Goal: Use online tool/utility: Utilize a website feature to perform a specific function

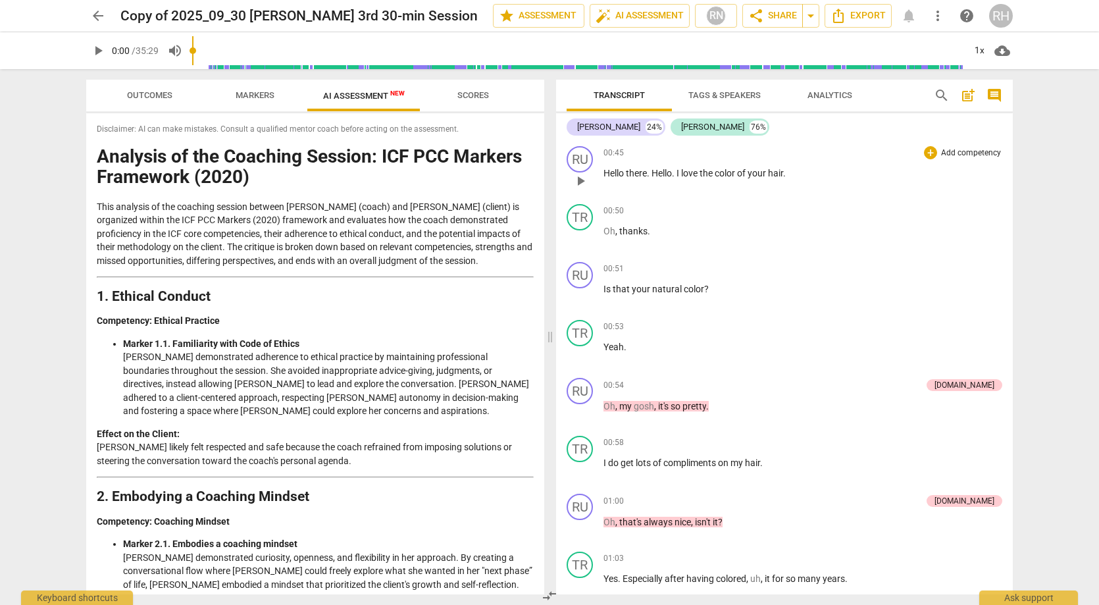
click at [577, 179] on span "play_arrow" at bounding box center [581, 181] width 16 height 16
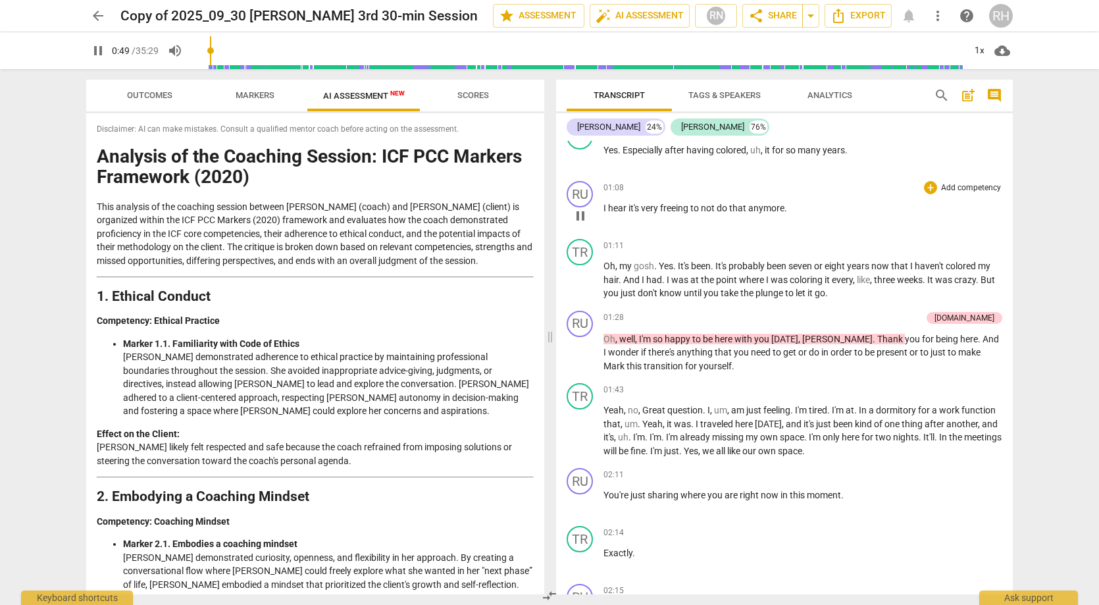
scroll to position [430, 0]
click at [579, 351] on span "pause" at bounding box center [581, 352] width 16 height 16
click at [579, 351] on span "play_arrow" at bounding box center [581, 352] width 16 height 16
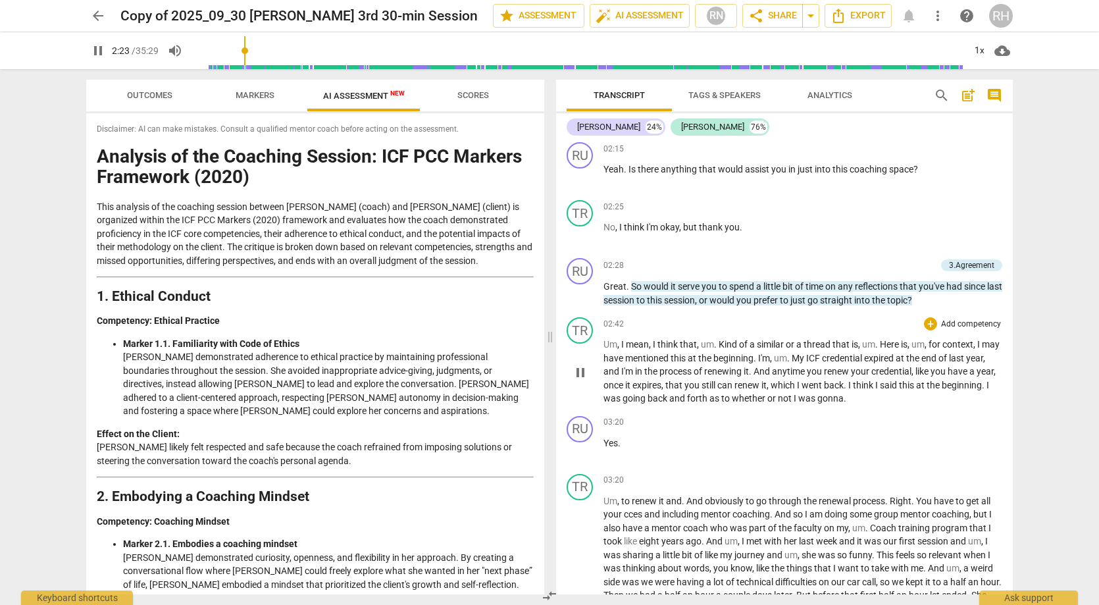
scroll to position [870, 0]
click at [582, 174] on span "pause" at bounding box center [581, 178] width 16 height 16
type input "146"
click at [816, 167] on span "into" at bounding box center [824, 170] width 18 height 11
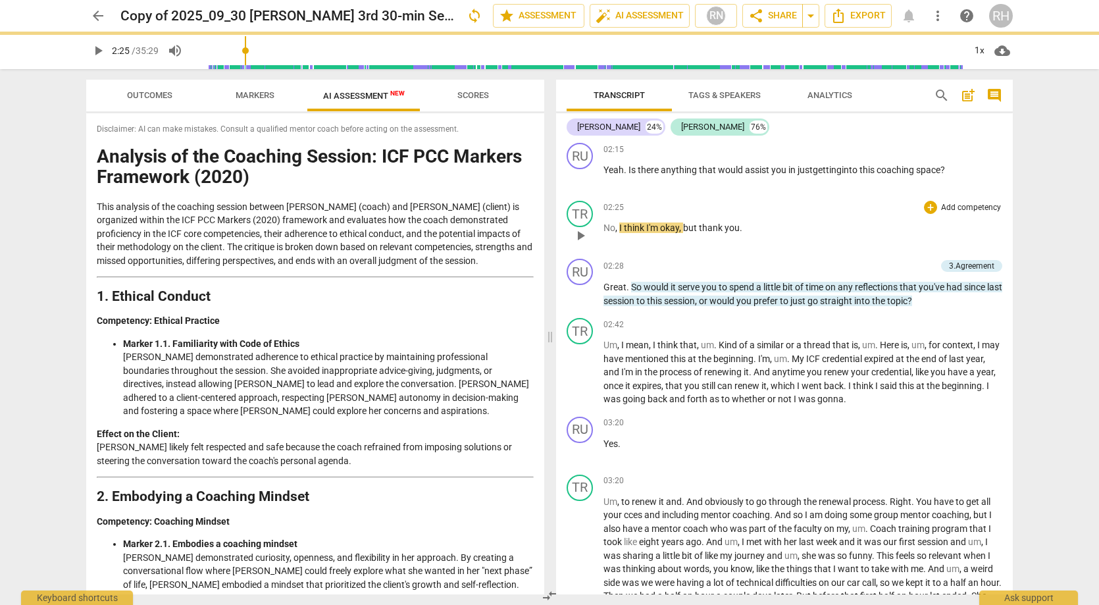
click at [579, 233] on span "play_arrow" at bounding box center [581, 236] width 16 height 16
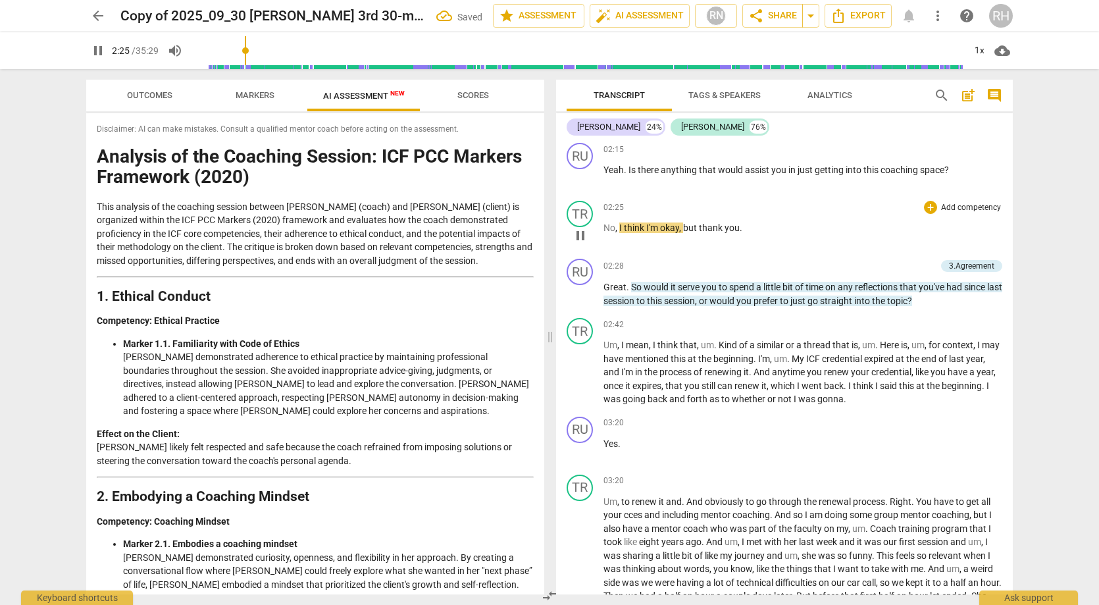
click at [581, 234] on span "pause" at bounding box center [581, 236] width 16 height 16
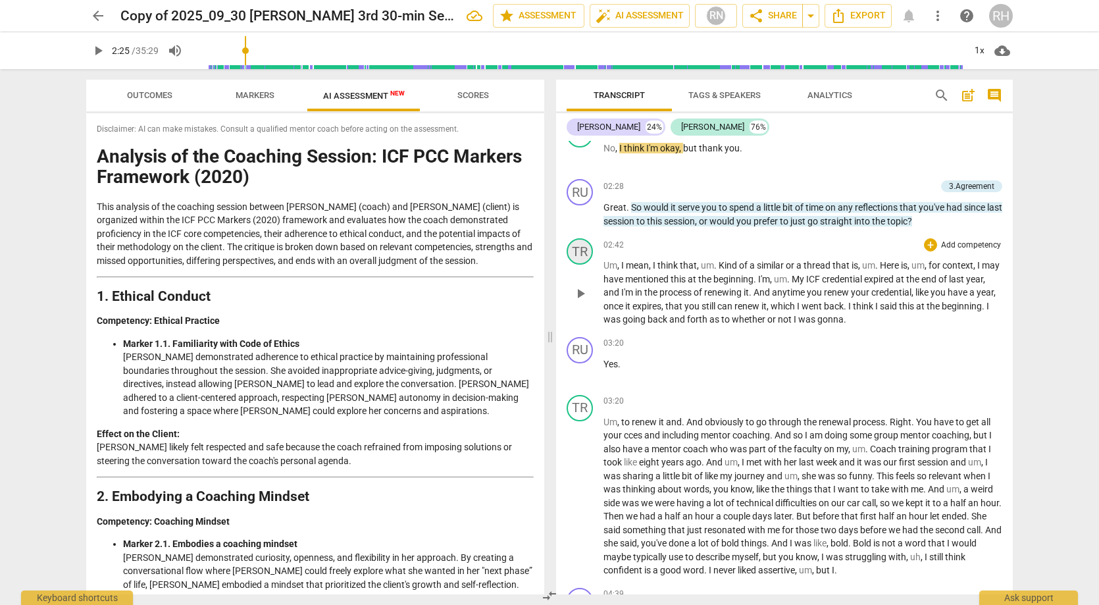
scroll to position [954, 0]
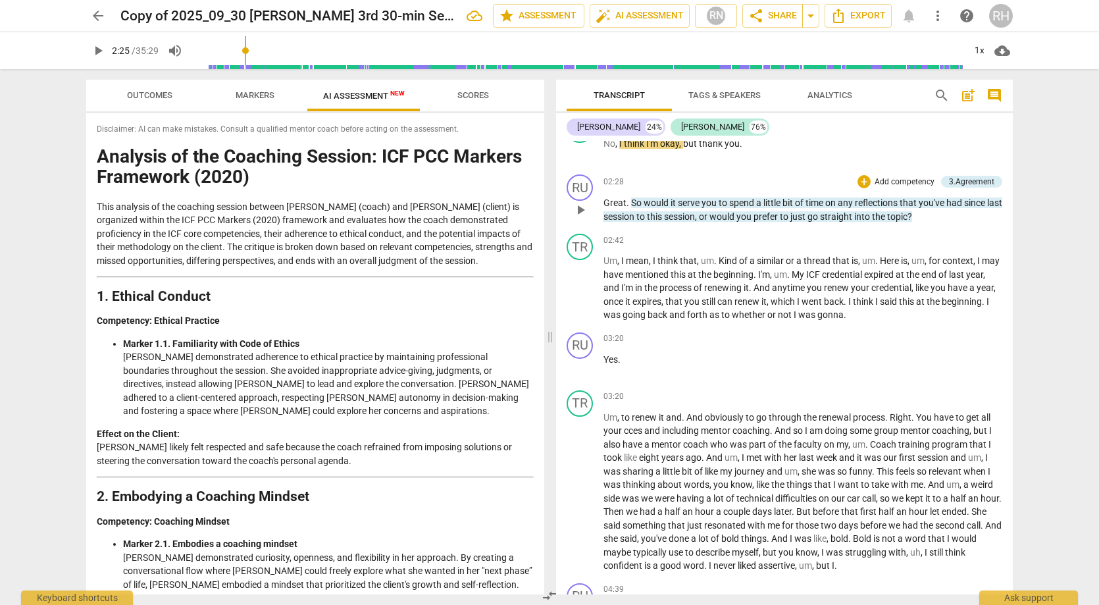
click at [579, 211] on span "play_arrow" at bounding box center [581, 210] width 16 height 16
click at [581, 208] on span "pause" at bounding box center [581, 210] width 16 height 16
click at [581, 208] on span "play_arrow" at bounding box center [581, 210] width 16 height 16
click at [581, 208] on span "pause" at bounding box center [581, 210] width 16 height 16
type input "149"
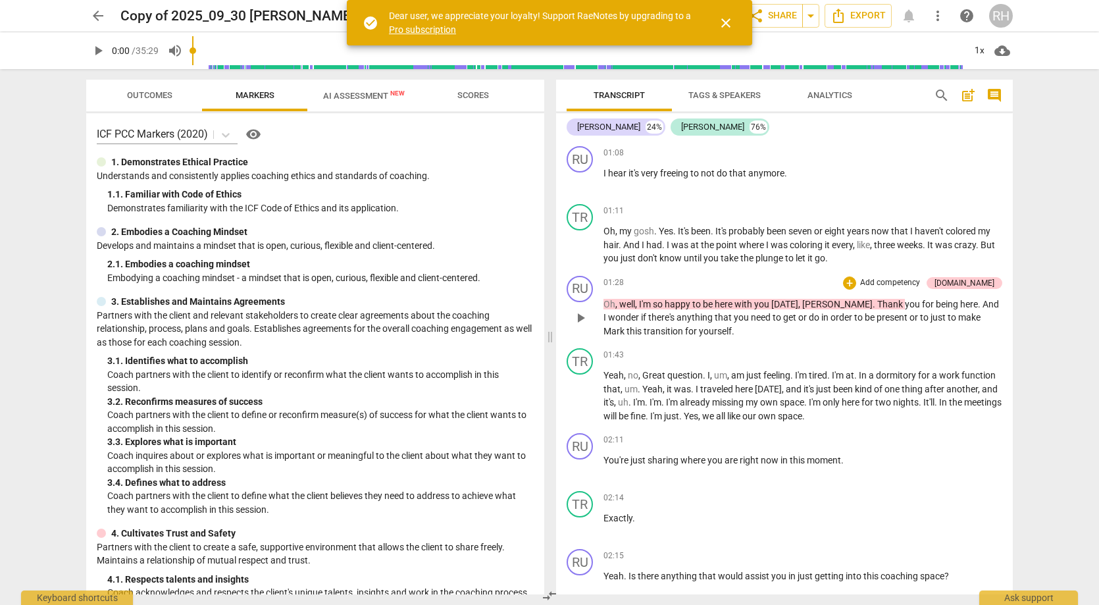
scroll to position [465, 0]
click at [729, 24] on span "close" at bounding box center [726, 23] width 16 height 16
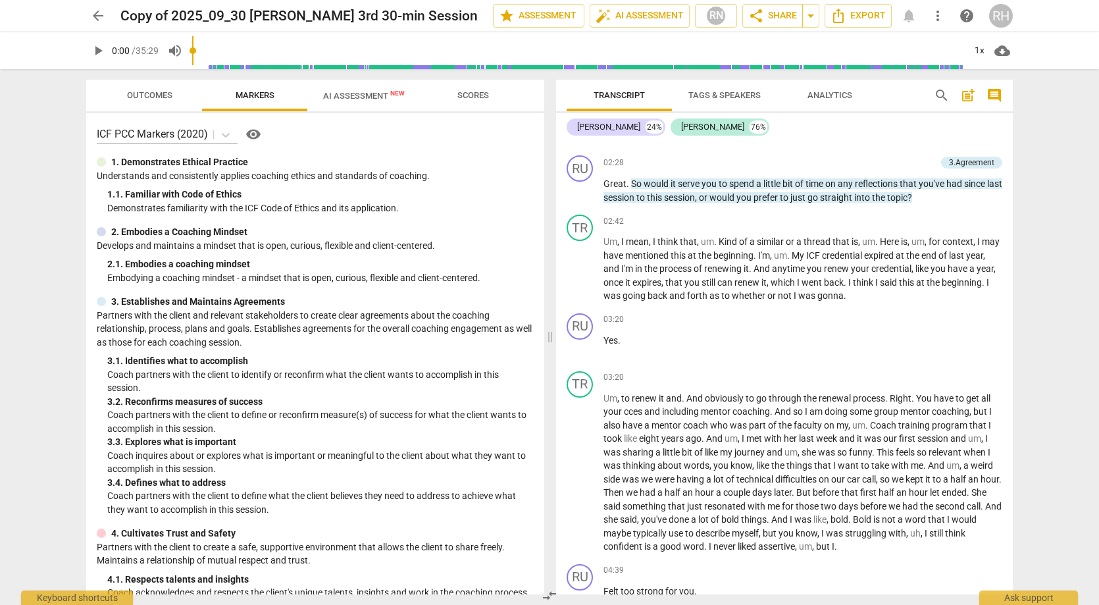
scroll to position [976, 0]
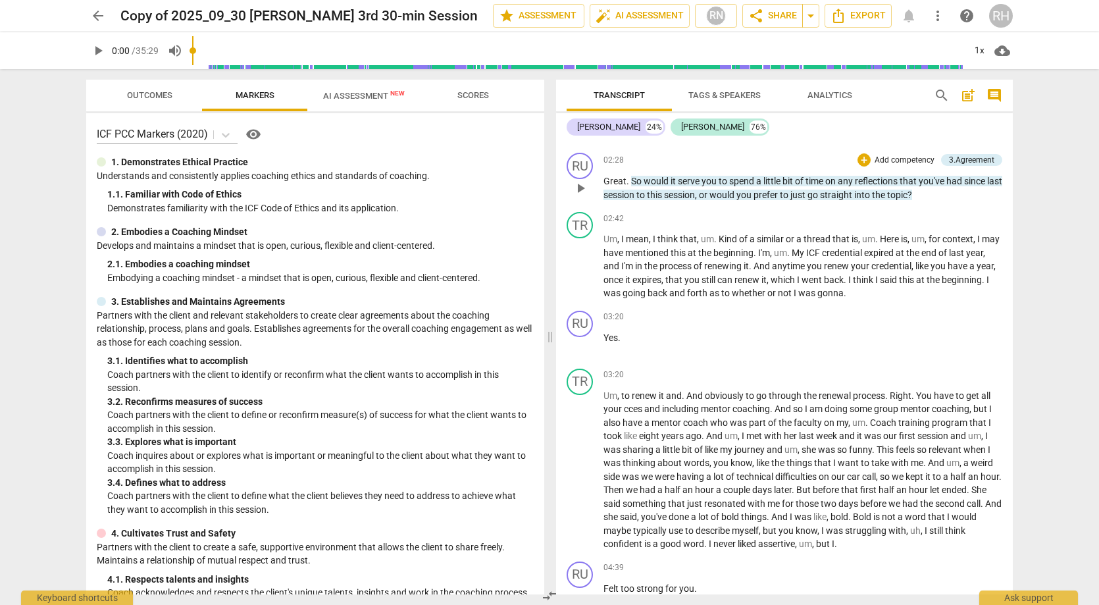
click at [581, 185] on span "play_arrow" at bounding box center [581, 188] width 16 height 16
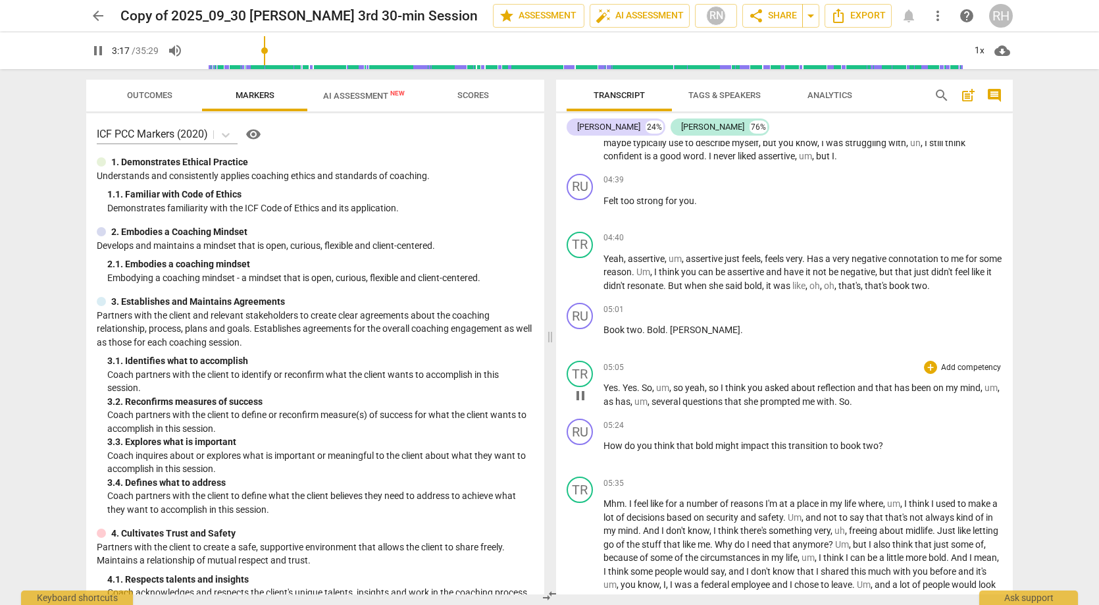
scroll to position [1360, 0]
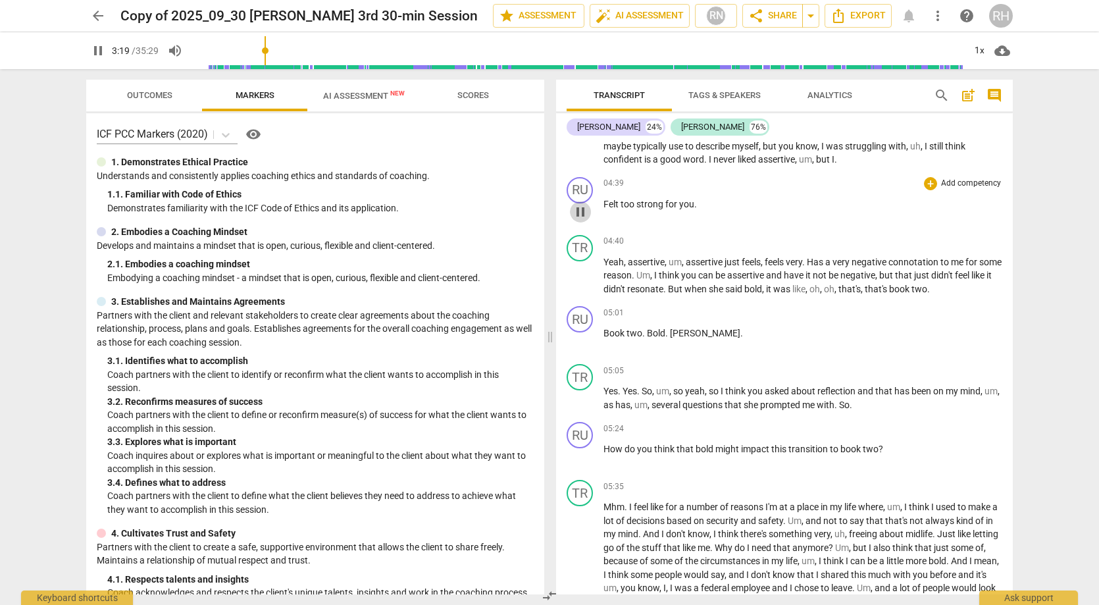
click at [585, 205] on span "pause" at bounding box center [581, 212] width 16 height 16
click at [616, 199] on span "Felt" at bounding box center [612, 204] width 17 height 11
click at [581, 204] on span "play_arrow" at bounding box center [581, 212] width 16 height 16
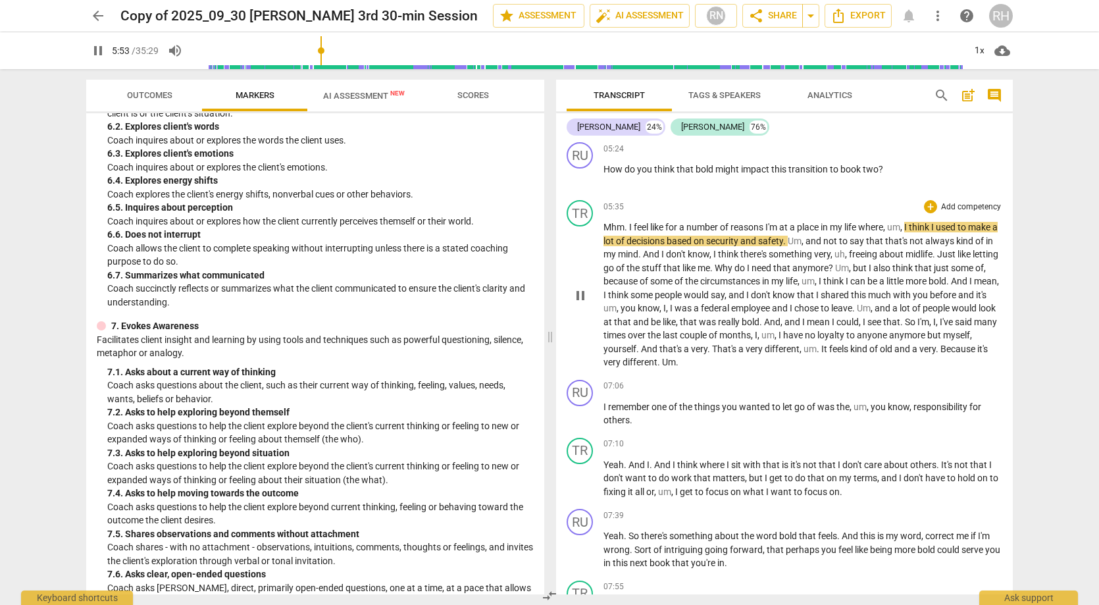
scroll to position [1606, 0]
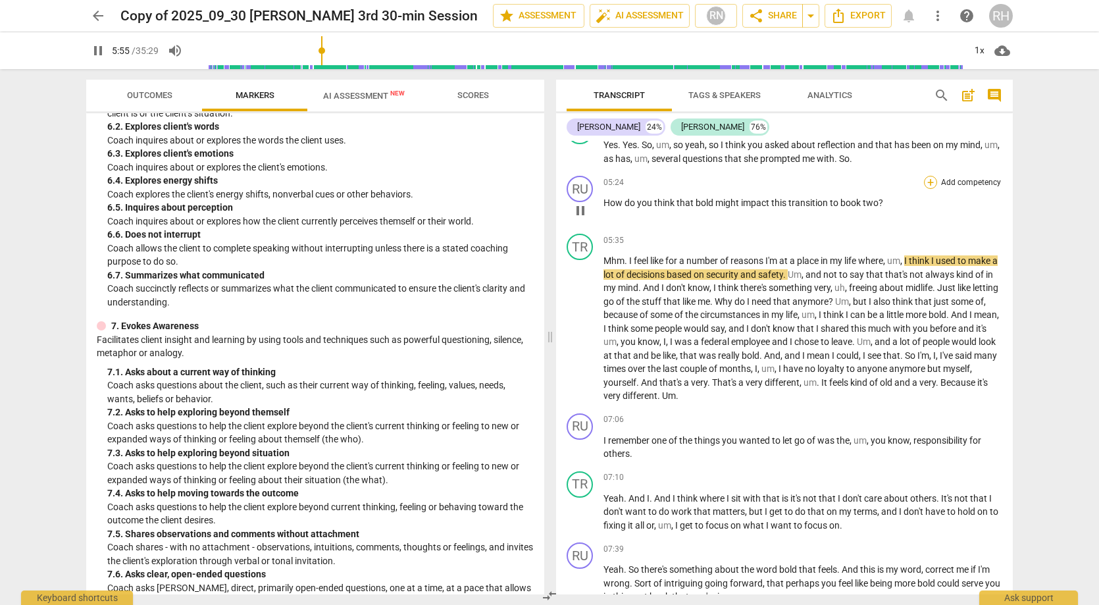
click at [926, 178] on div "+" at bounding box center [930, 182] width 13 height 13
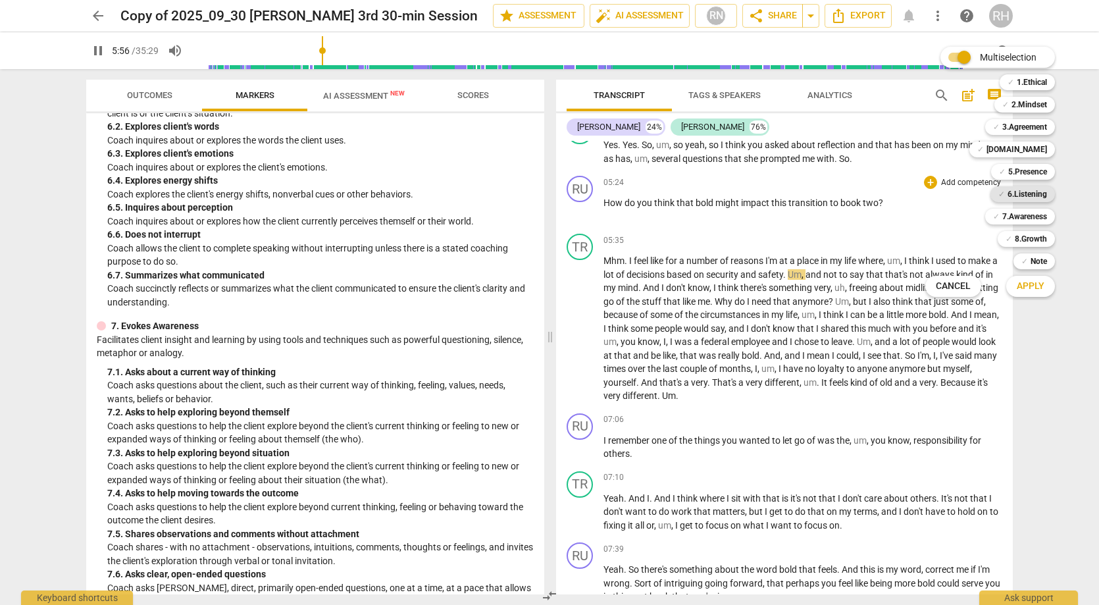
click at [1010, 190] on b "6.Listening" at bounding box center [1027, 194] width 39 height 16
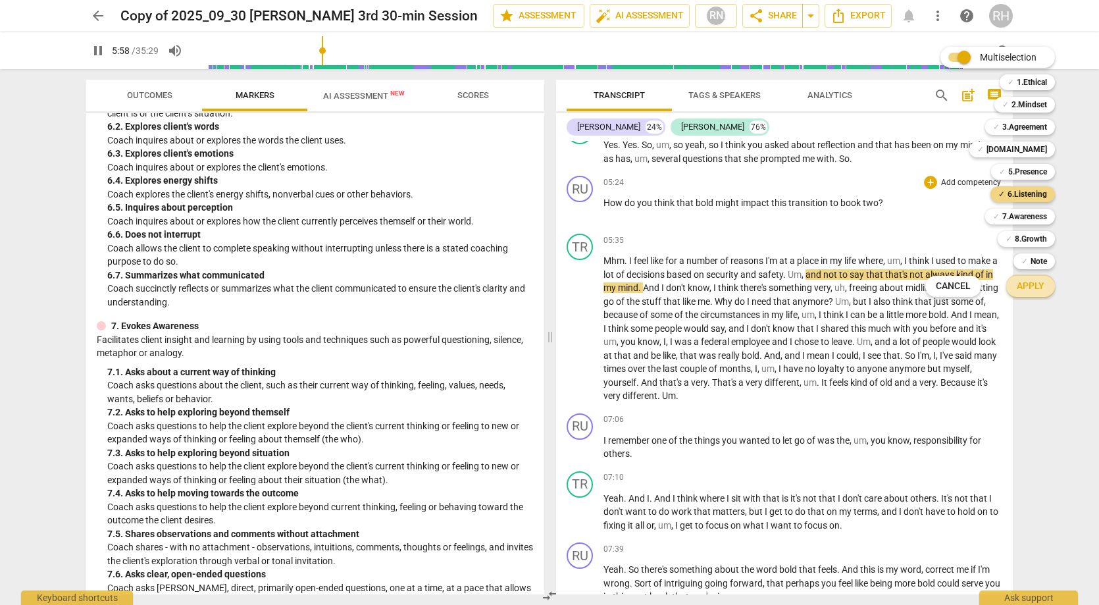
click at [1029, 286] on span "Apply" at bounding box center [1031, 286] width 28 height 13
type input "359"
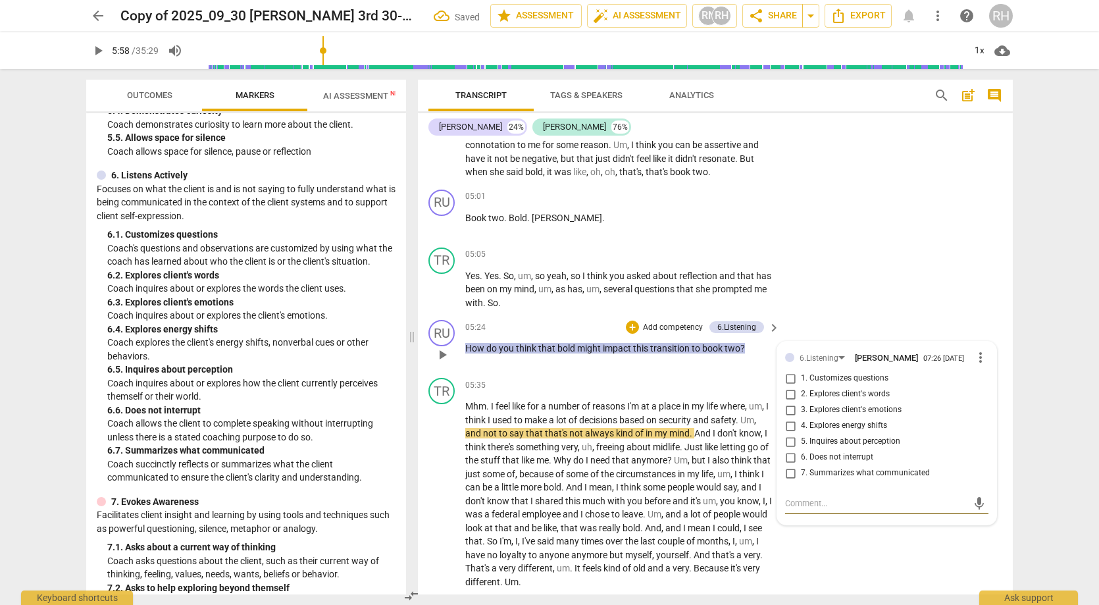
click at [789, 391] on input "2. Explores client's words" at bounding box center [790, 394] width 21 height 16
checkbox input "true"
click at [813, 272] on div "TR play_arrow pause 05:05 + Add competency keyboard_arrow_right Yes . Yes . So …" at bounding box center [715, 278] width 595 height 73
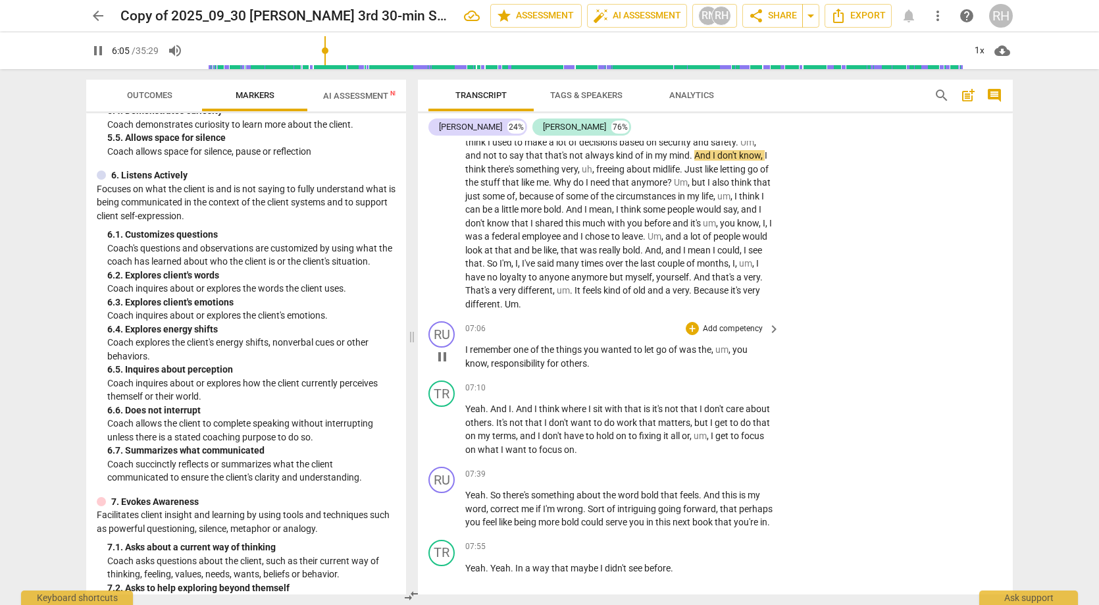
scroll to position [1888, 0]
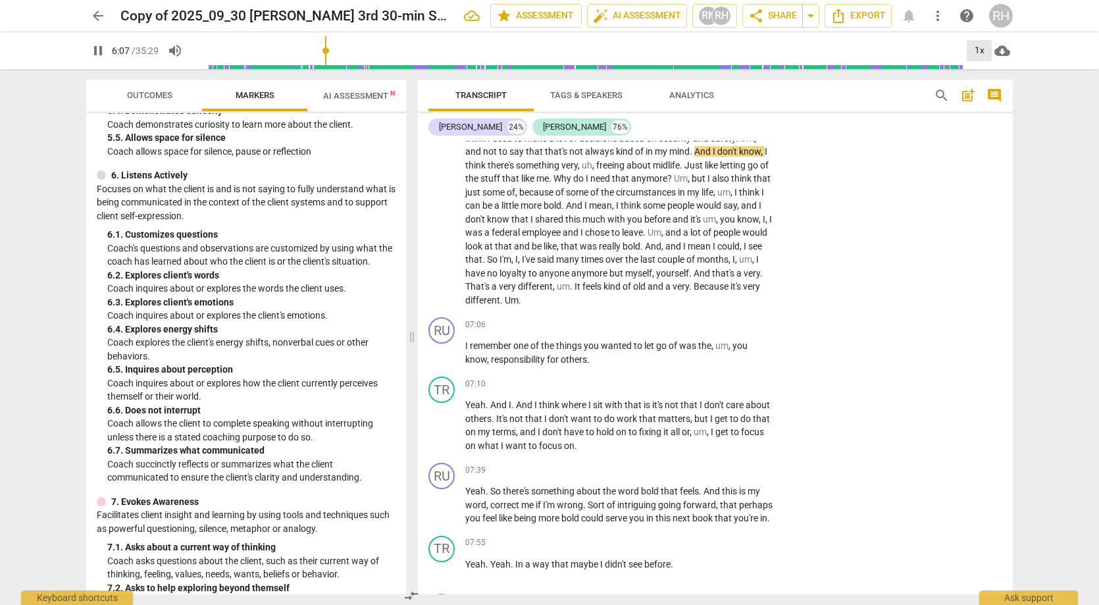
click at [978, 53] on div "1x" at bounding box center [979, 50] width 25 height 21
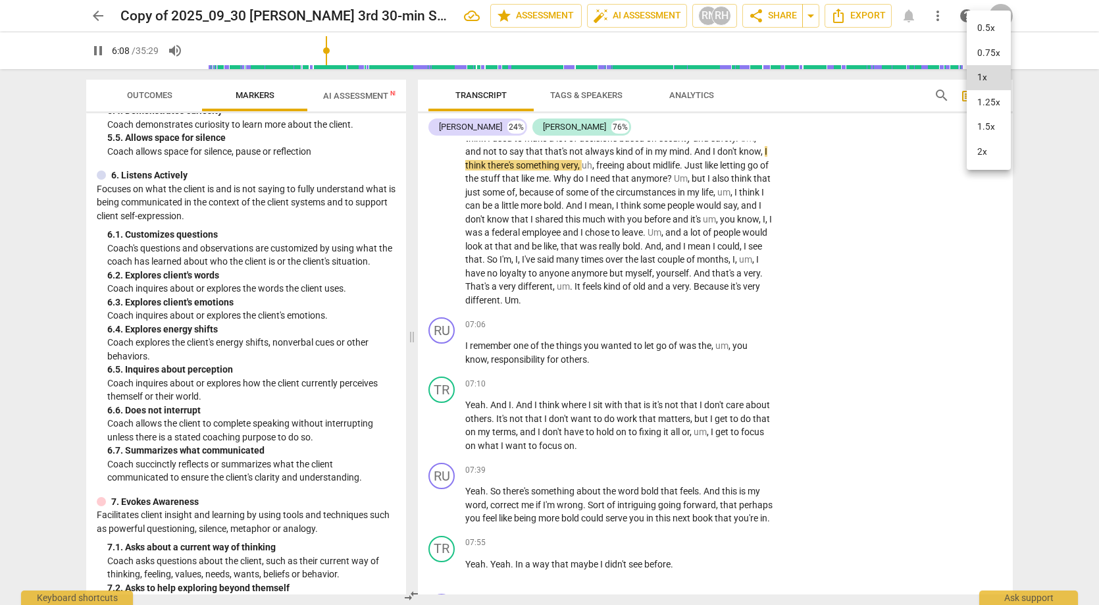
click at [985, 105] on li "1.25x" at bounding box center [989, 102] width 44 height 25
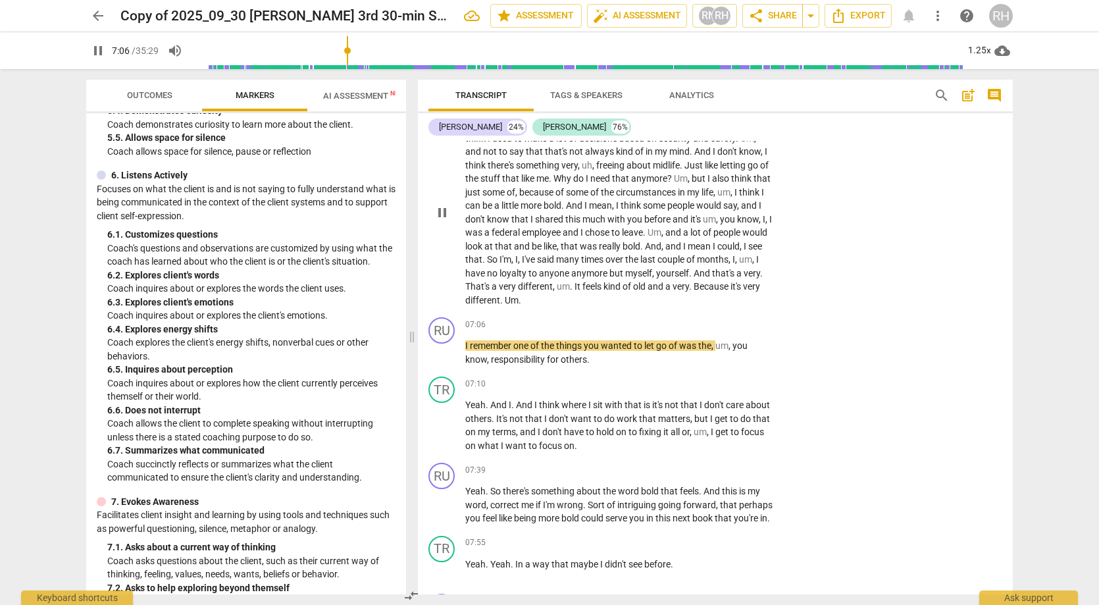
click at [633, 281] on span "of" at bounding box center [628, 286] width 11 height 11
click at [553, 281] on span "different" at bounding box center [535, 286] width 35 height 11
click at [445, 211] on span "pause" at bounding box center [442, 213] width 16 height 16
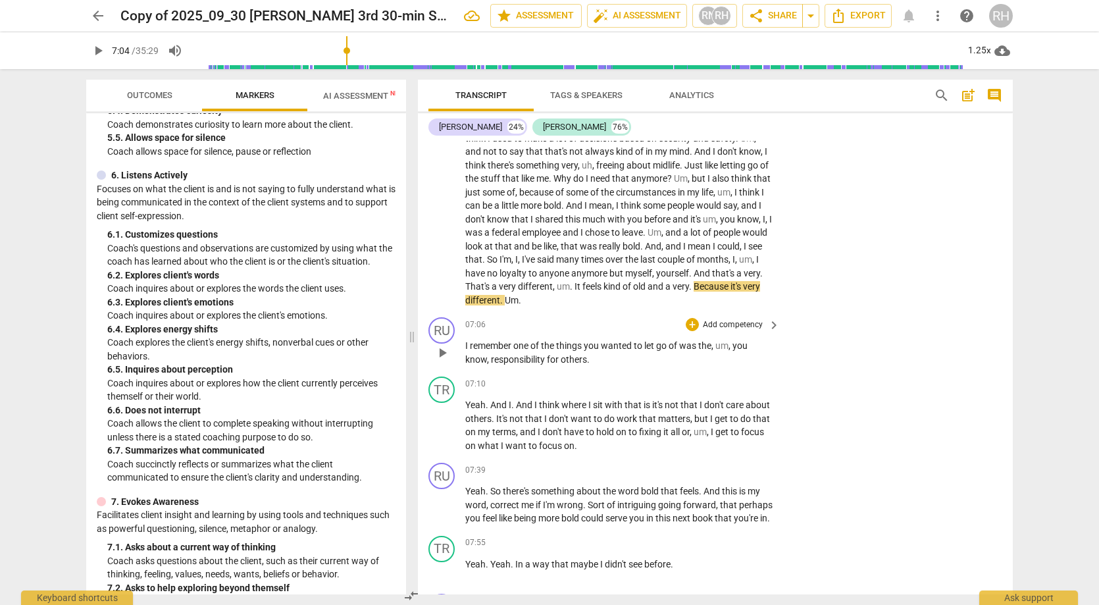
click at [444, 348] on span "play_arrow" at bounding box center [442, 353] width 16 height 16
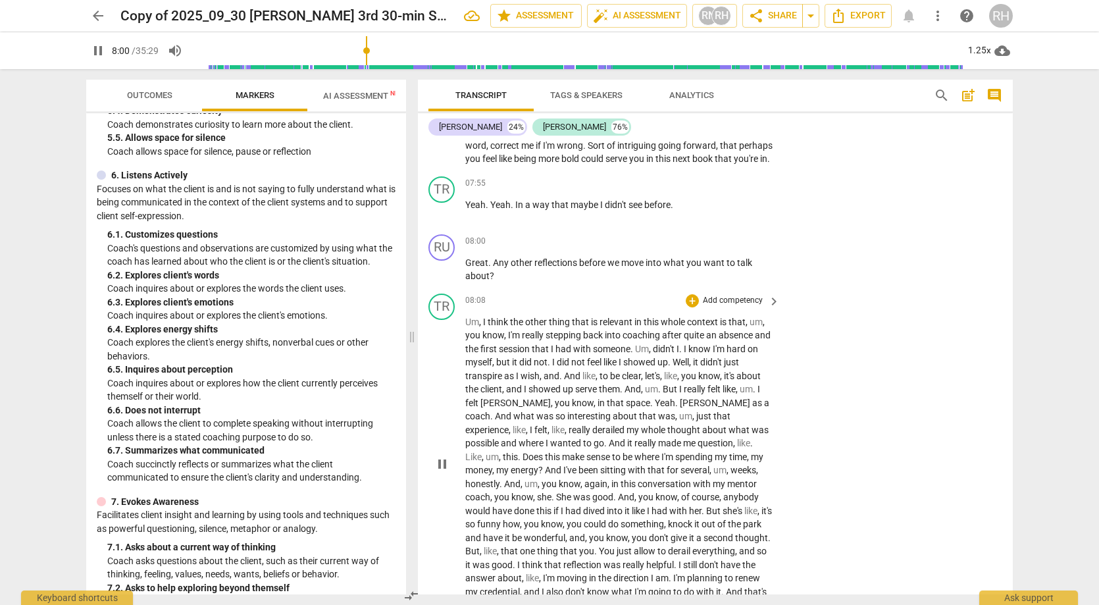
scroll to position [2176, 0]
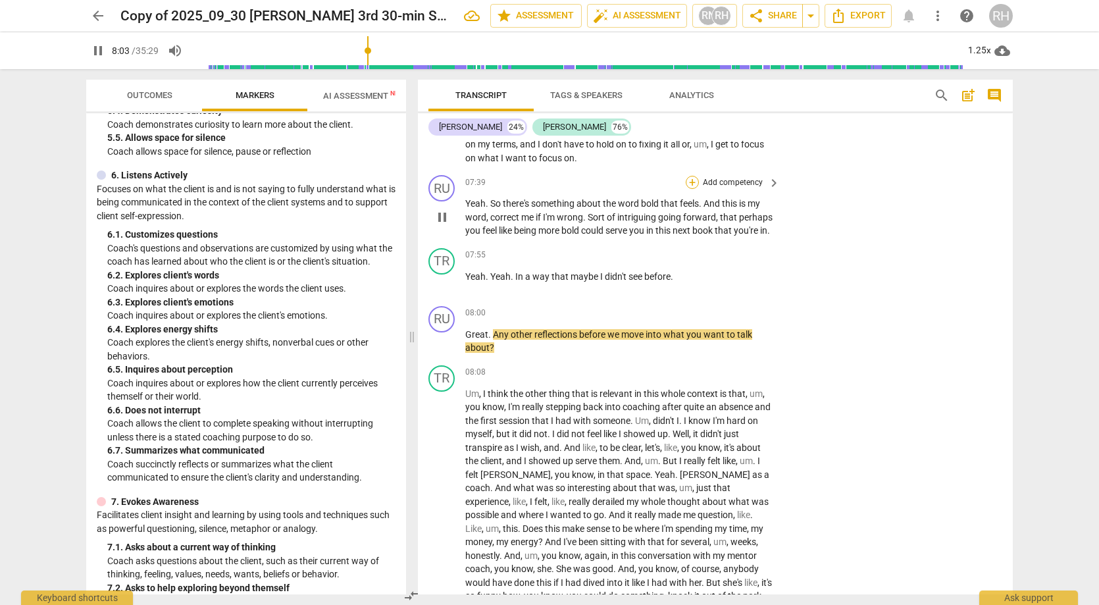
click at [689, 176] on div "+" at bounding box center [692, 182] width 13 height 13
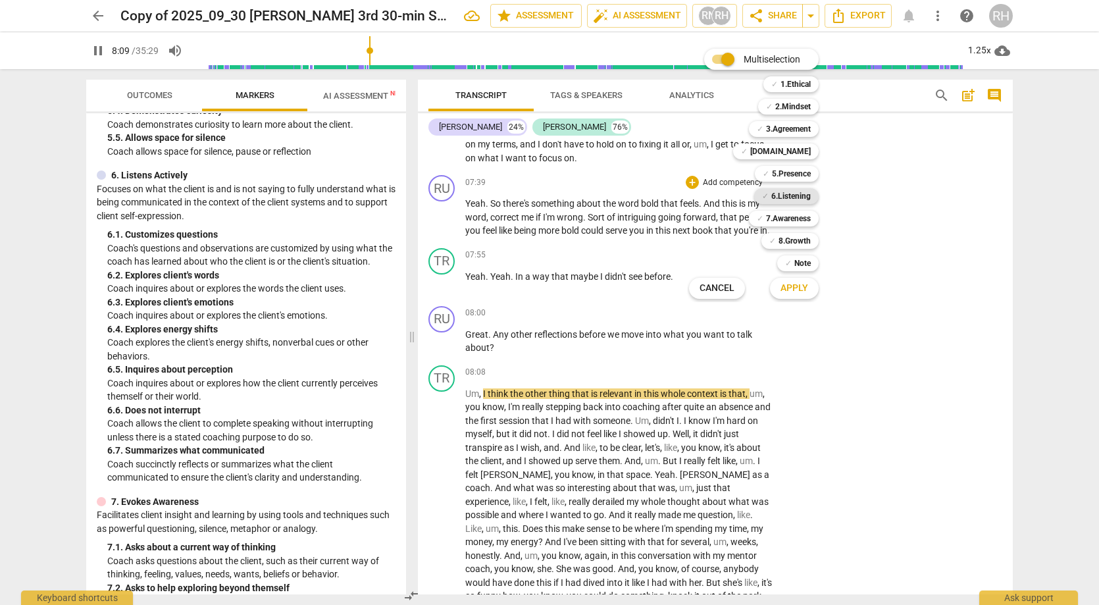
click at [803, 196] on b "6.Listening" at bounding box center [791, 196] width 39 height 16
click at [802, 284] on span "Apply" at bounding box center [795, 288] width 28 height 13
type input "491"
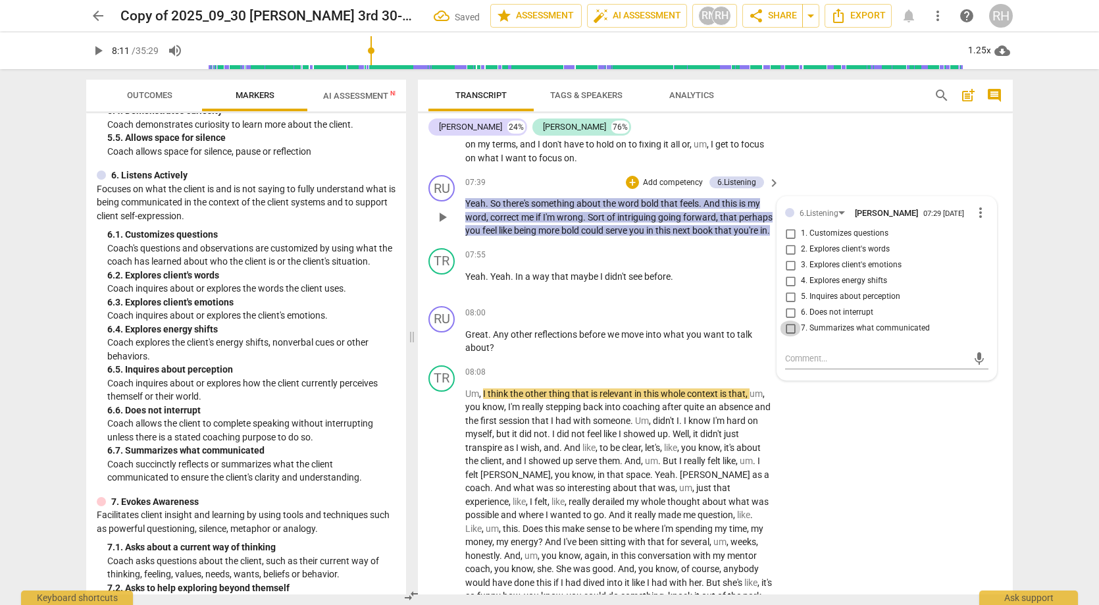
click at [791, 322] on input "7. Summarizes what communicated" at bounding box center [790, 329] width 21 height 16
checkbox input "true"
click at [847, 159] on div "TR play_arrow pause 07:10 + Add competency keyboard_arrow_right Yeah . And I . …" at bounding box center [715, 127] width 595 height 86
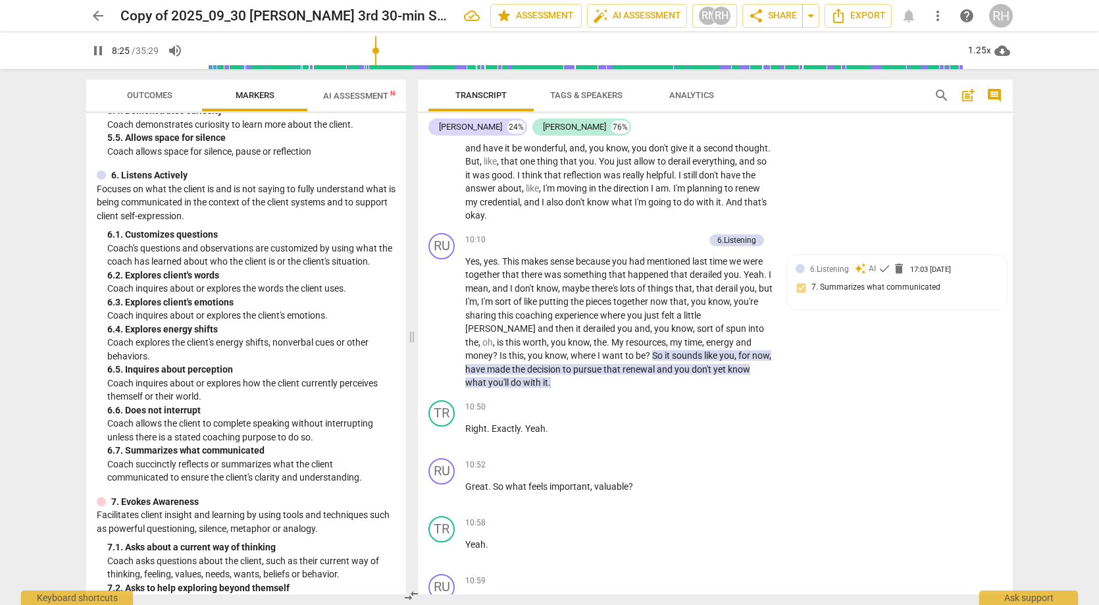
scroll to position [2654, 0]
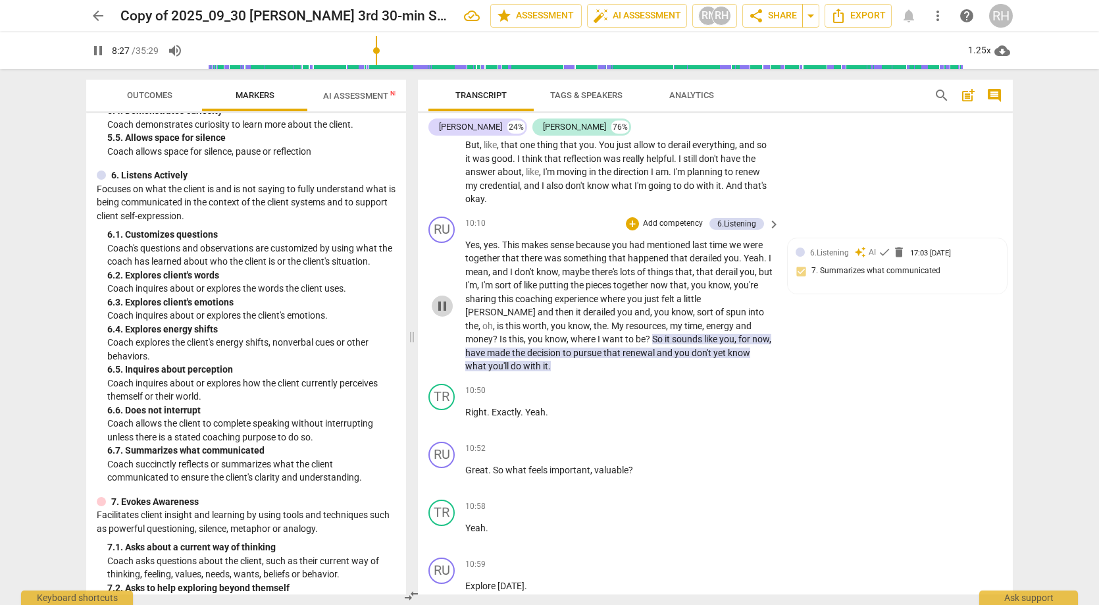
click at [444, 298] on span "pause" at bounding box center [442, 306] width 16 height 16
click at [444, 298] on span "play_arrow" at bounding box center [442, 306] width 16 height 16
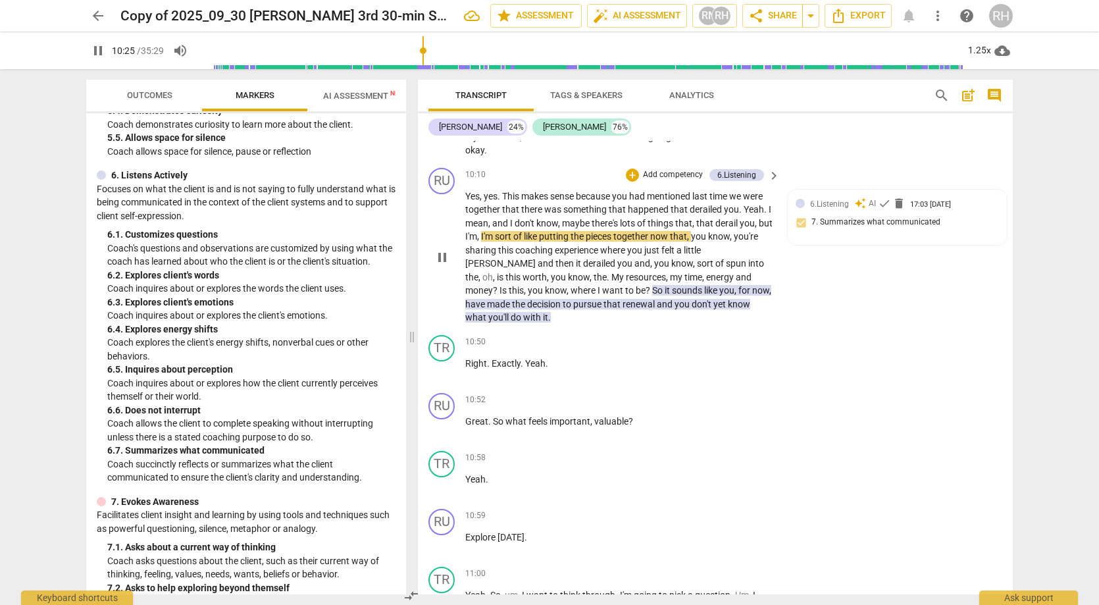
scroll to position [2706, 0]
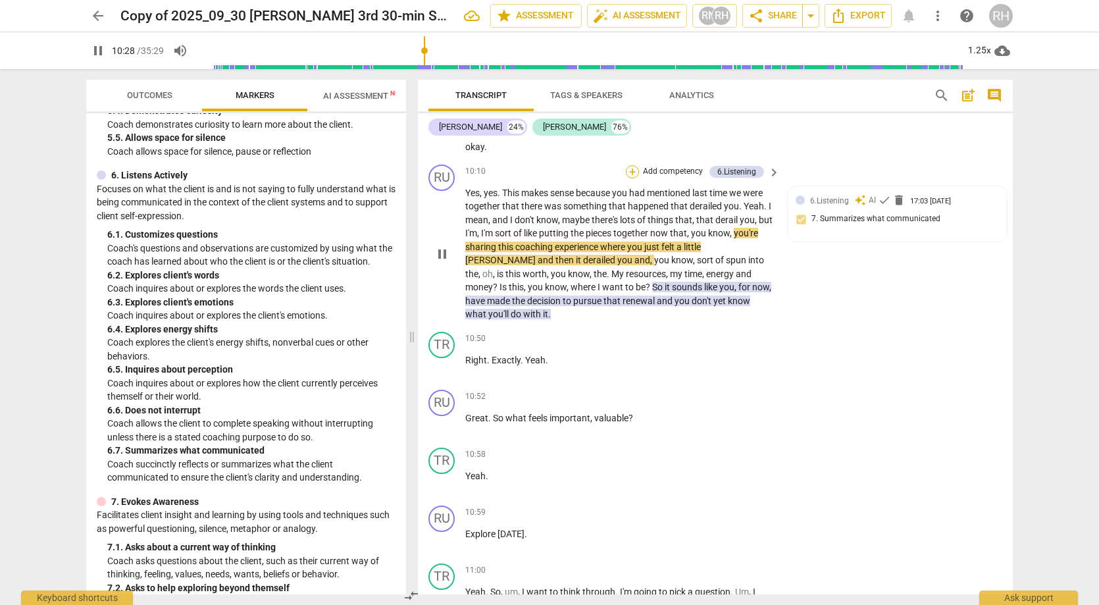
click at [628, 165] on div "+" at bounding box center [632, 171] width 13 height 13
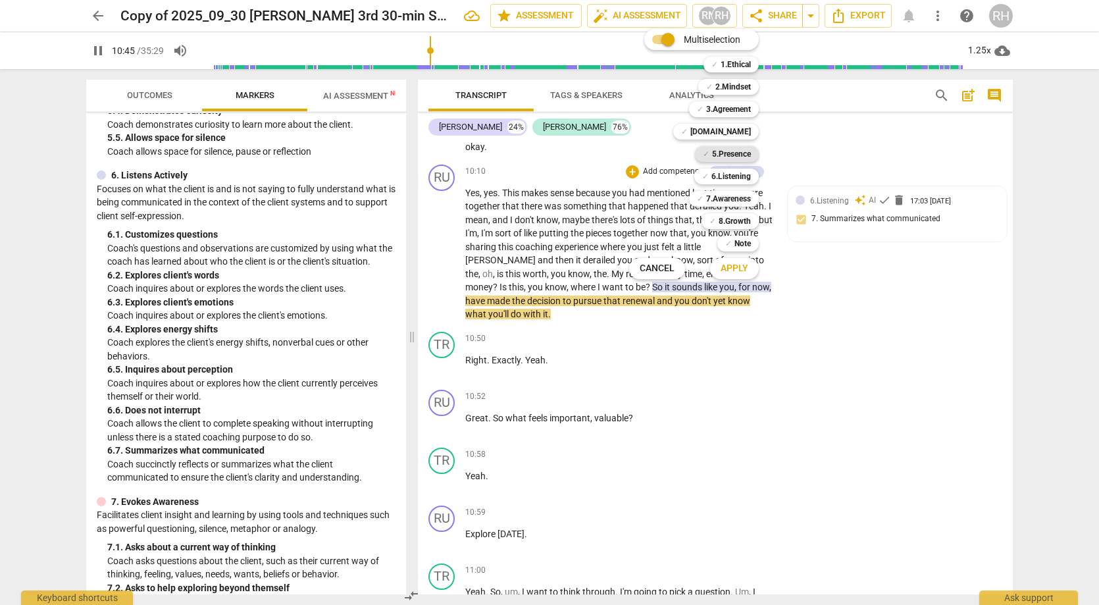
click at [743, 157] on b "5.Presence" at bounding box center [731, 154] width 39 height 16
click at [738, 268] on span "Apply" at bounding box center [735, 268] width 28 height 13
type input "648"
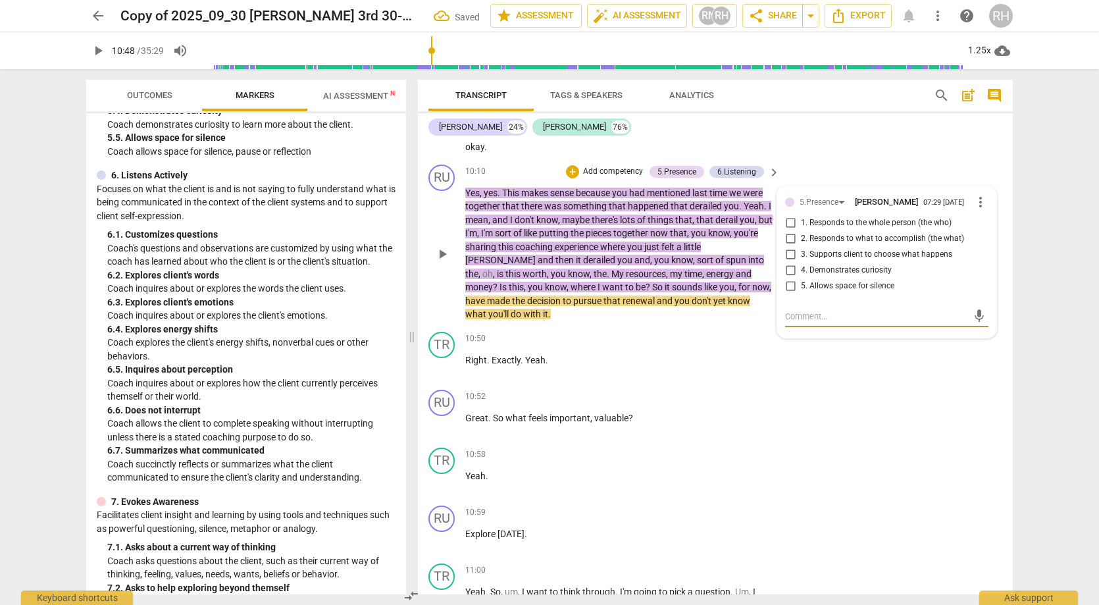
click at [788, 278] on input "5. Allows space for silence" at bounding box center [790, 286] width 21 height 16
checkbox input "true"
click at [835, 384] on div "RU play_arrow pause 10:52 + Add competency keyboard_arrow_right Great . So what…" at bounding box center [715, 413] width 595 height 58
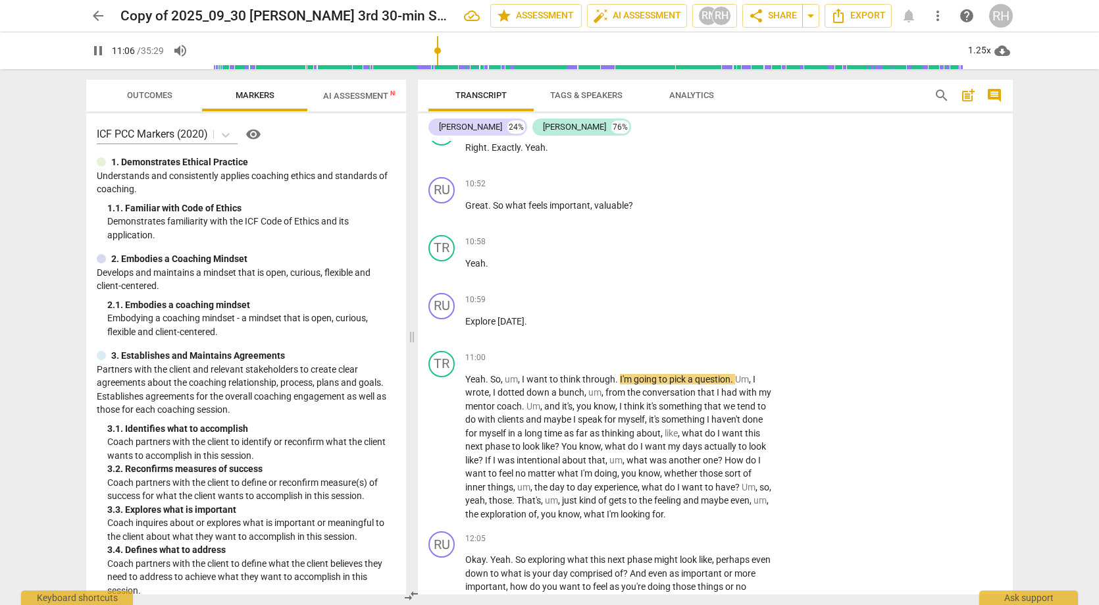
scroll to position [0, 0]
click at [444, 204] on span "pause" at bounding box center [442, 212] width 16 height 16
type input "668"
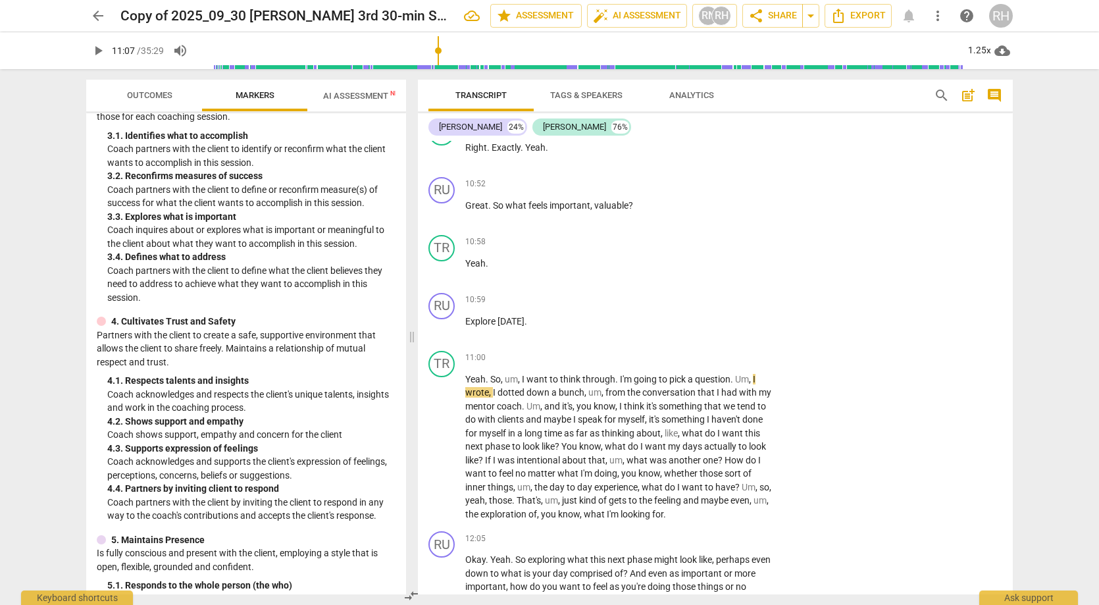
scroll to position [299, 0]
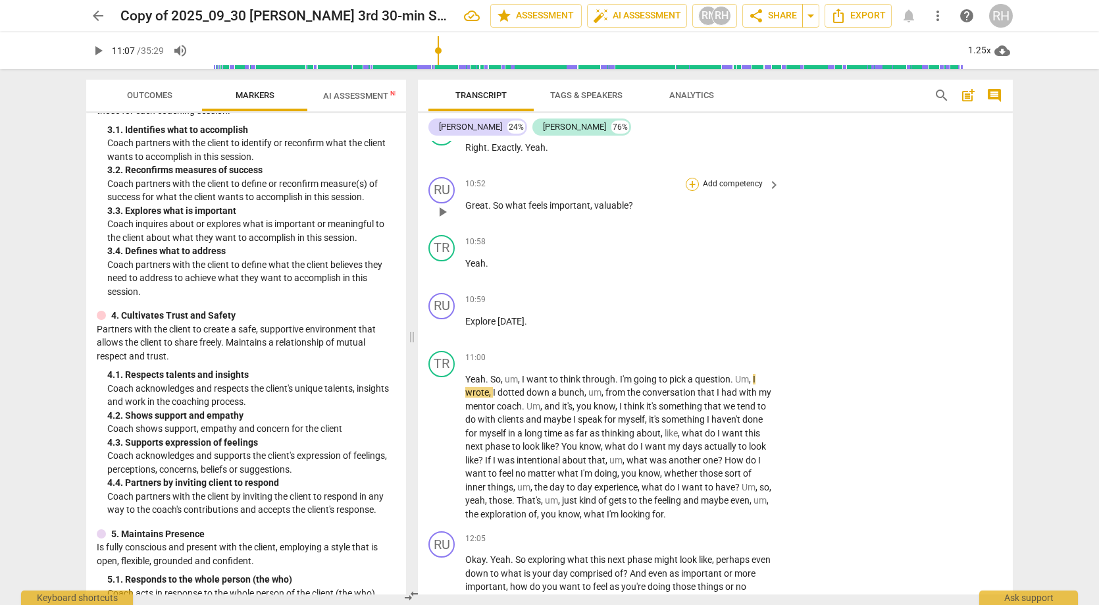
click at [693, 178] on div "+" at bounding box center [692, 184] width 13 height 13
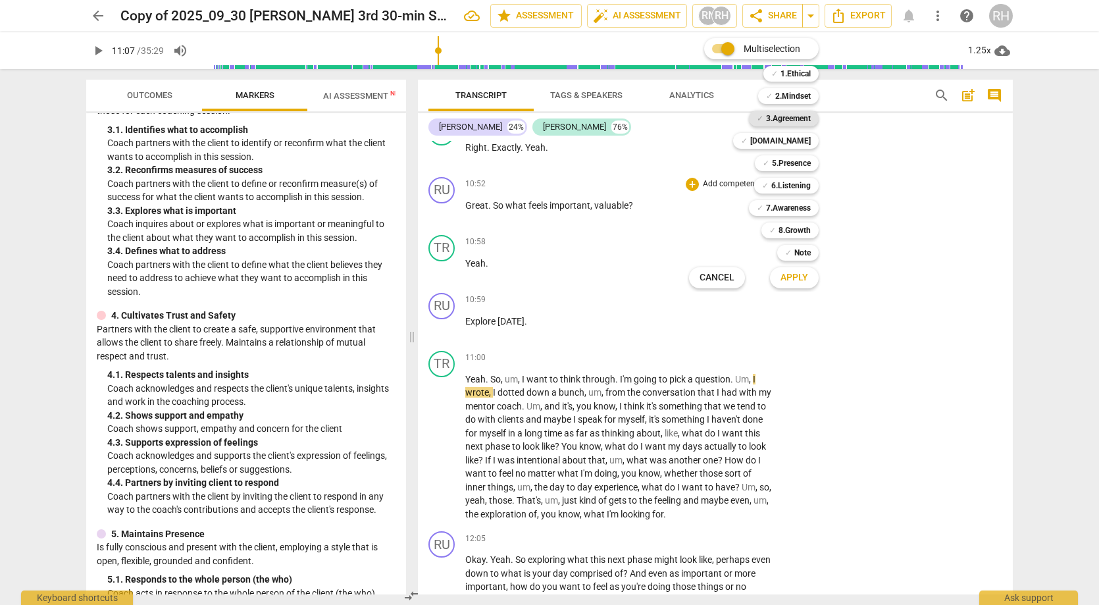
click at [797, 115] on b "3.Agreement" at bounding box center [788, 119] width 45 height 16
click at [802, 278] on span "Apply" at bounding box center [795, 277] width 28 height 13
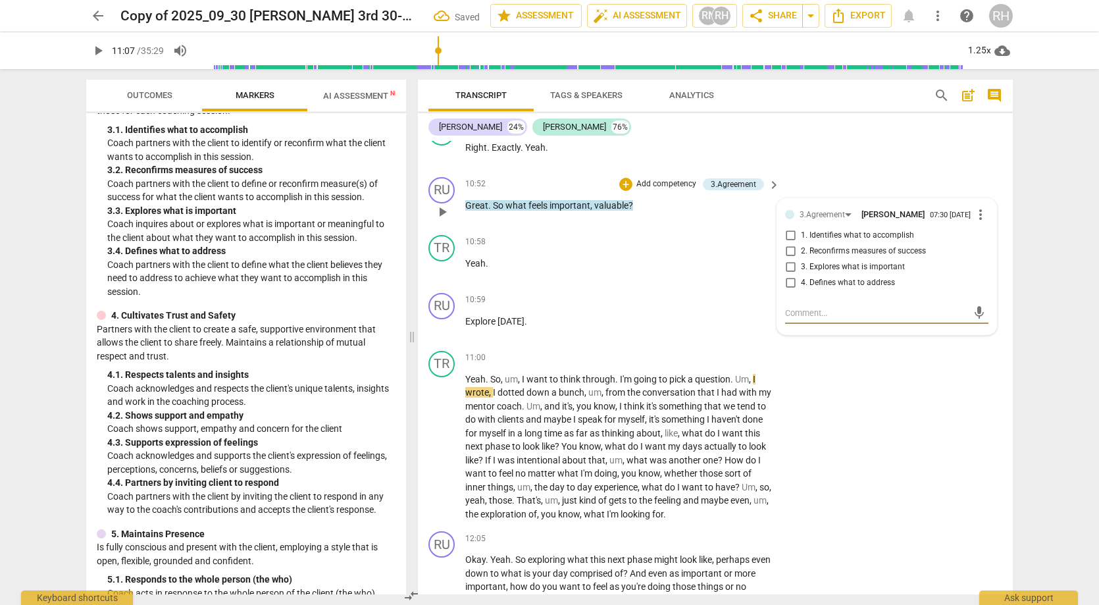
click at [789, 228] on input "1. Identifies what to accomplish" at bounding box center [790, 236] width 21 height 16
checkbox input "true"
click at [829, 172] on div "RU play_arrow pause 10:52 + Add competency 3.Agreement keyboard_arrow_right Gre…" at bounding box center [715, 201] width 595 height 58
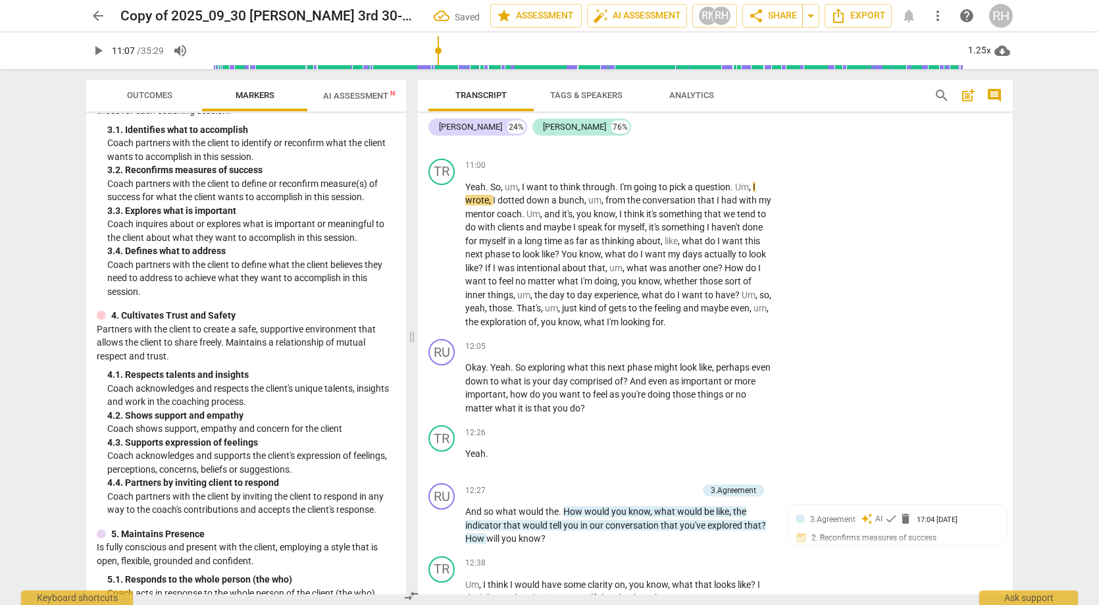
scroll to position [3115, 0]
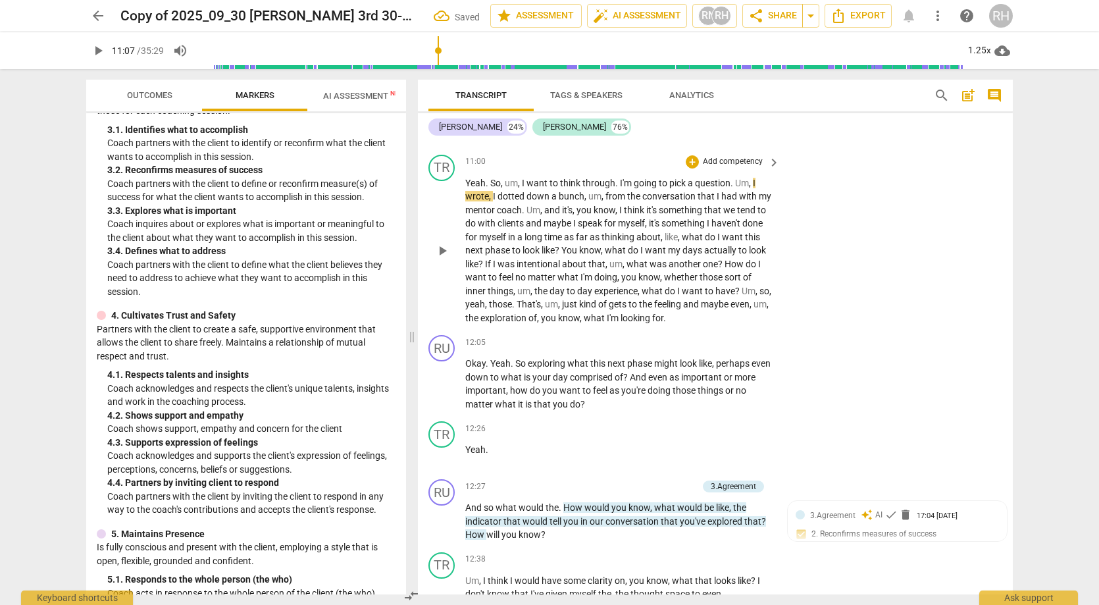
click at [445, 243] on span "play_arrow" at bounding box center [442, 251] width 16 height 16
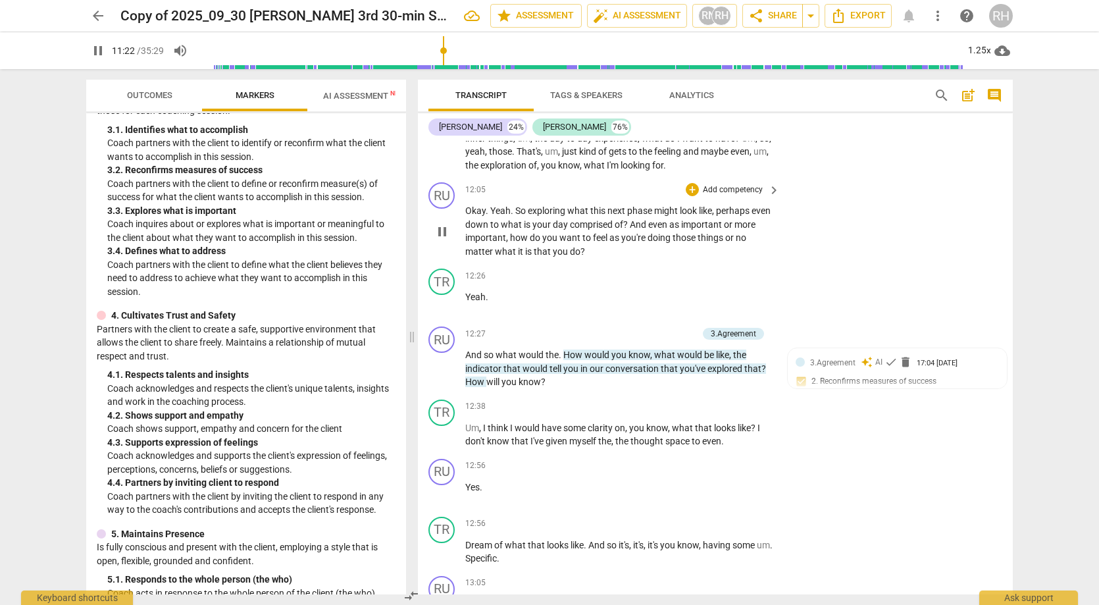
scroll to position [3275, 0]
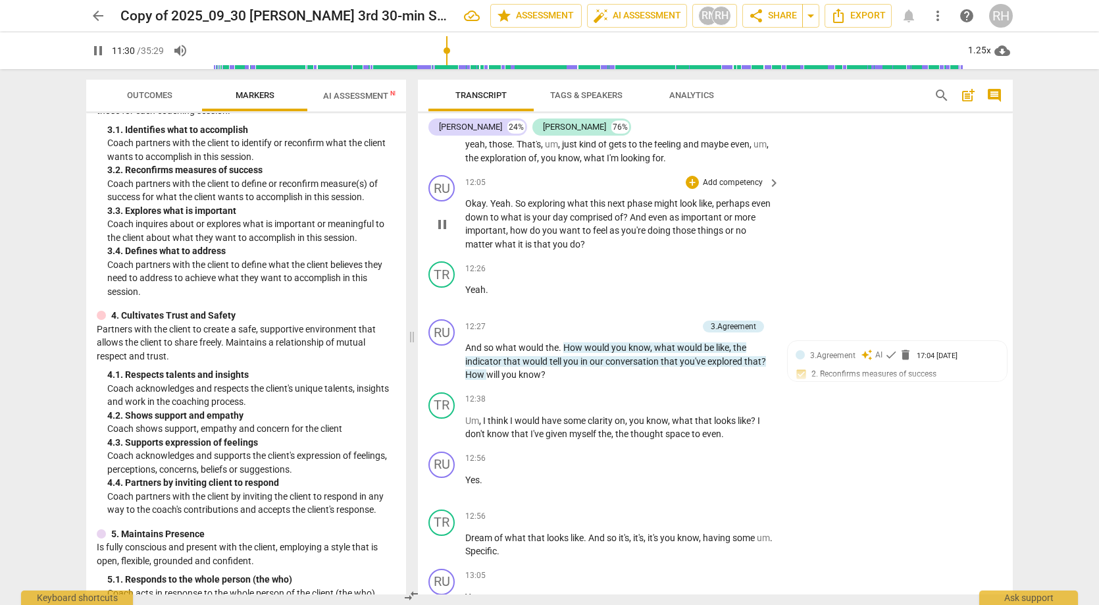
click at [446, 217] on span "pause" at bounding box center [442, 225] width 16 height 16
click at [446, 217] on span "play_arrow" at bounding box center [442, 225] width 16 height 16
click at [690, 176] on div "+" at bounding box center [692, 182] width 13 height 13
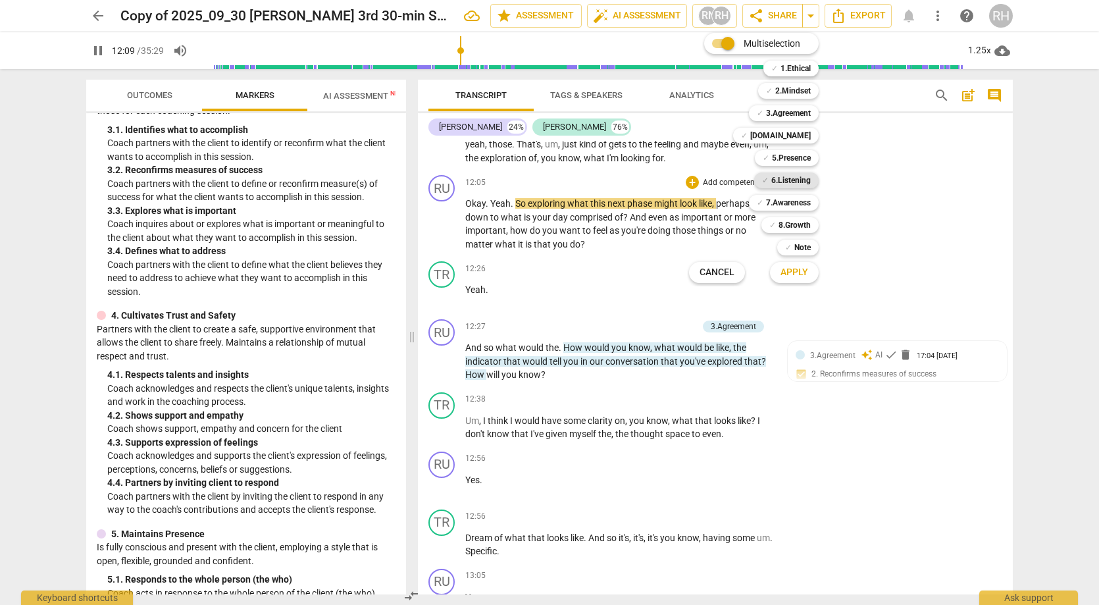
click at [774, 182] on b "6.Listening" at bounding box center [791, 180] width 39 height 16
click at [797, 268] on span "Apply" at bounding box center [795, 272] width 28 height 13
type input "733"
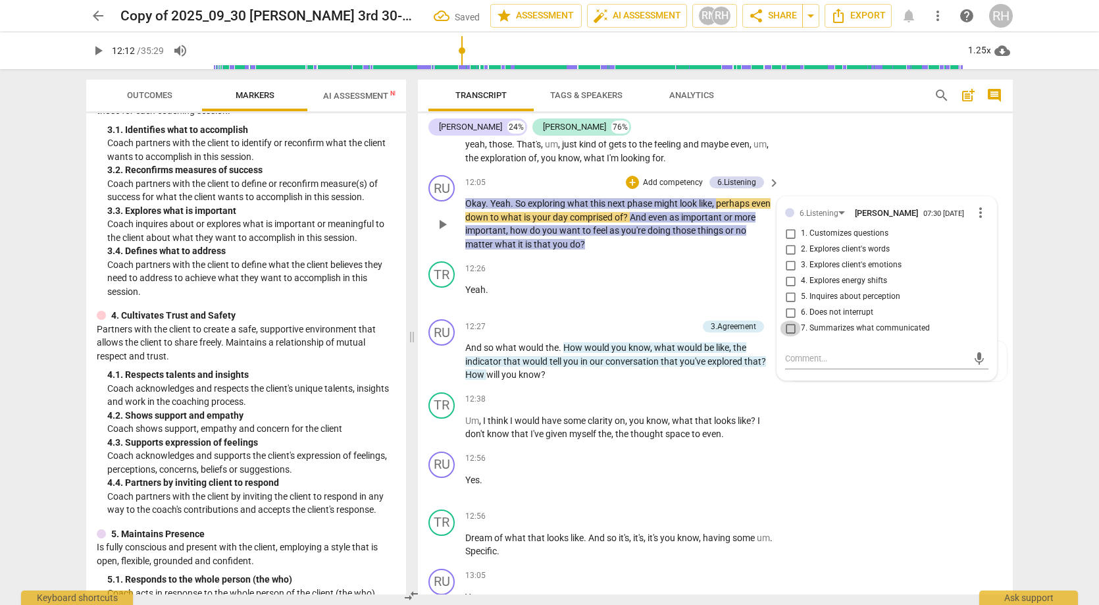
click at [785, 321] on input "7. Summarizes what communicated" at bounding box center [790, 329] width 21 height 16
checkbox input "true"
click at [837, 129] on div "[PERSON_NAME] 24% [PERSON_NAME] 76%" at bounding box center [716, 127] width 574 height 22
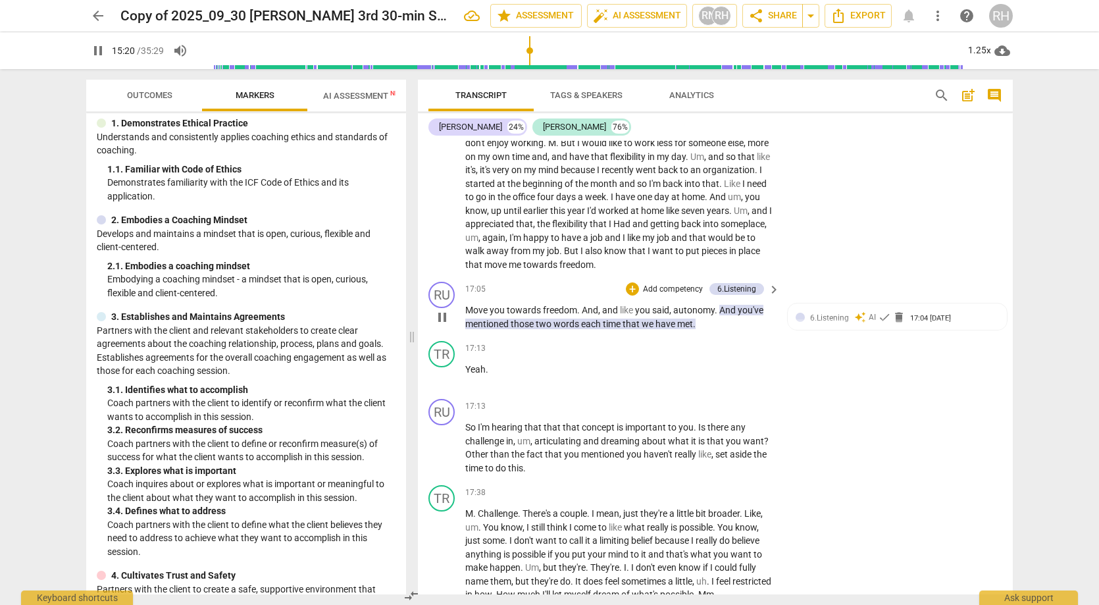
scroll to position [4361, 0]
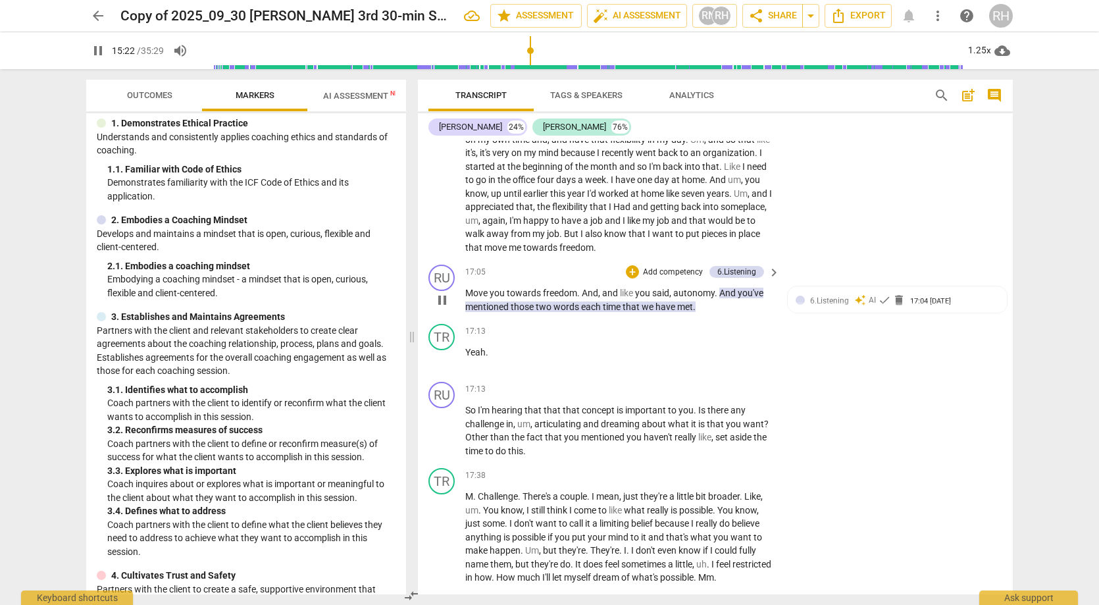
click at [442, 292] on span "pause" at bounding box center [442, 300] width 16 height 16
click at [442, 292] on span "play_arrow" at bounding box center [442, 300] width 16 height 16
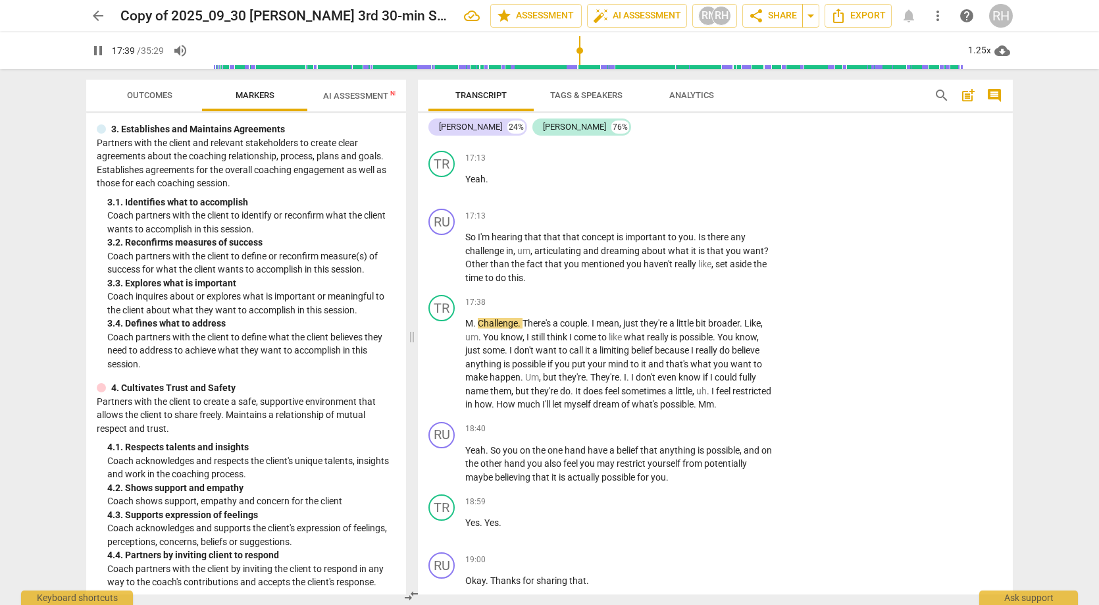
scroll to position [230, 0]
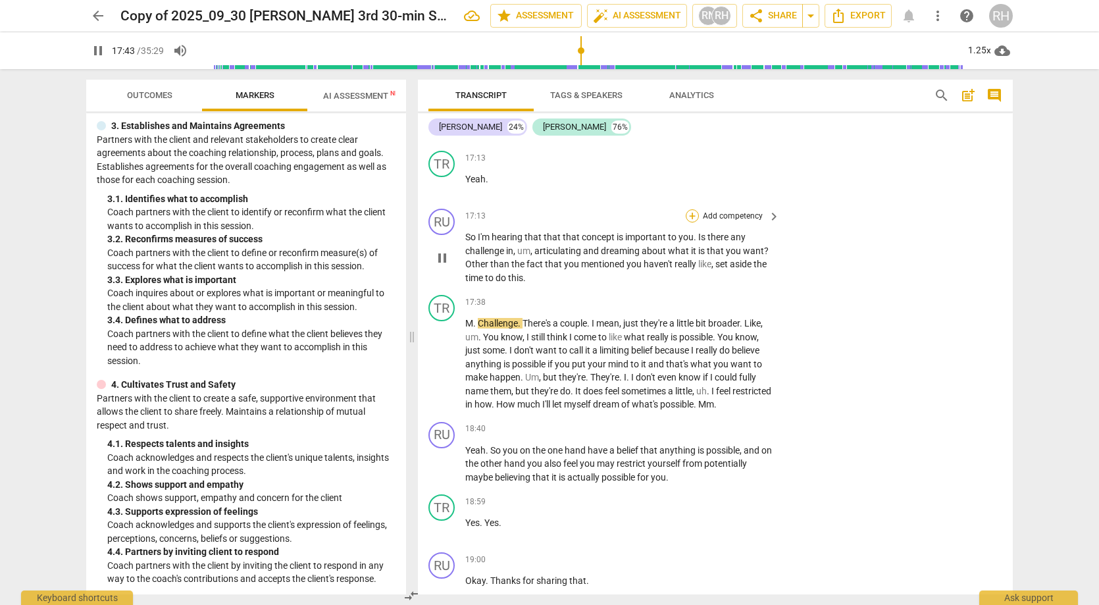
click at [695, 209] on div "+" at bounding box center [692, 215] width 13 height 13
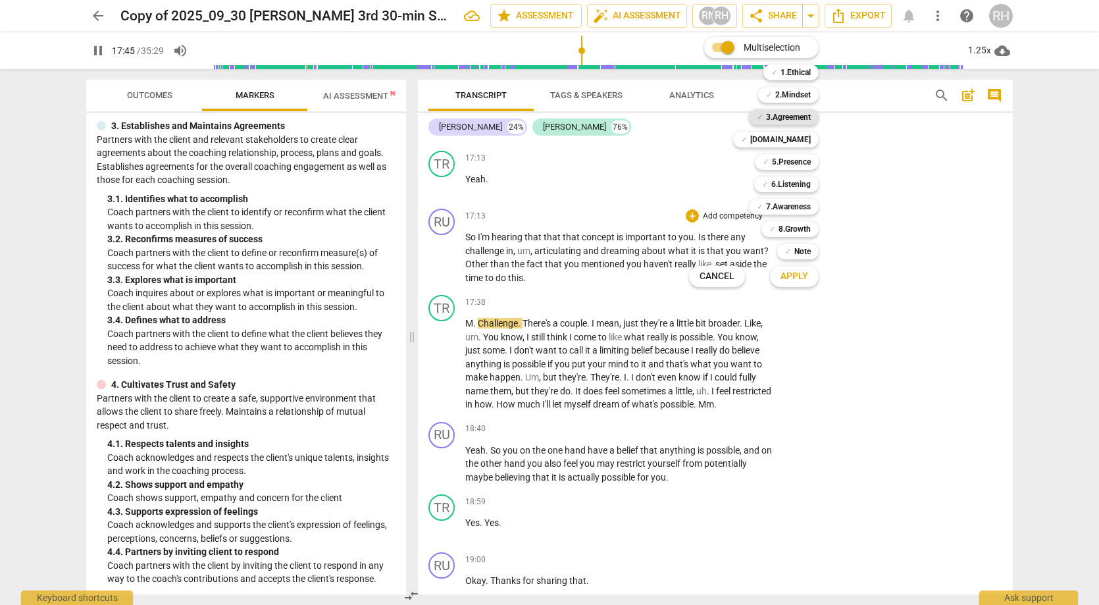
click at [781, 118] on b "3.Agreement" at bounding box center [788, 117] width 45 height 16
click at [801, 283] on button "Apply" at bounding box center [794, 277] width 49 height 24
type input "1067"
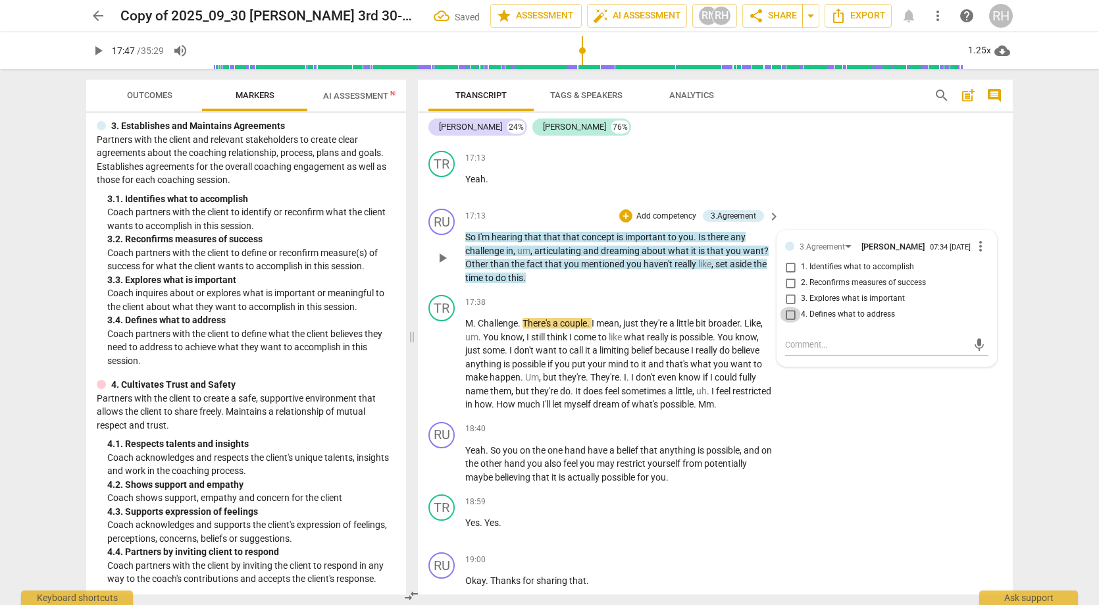
click at [787, 307] on input "4. Defines what to address" at bounding box center [790, 315] width 21 height 16
checkbox input "true"
click at [839, 417] on div "RU play_arrow pause 18:40 + Add competency keyboard_arrow_right Yeah . So you o…" at bounding box center [715, 453] width 595 height 73
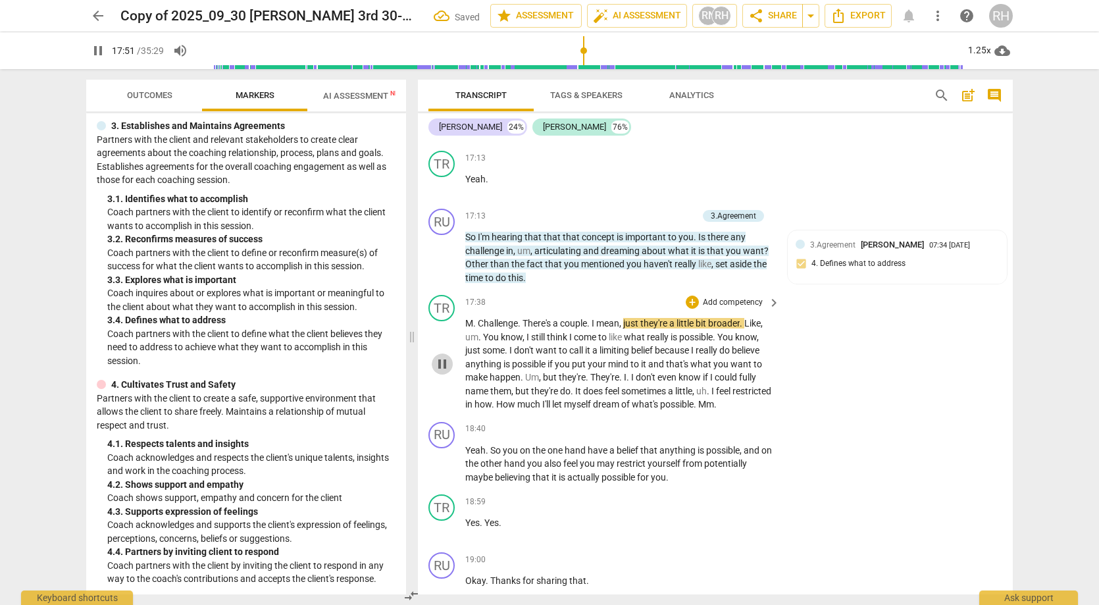
click at [441, 356] on span "pause" at bounding box center [442, 364] width 16 height 16
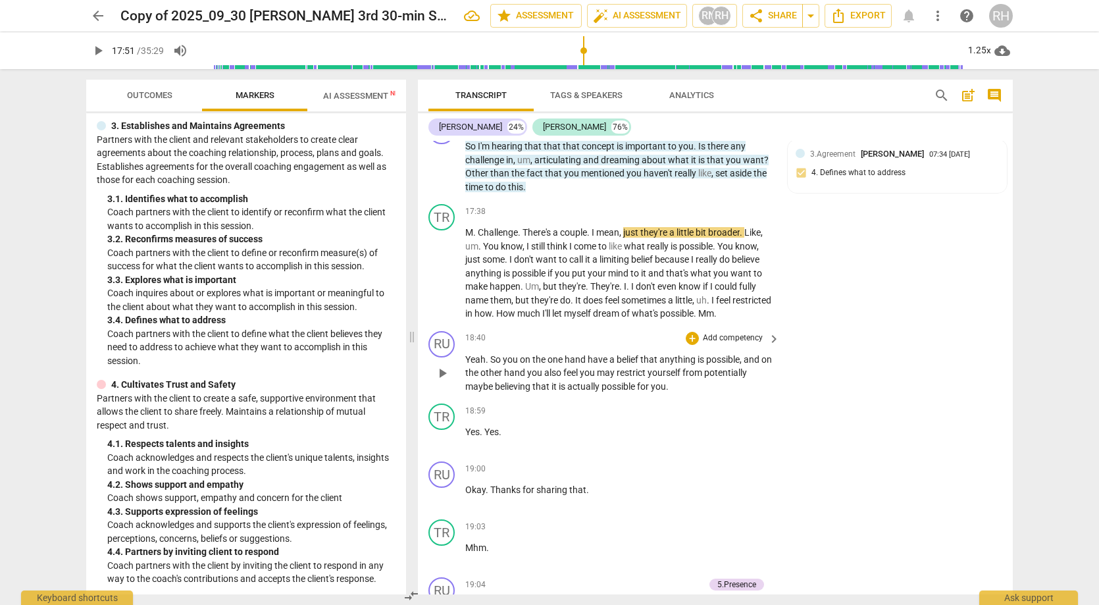
scroll to position [4631, 0]
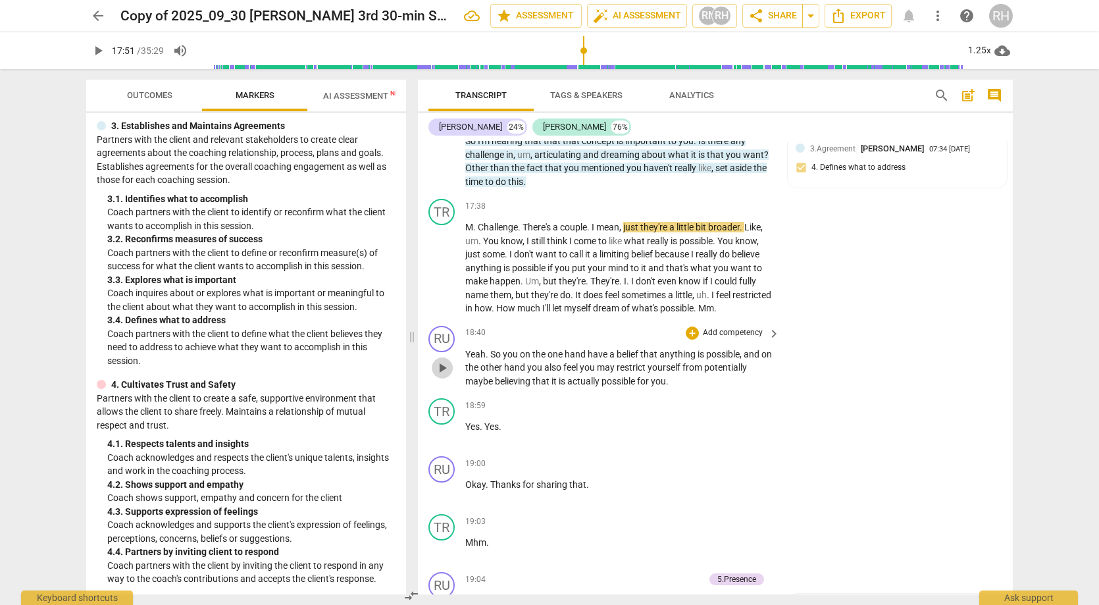
click at [444, 360] on span "play_arrow" at bounding box center [442, 368] width 16 height 16
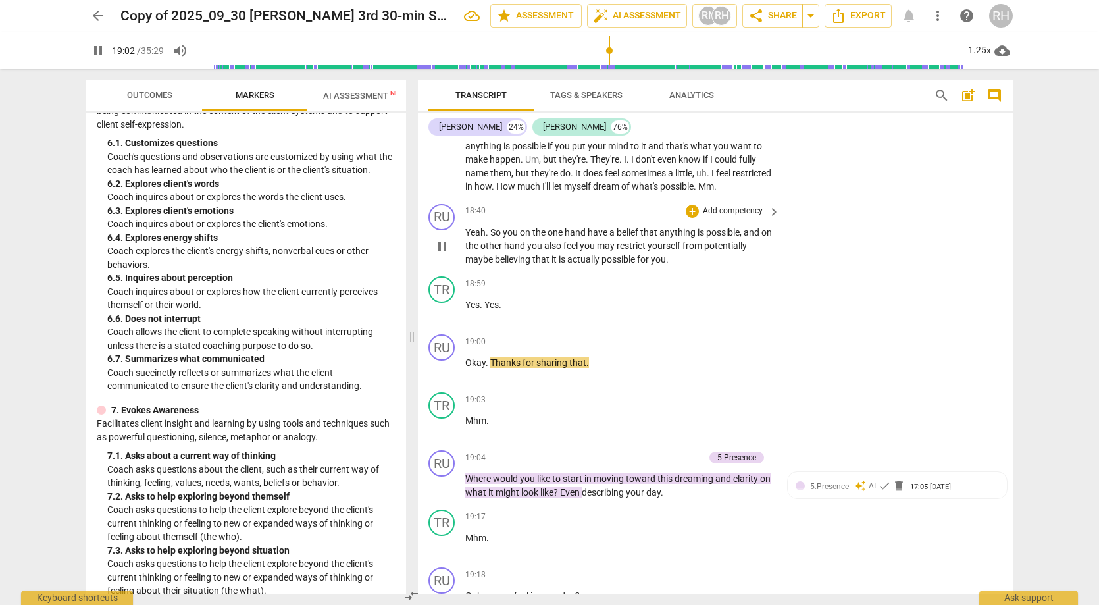
scroll to position [4751, 0]
click at [692, 206] on div "+" at bounding box center [692, 212] width 13 height 13
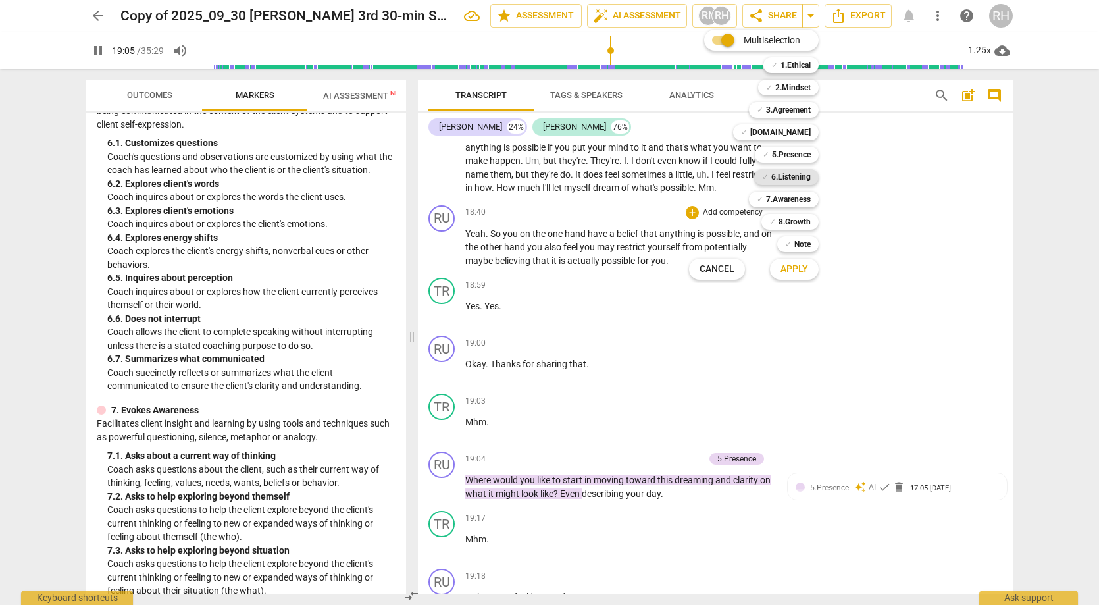
click at [776, 176] on b "6.Listening" at bounding box center [791, 177] width 39 height 16
click at [792, 265] on span "Apply" at bounding box center [795, 269] width 28 height 13
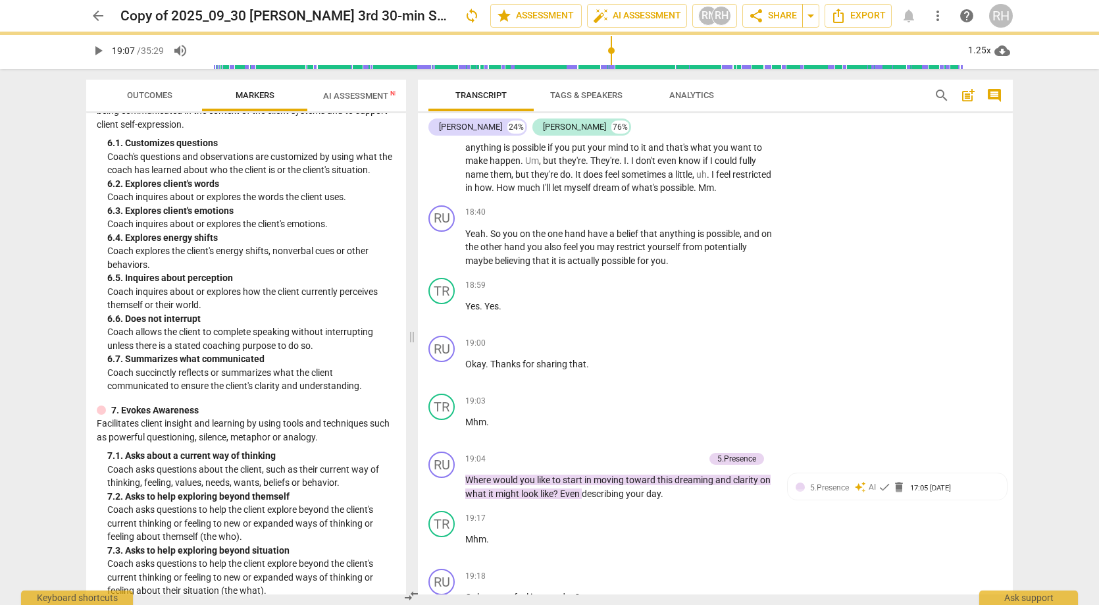
type input "1148"
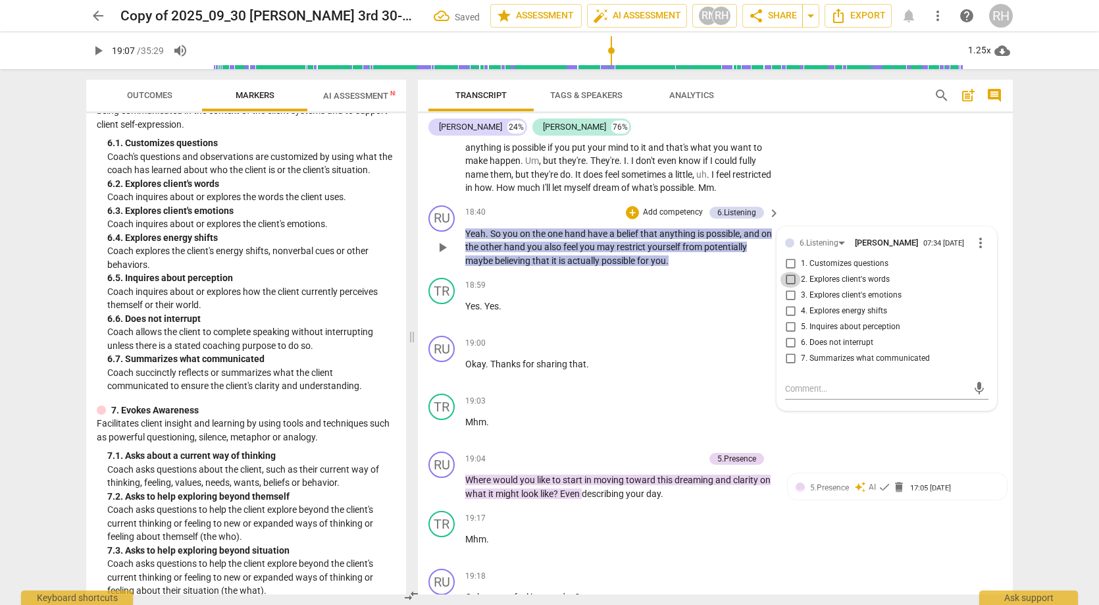
click at [786, 272] on input "2. Explores client's words" at bounding box center [790, 280] width 21 height 16
checkbox input "true"
click at [818, 200] on div "RU play_arrow pause 18:40 + Add competency 6.Listening keyboard_arrow_right Yea…" at bounding box center [715, 236] width 595 height 73
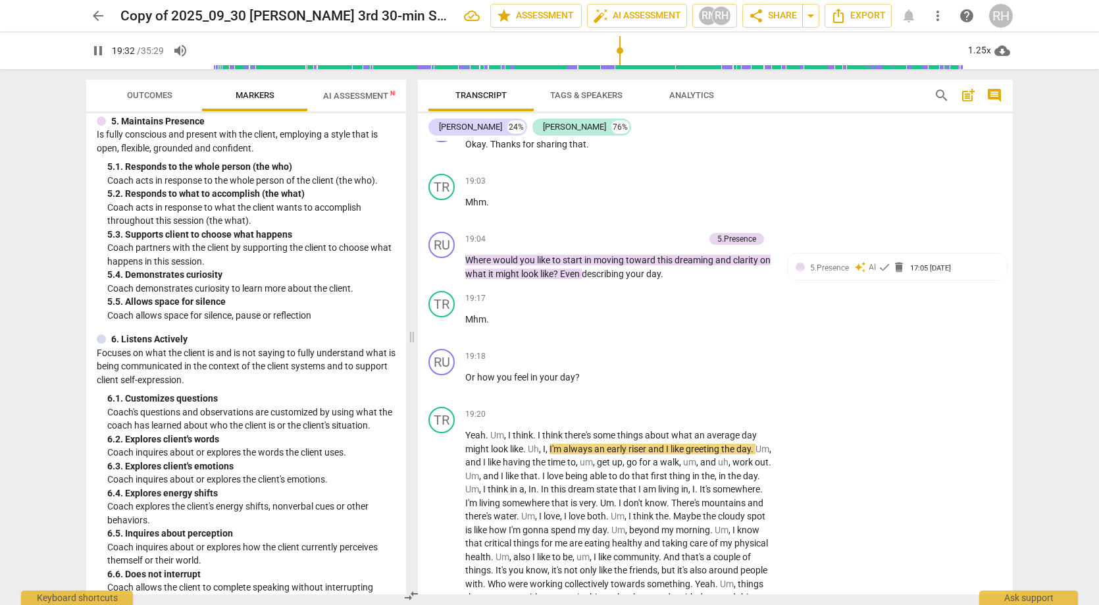
scroll to position [710, 0]
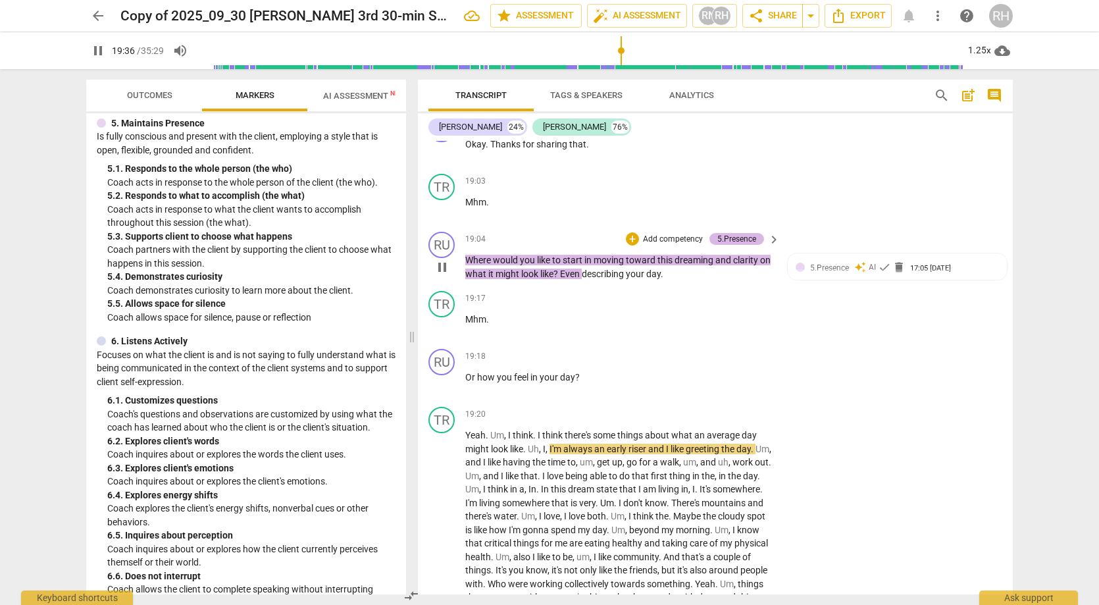
click at [718, 233] on div "5.Presence" at bounding box center [737, 239] width 39 height 12
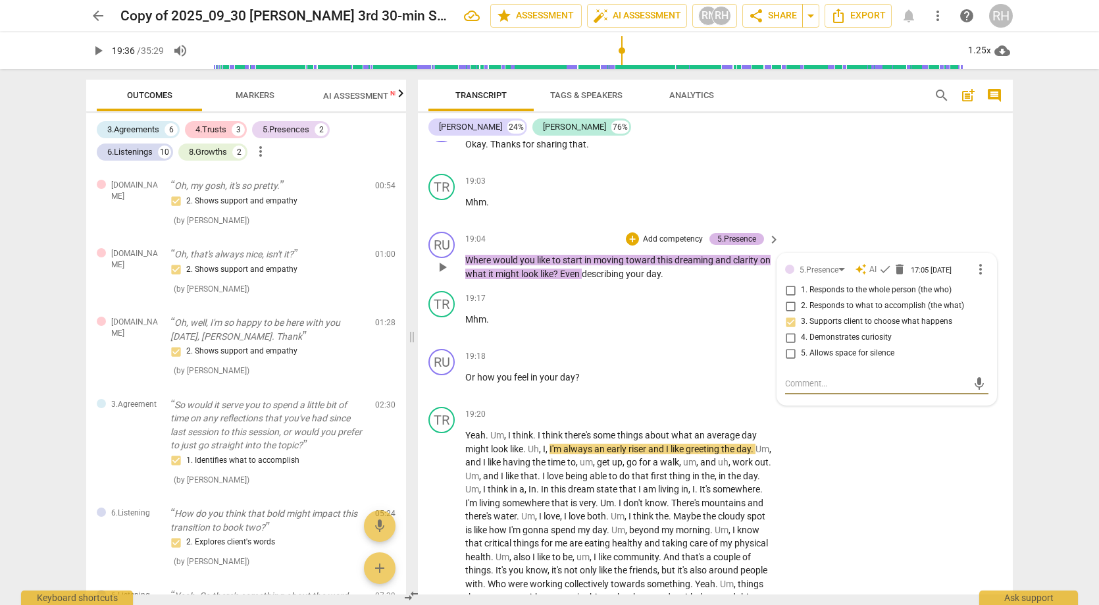
scroll to position [1512, 0]
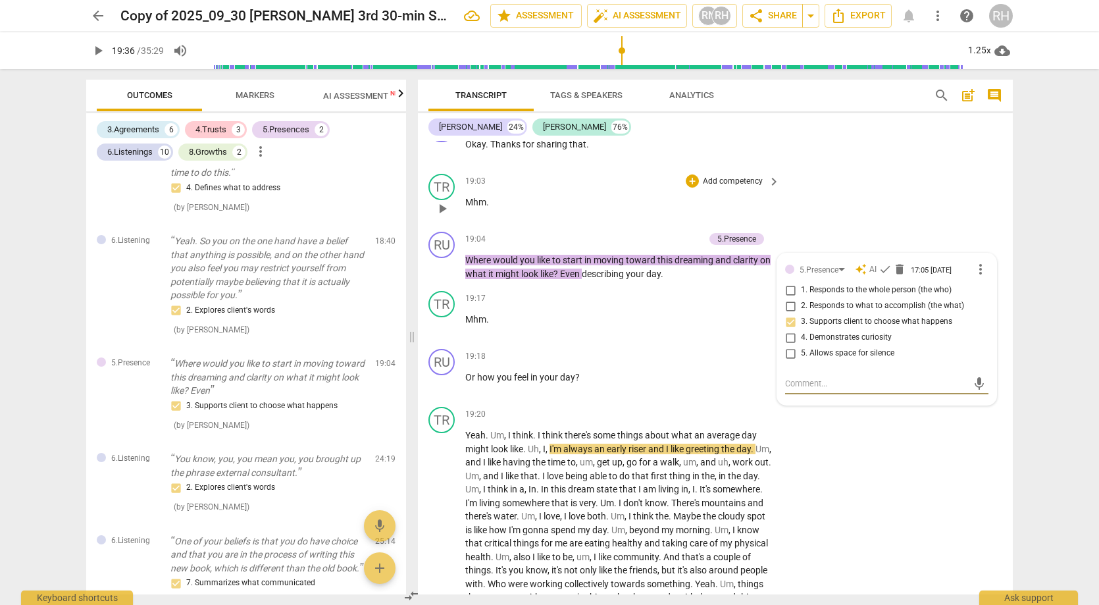
click at [830, 169] on div "TR play_arrow pause 19:03 + Add competency keyboard_arrow_right Mhm ." at bounding box center [715, 198] width 595 height 58
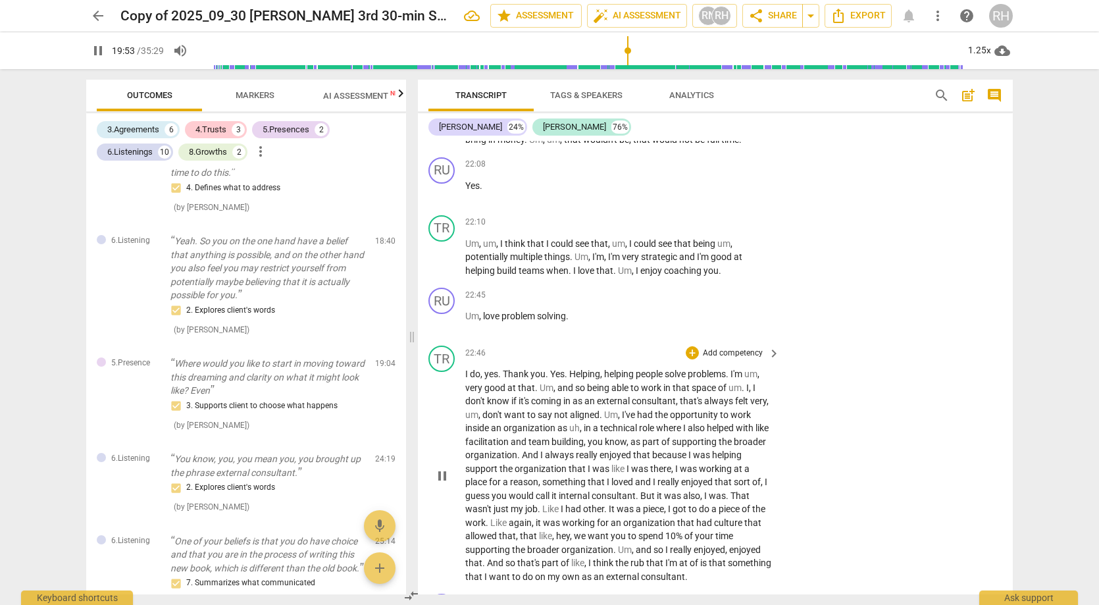
scroll to position [5503, 0]
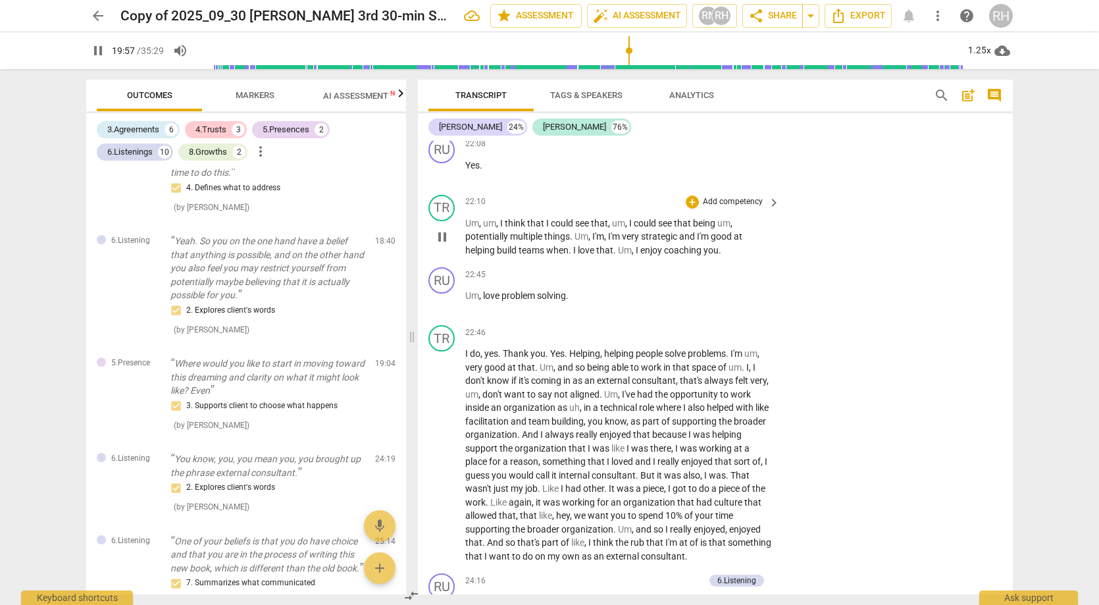
click at [441, 229] on span "pause" at bounding box center [442, 237] width 16 height 16
click at [546, 245] on span "teams" at bounding box center [533, 250] width 28 height 11
click at [712, 245] on span "you" at bounding box center [711, 250] width 15 height 11
click at [720, 245] on span "." at bounding box center [720, 250] width 3 height 11
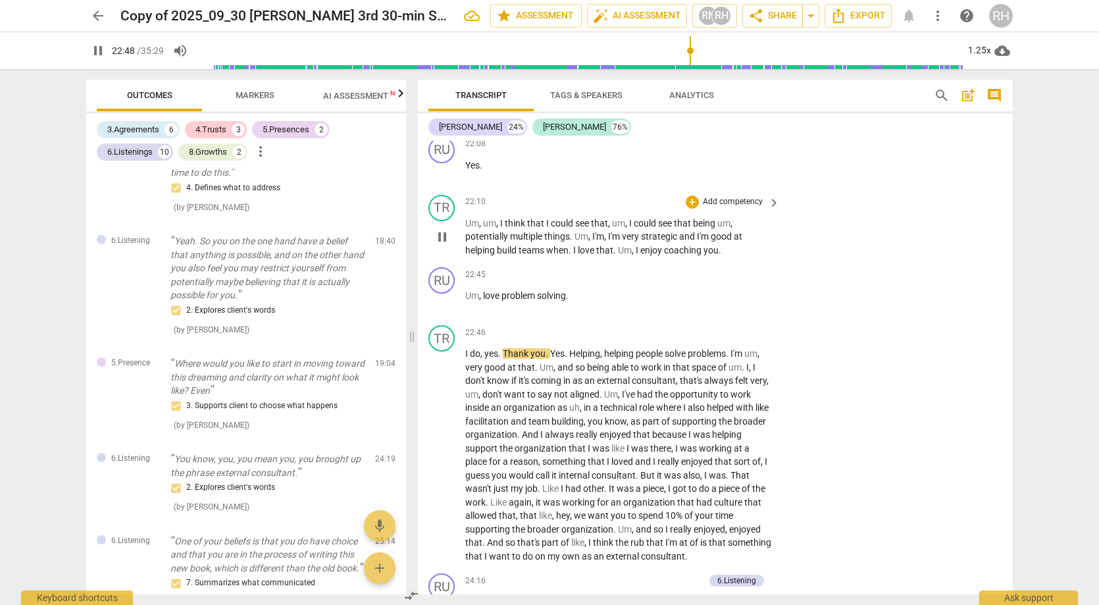
type input "1369"
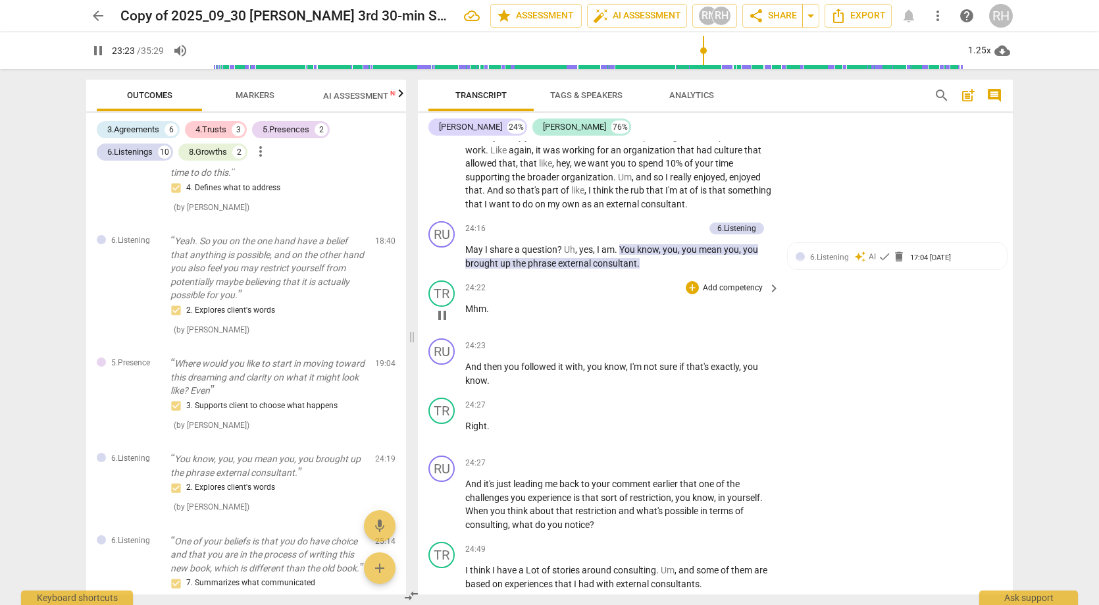
scroll to position [5859, 0]
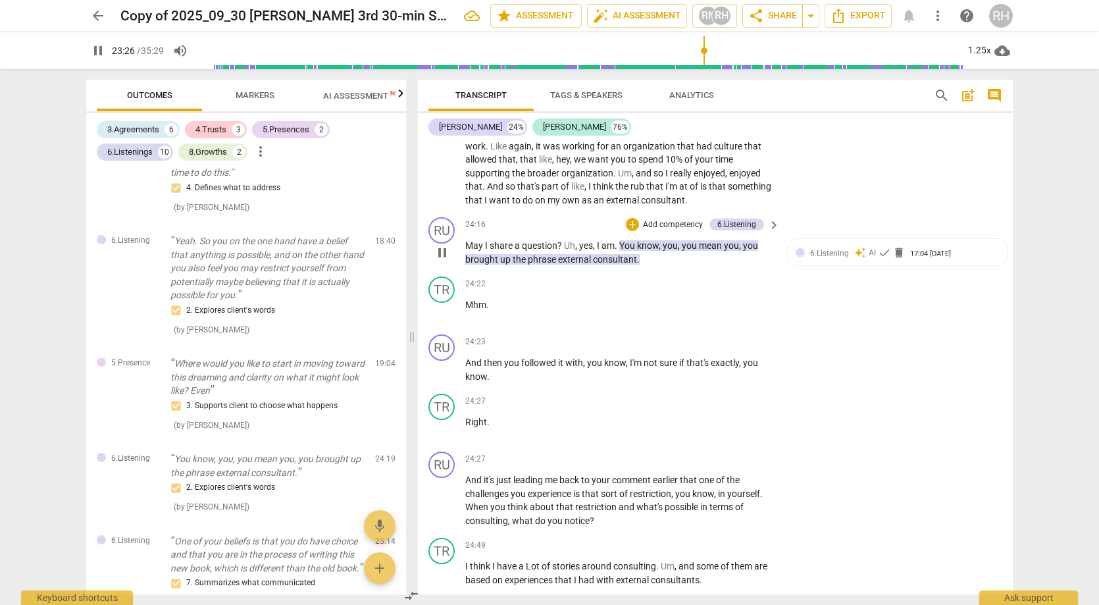
click at [440, 245] on span "pause" at bounding box center [442, 253] width 16 height 16
click at [440, 245] on span "play_arrow" at bounding box center [442, 253] width 16 height 16
click at [440, 245] on span "pause" at bounding box center [442, 253] width 16 height 16
type input "1461"
click at [581, 240] on span "yes" at bounding box center [586, 245] width 14 height 11
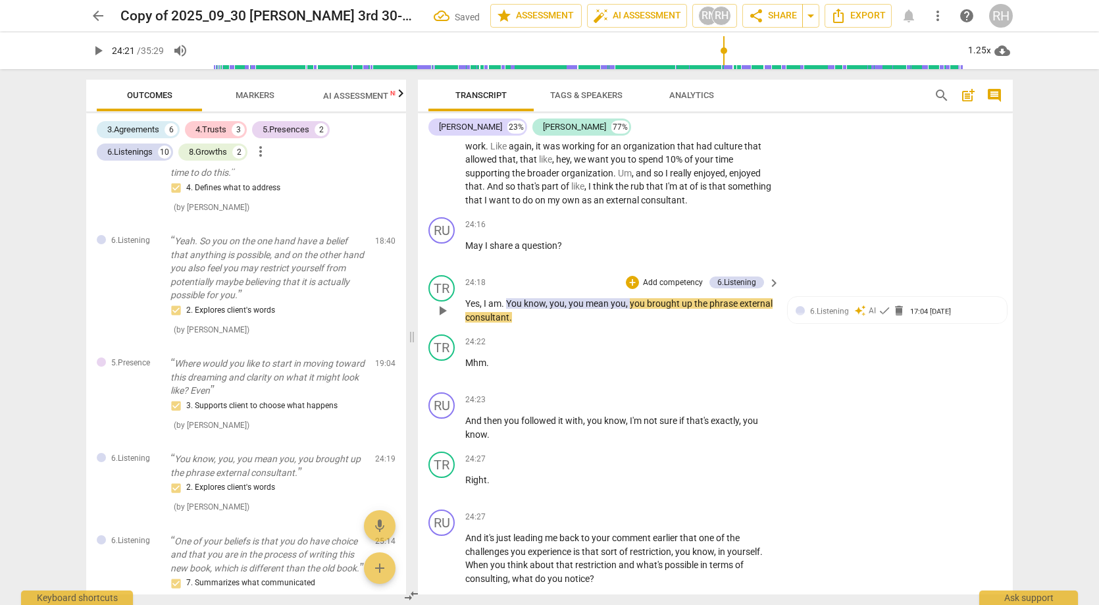
click at [508, 298] on span "You" at bounding box center [515, 303] width 18 height 11
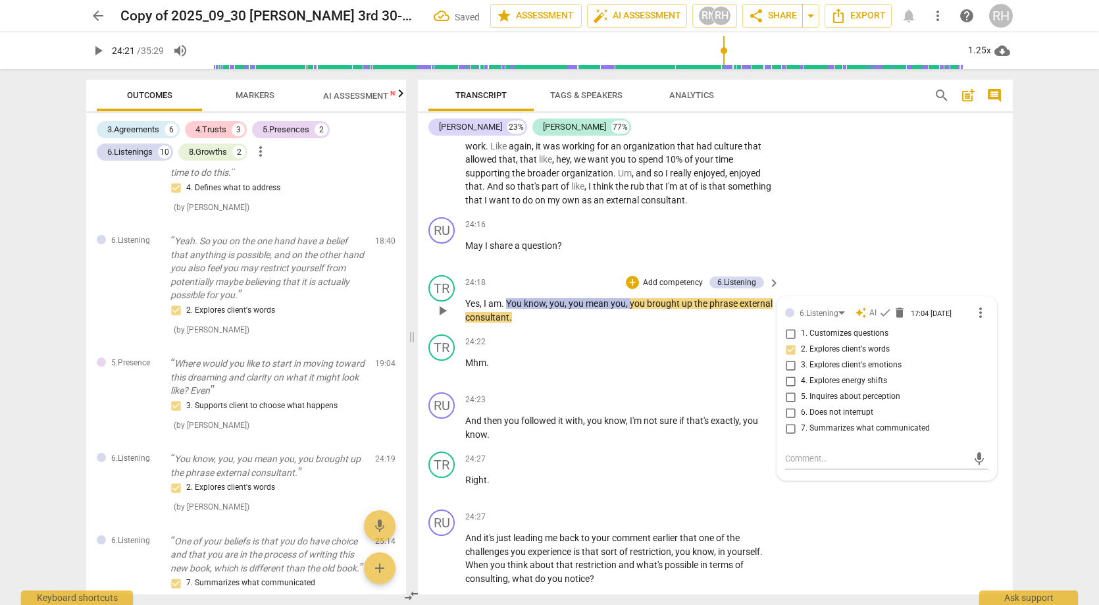
click at [502, 298] on span "am" at bounding box center [494, 303] width 13 height 11
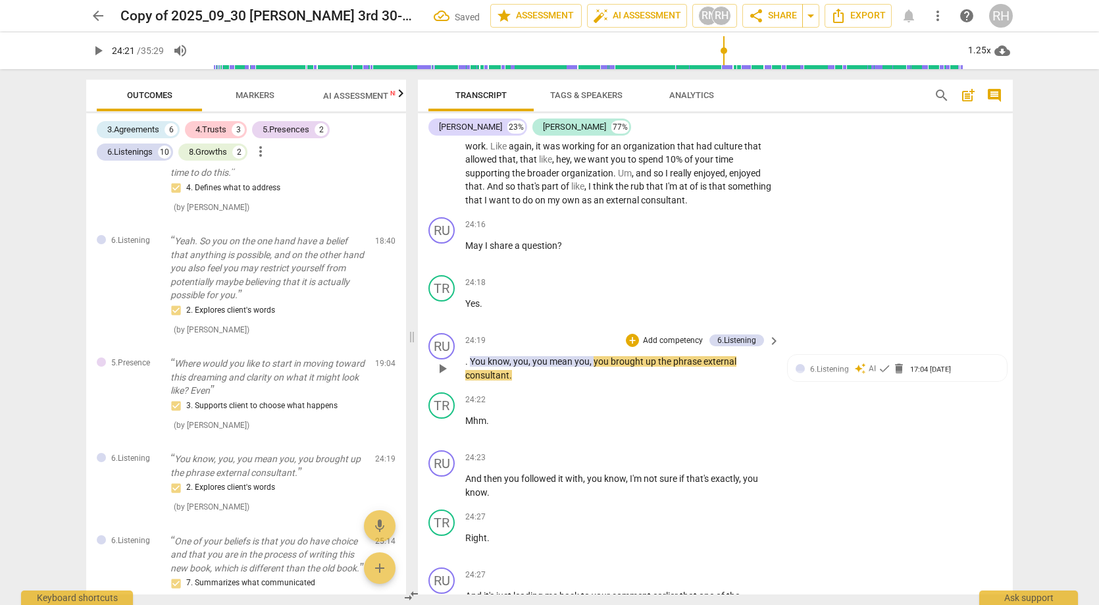
click at [442, 361] on span "play_arrow" at bounding box center [442, 369] width 16 height 16
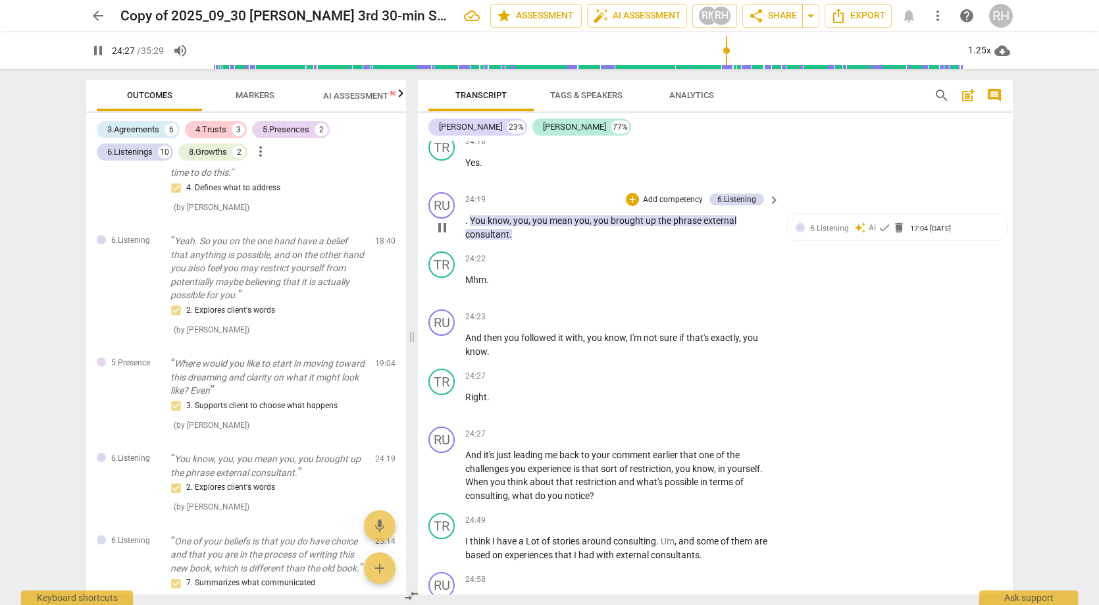
scroll to position [6001, 0]
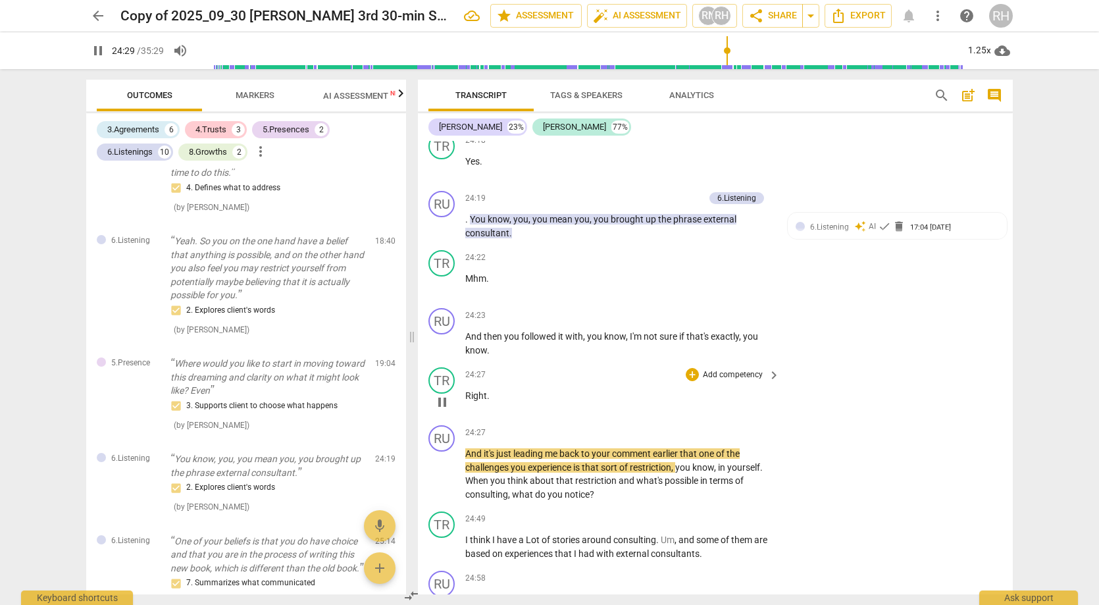
click at [441, 394] on span "pause" at bounding box center [442, 402] width 16 height 16
type input "1470"
click at [490, 330] on p "And then you followed it with , you know , I'm not sure if that's exactly , you…" at bounding box center [619, 343] width 308 height 27
click at [485, 390] on span "Right" at bounding box center [476, 395] width 22 height 11
drag, startPoint x: 488, startPoint y: 337, endPoint x: 454, endPoint y: 336, distance: 34.3
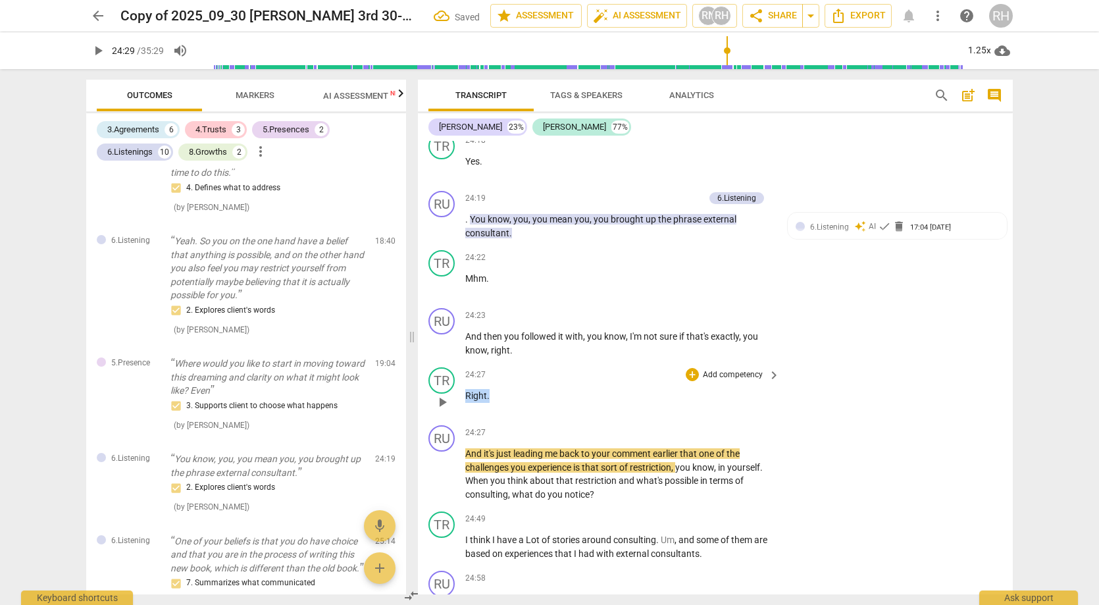
click at [454, 362] on div "TR play_arrow pause 24:27 + Add competency keyboard_arrow_right Right ." at bounding box center [715, 391] width 595 height 58
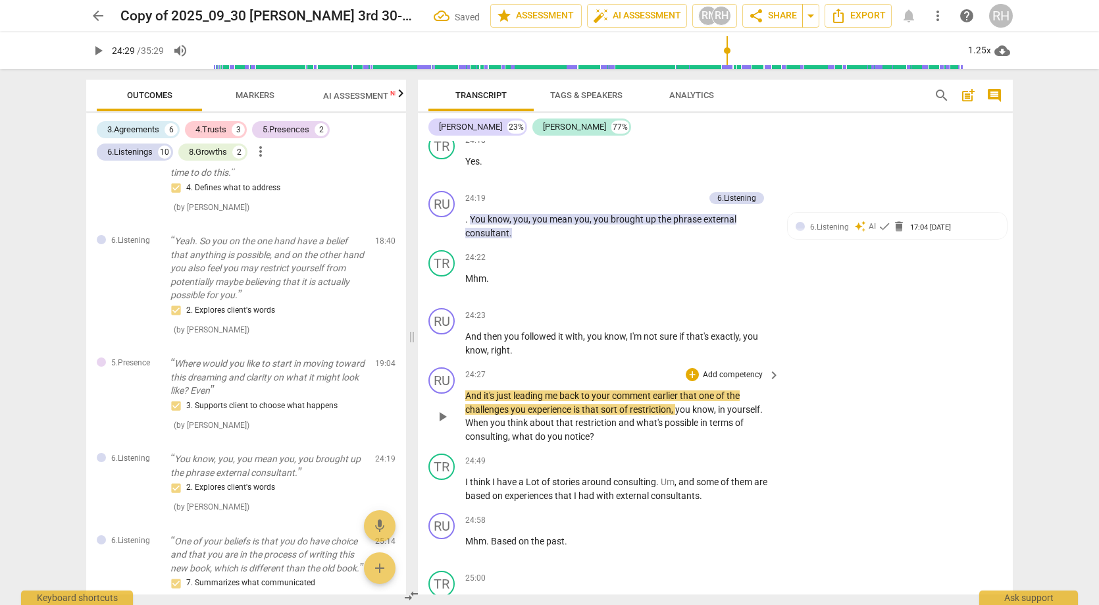
click at [467, 390] on span "And" at bounding box center [474, 395] width 18 height 11
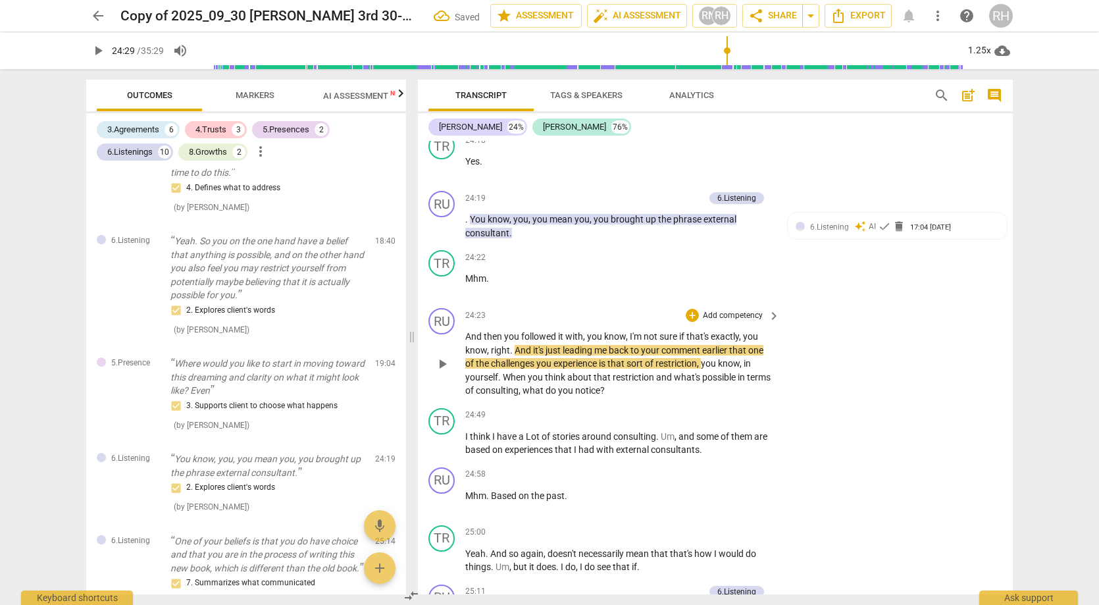
click at [441, 356] on span "play_arrow" at bounding box center [442, 364] width 16 height 16
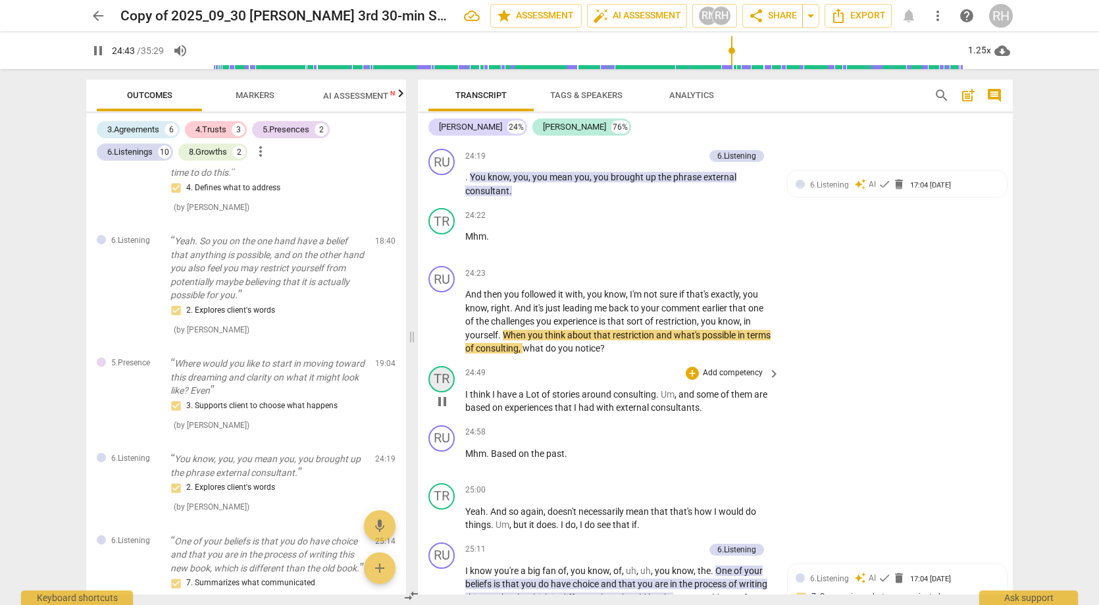
scroll to position [6046, 0]
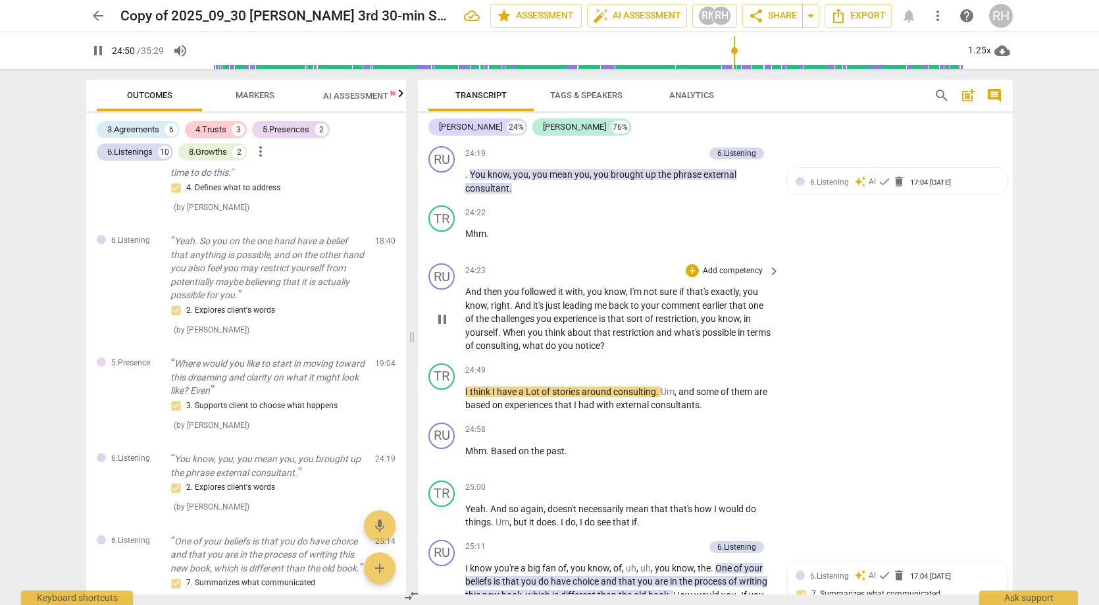
click at [441, 311] on span "pause" at bounding box center [442, 319] width 16 height 16
click at [693, 264] on div "+" at bounding box center [692, 270] width 13 height 13
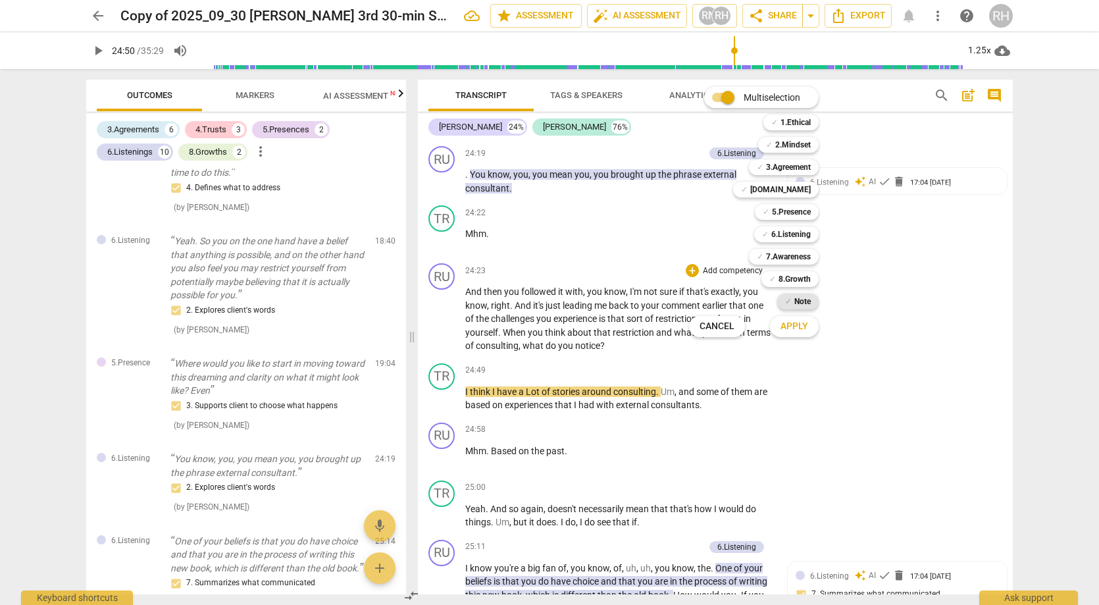
click at [806, 303] on b "Note" at bounding box center [803, 302] width 16 height 16
click at [804, 302] on b "Note" at bounding box center [803, 302] width 16 height 16
click at [803, 326] on span "Apply" at bounding box center [795, 326] width 28 height 13
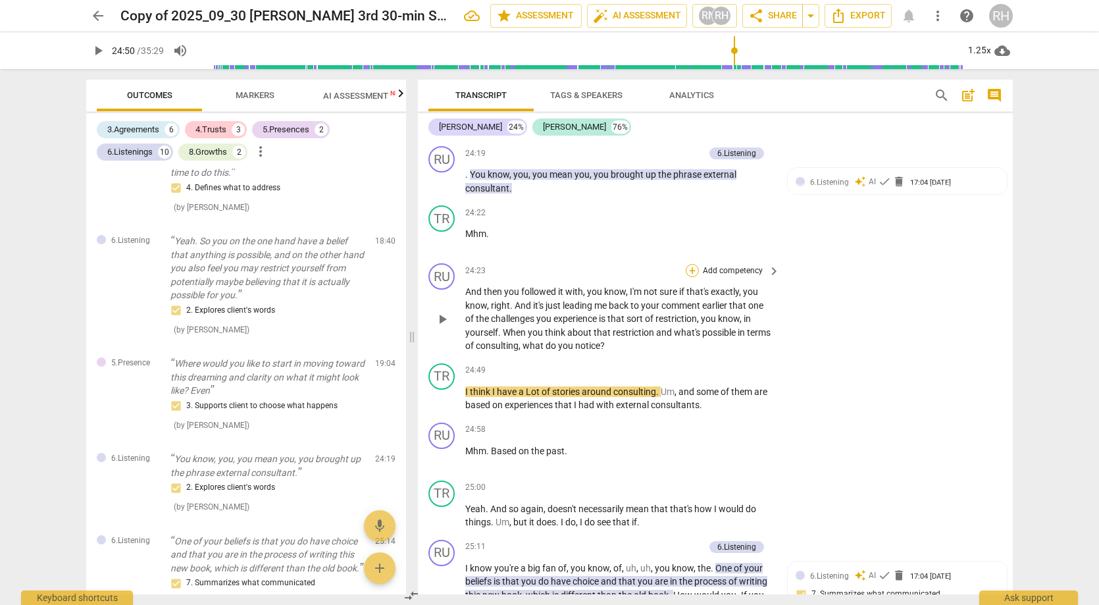
click at [690, 264] on div "+" at bounding box center [692, 270] width 13 height 13
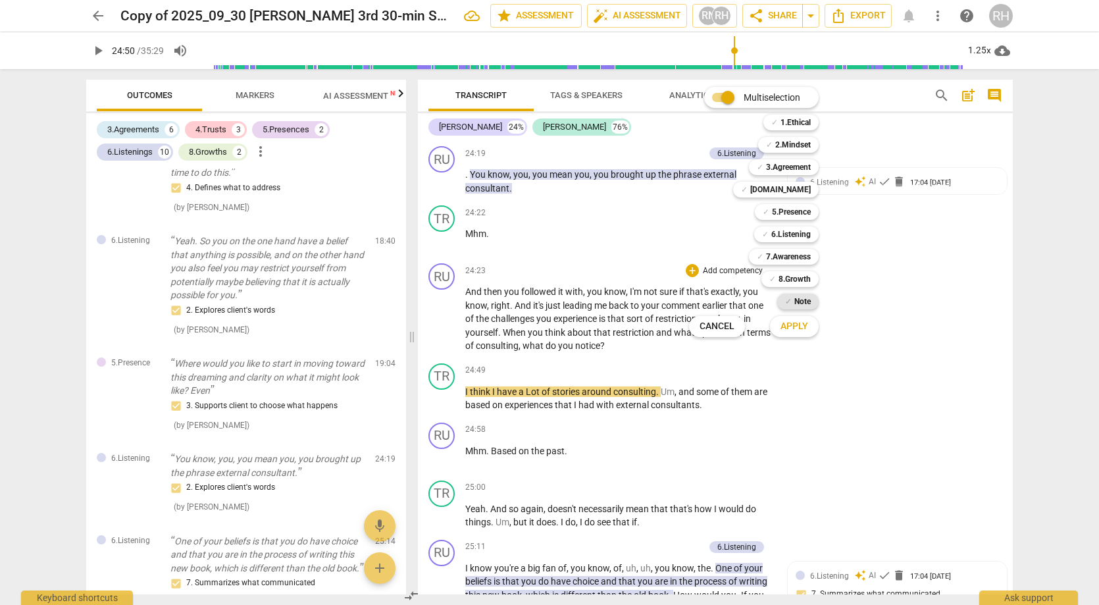
click at [798, 302] on b "Note" at bounding box center [803, 302] width 16 height 16
click at [876, 275] on div at bounding box center [549, 302] width 1099 height 605
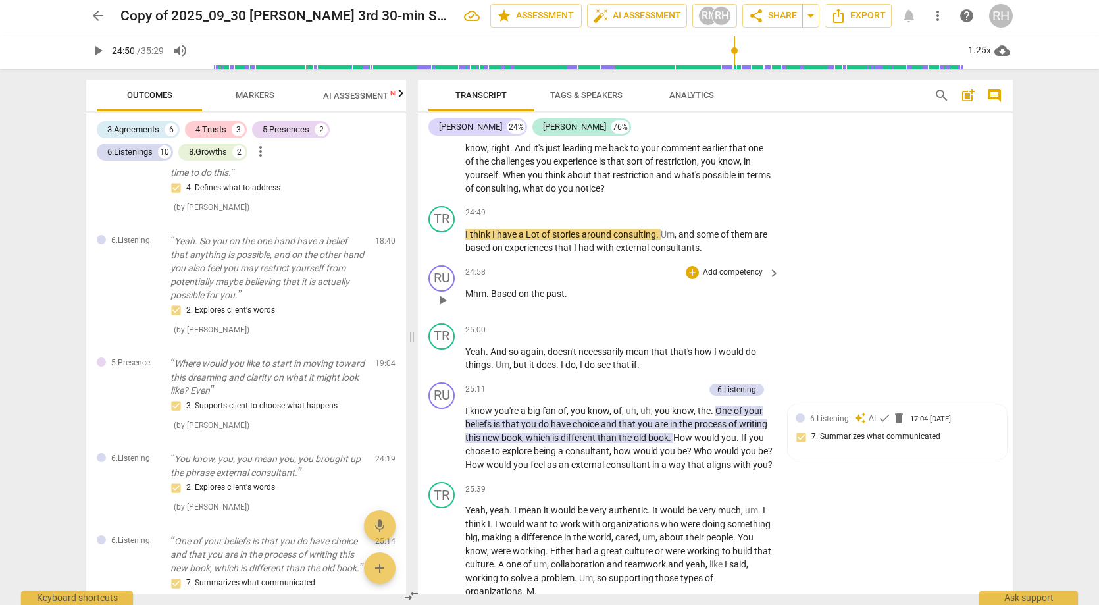
scroll to position [6206, 0]
click at [444, 290] on span "play_arrow" at bounding box center [442, 298] width 16 height 16
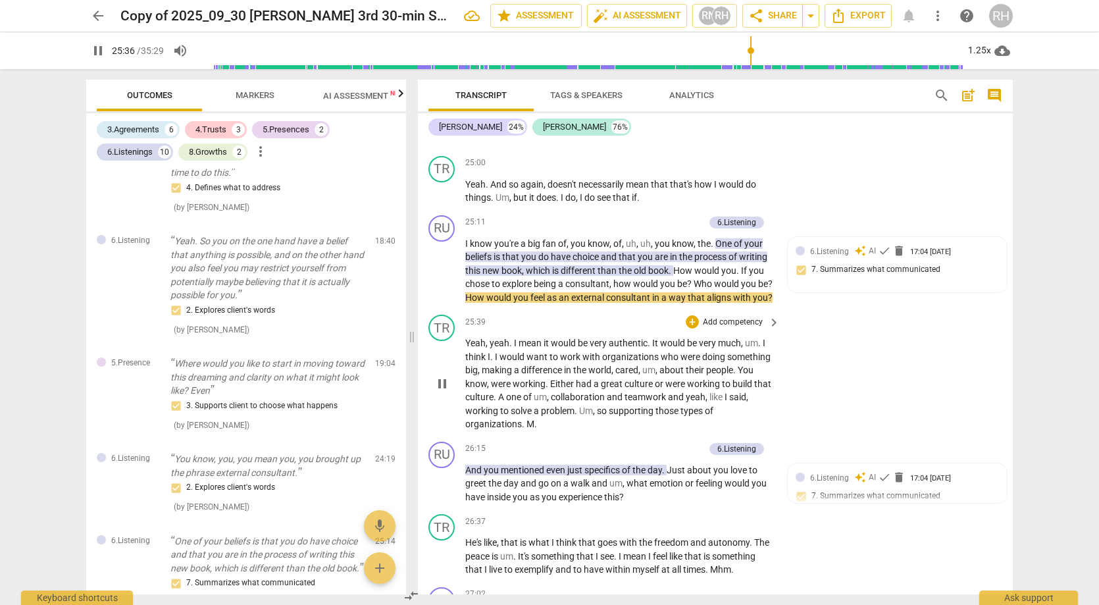
scroll to position [6370, 0]
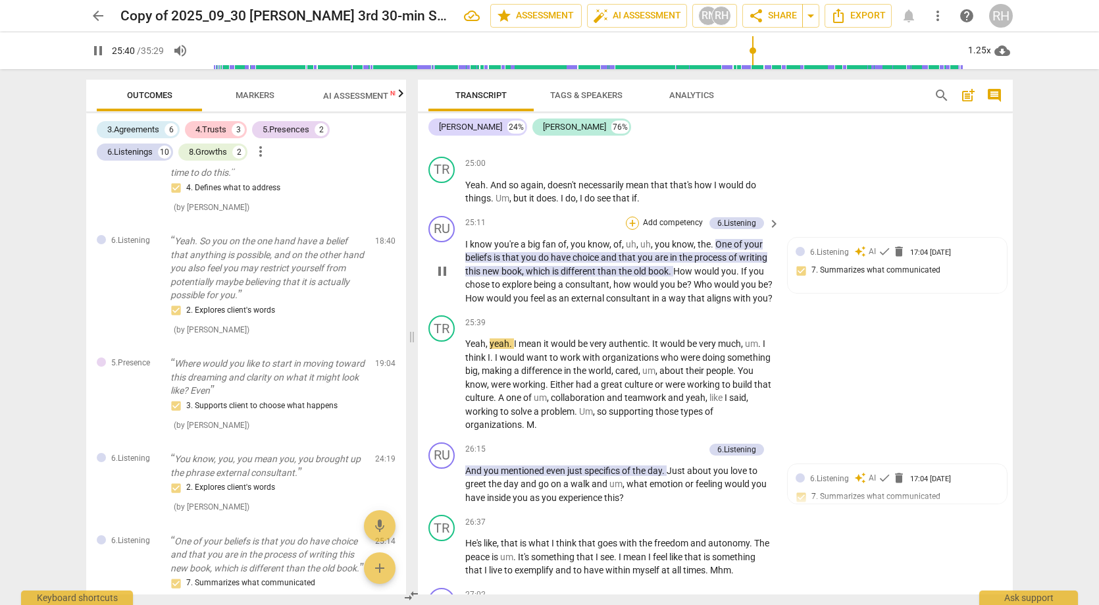
click at [631, 217] on div "+" at bounding box center [632, 223] width 13 height 13
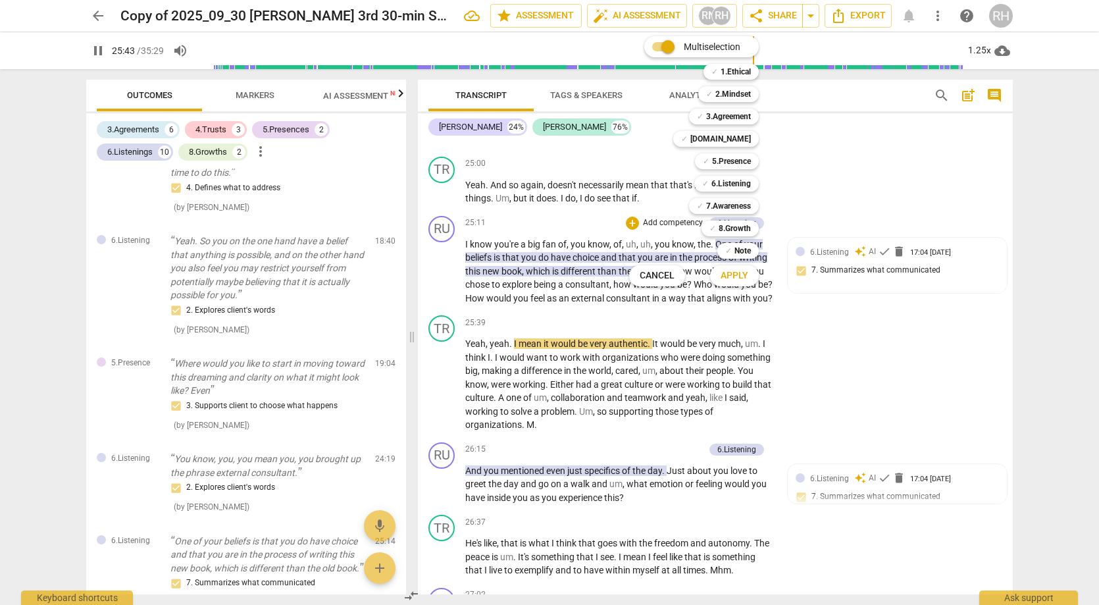
click at [257, 95] on div at bounding box center [549, 302] width 1099 height 605
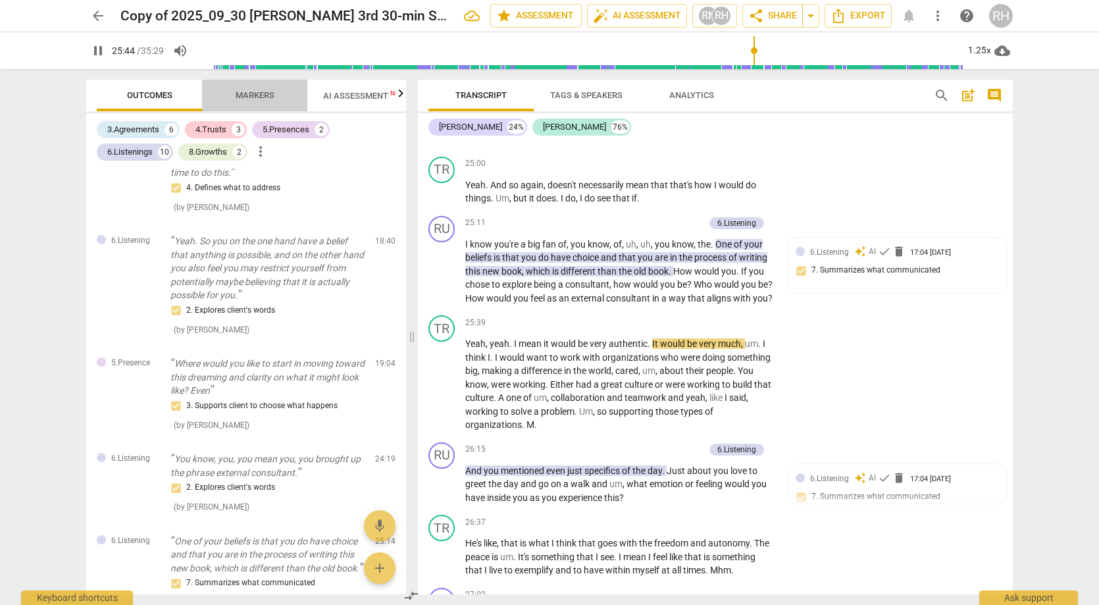
click at [257, 95] on span "Markers" at bounding box center [255, 95] width 39 height 10
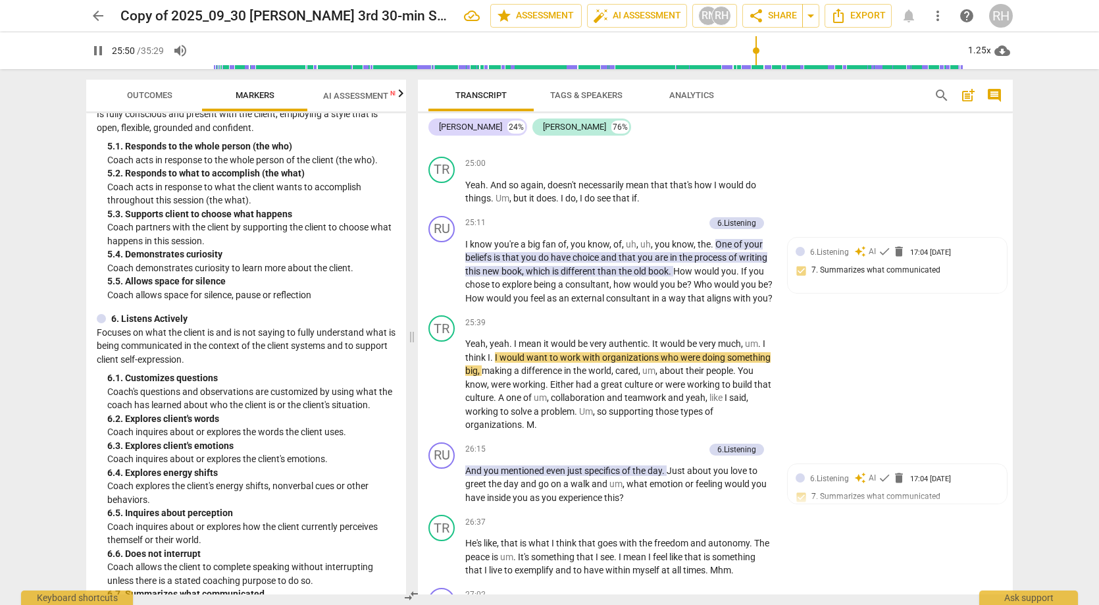
scroll to position [736, 0]
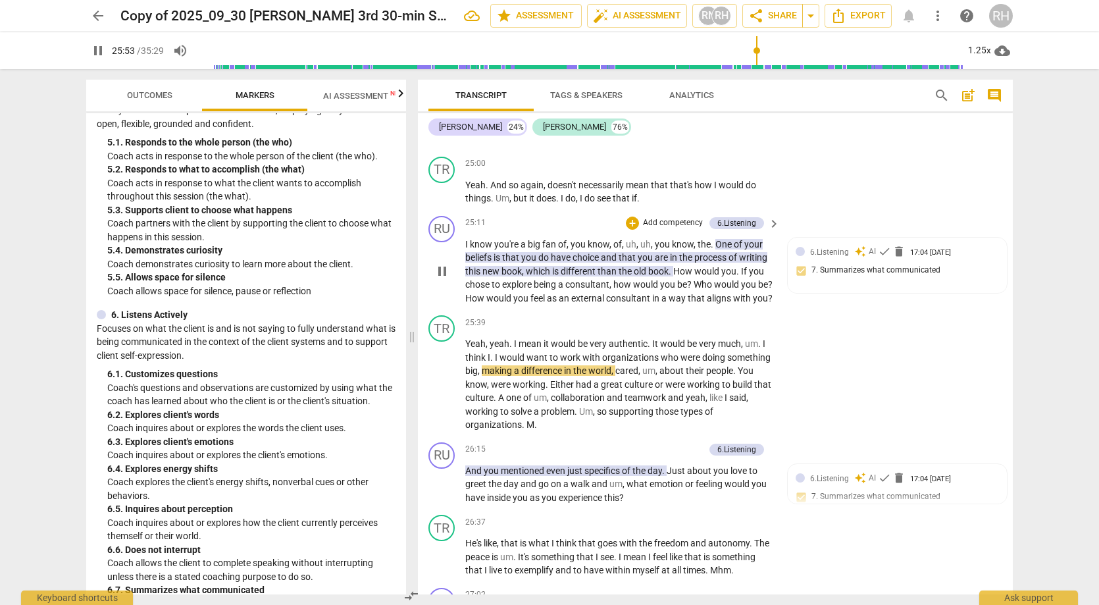
click at [683, 217] on p "Add competency" at bounding box center [673, 223] width 63 height 12
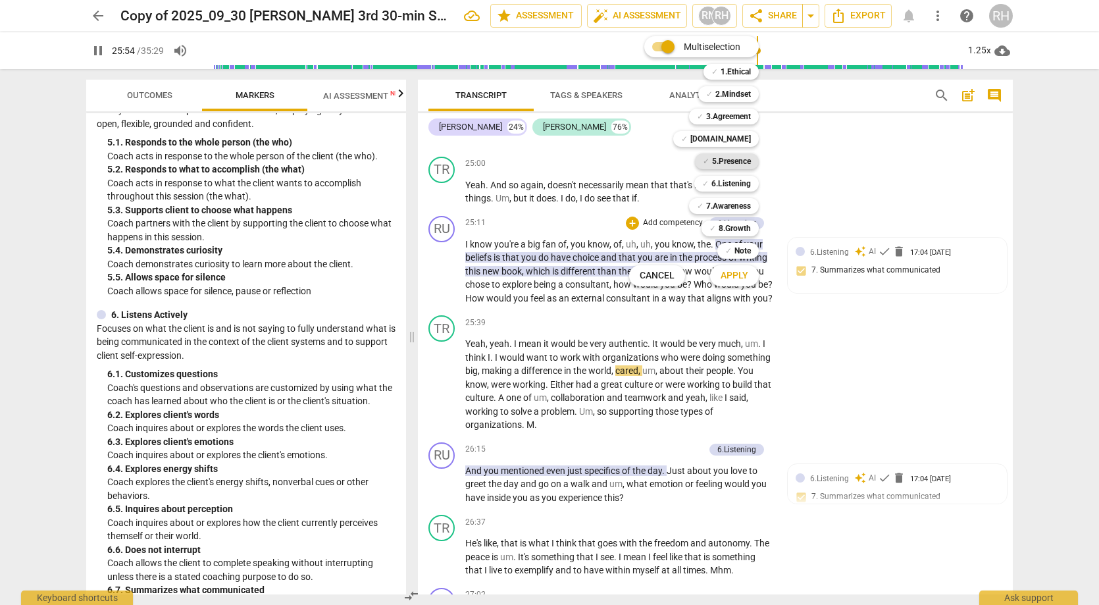
click at [729, 161] on b "5.Presence" at bounding box center [731, 161] width 39 height 16
click at [731, 272] on span "Apply" at bounding box center [735, 275] width 28 height 13
type input "1557"
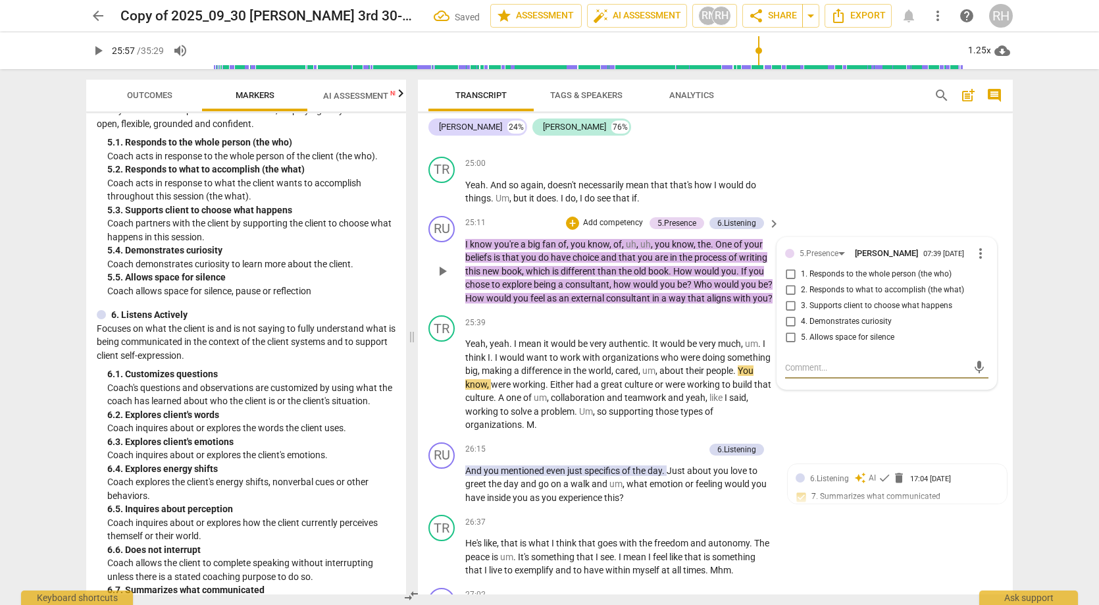
click at [786, 267] on input "1. Responds to the whole person (the who)" at bounding box center [790, 275] width 21 height 16
checkbox input "true"
click at [800, 211] on div "RU play_arrow pause 25:11 + Add competency 5.Presence 6.Listening keyboard_arro…" at bounding box center [715, 261] width 595 height 100
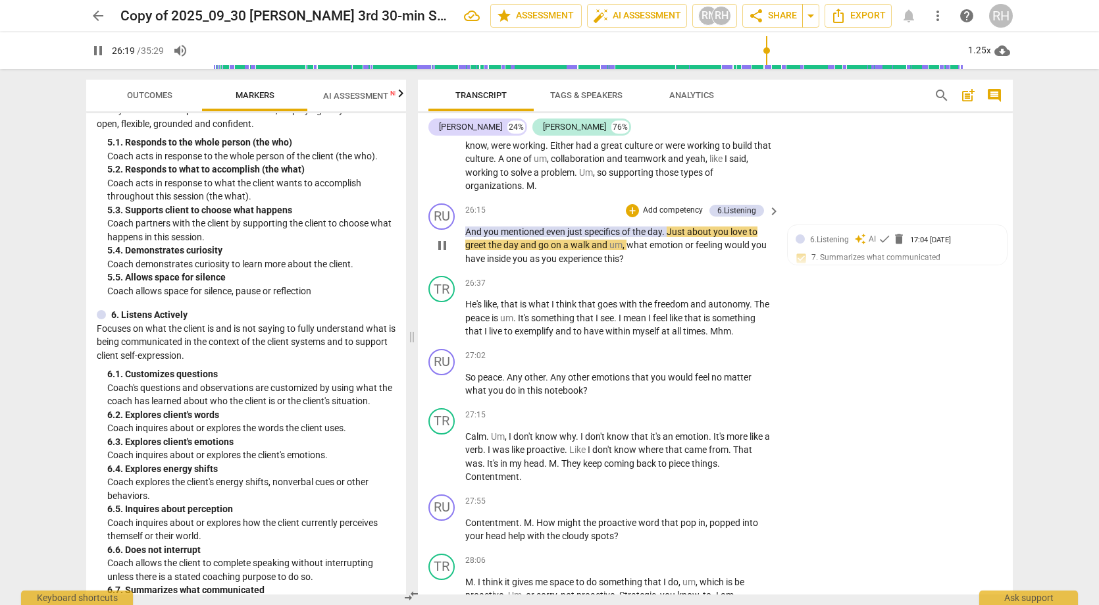
scroll to position [6610, 0]
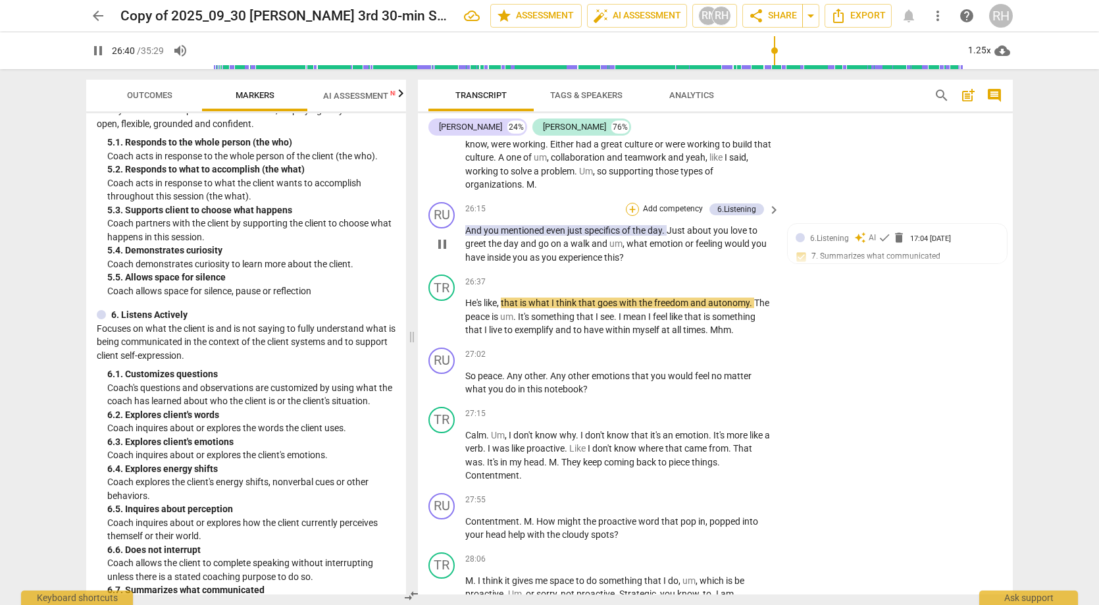
click at [629, 203] on div "+" at bounding box center [632, 209] width 13 height 13
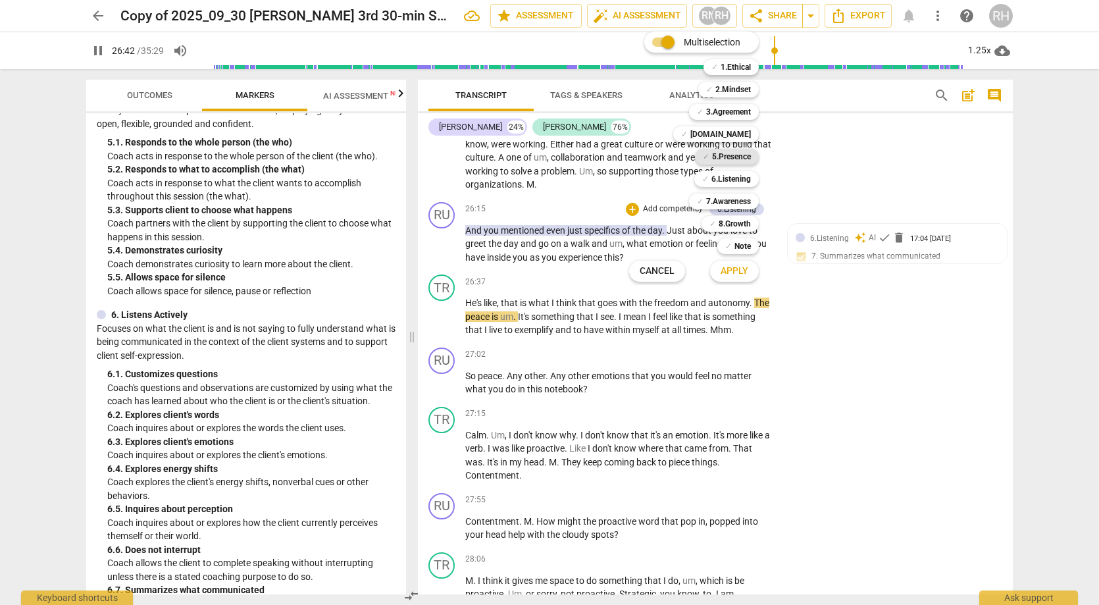
click at [716, 155] on b "5.Presence" at bounding box center [731, 157] width 39 height 16
click at [741, 271] on span "Apply" at bounding box center [735, 271] width 28 height 13
type input "1604"
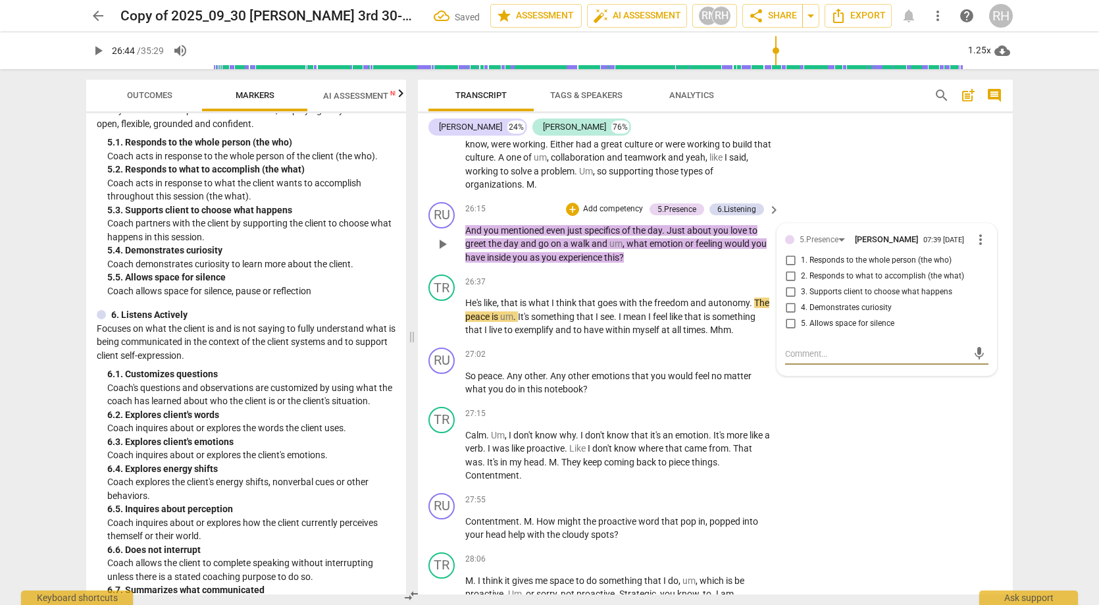
click at [785, 253] on input "1. Responds to the whole person (the who)" at bounding box center [790, 261] width 21 height 16
checkbox input "true"
click at [852, 402] on div "TR play_arrow pause 27:15 + Add competency keyboard_arrow_right Calm . Um , I d…" at bounding box center [715, 445] width 595 height 86
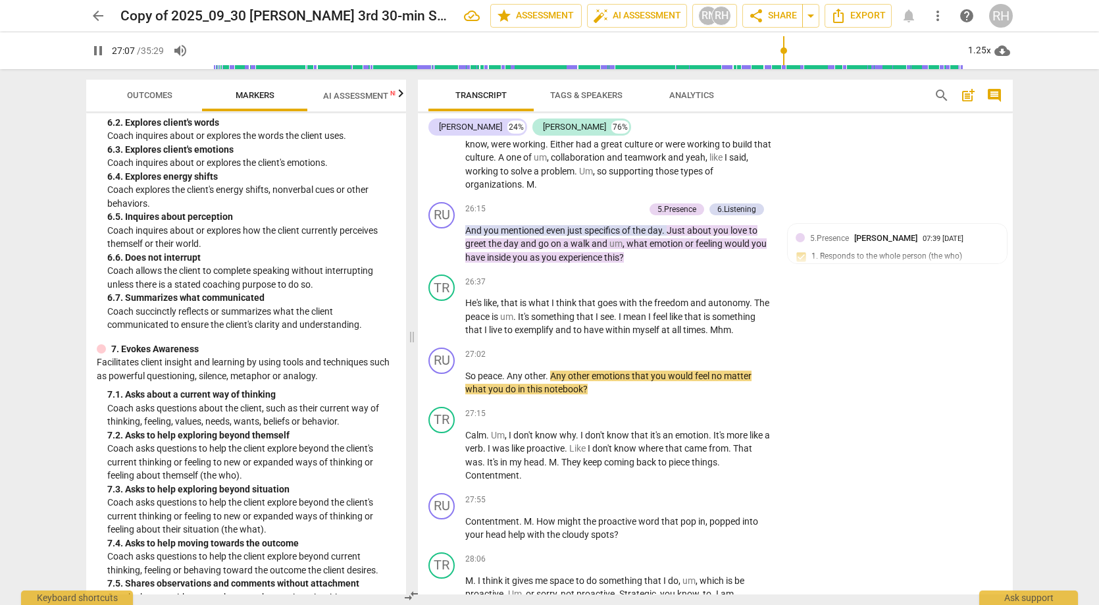
scroll to position [1032, 0]
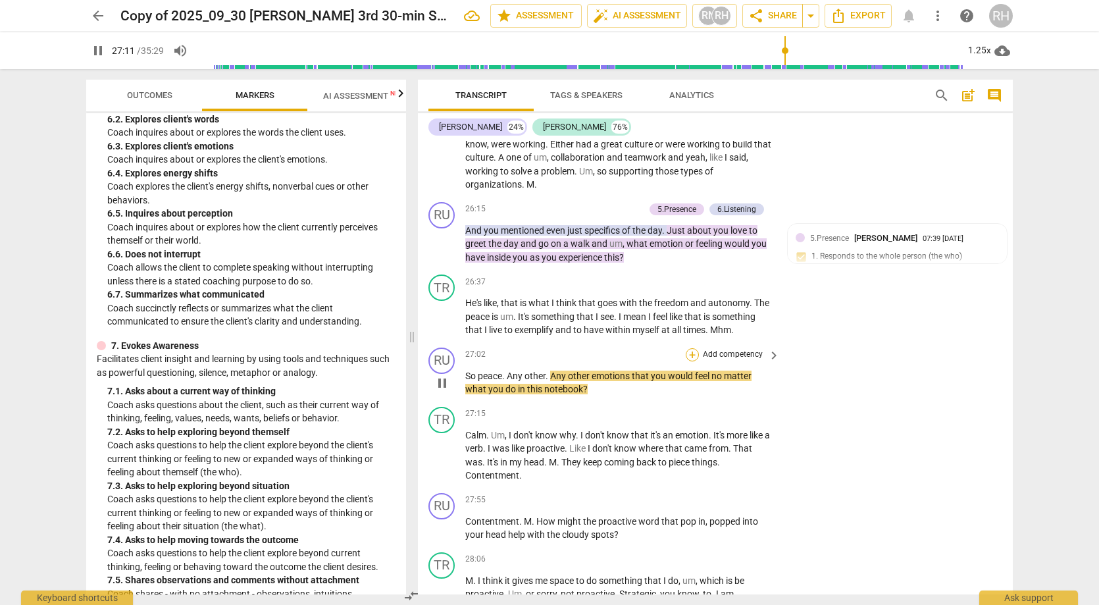
click at [691, 348] on div "+" at bounding box center [692, 354] width 13 height 13
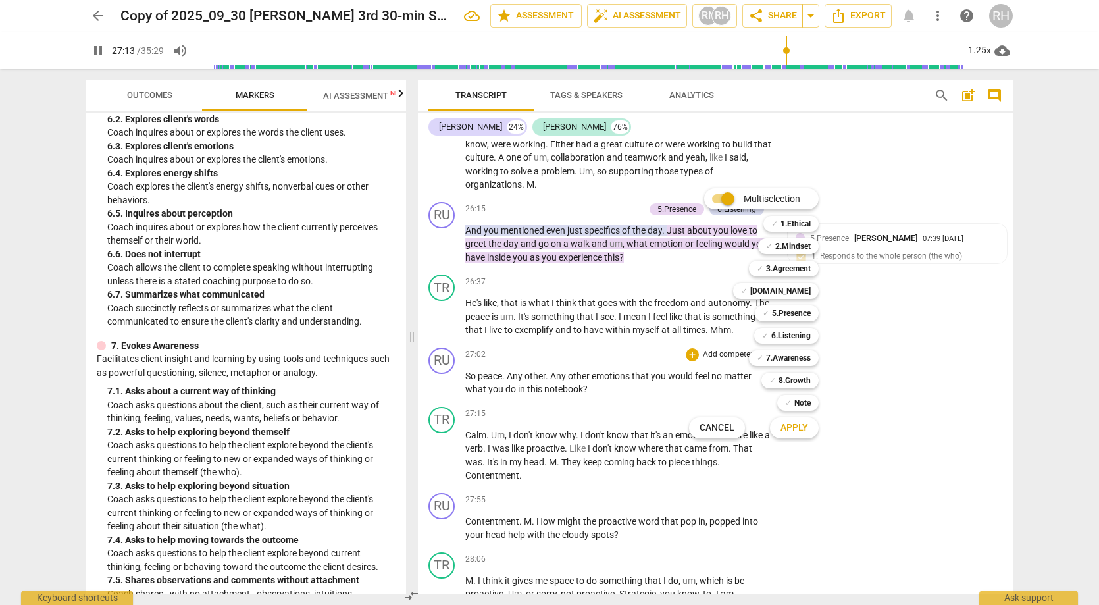
click at [686, 255] on div "Multiselection m ✓ 1.Ethical 1 ✓ 2.Mindset 2 ✓ 3.Agreement 3 ✓ [DOMAIN_NAME] 4 …" at bounding box center [764, 313] width 160 height 257
click at [790, 153] on div at bounding box center [549, 302] width 1099 height 605
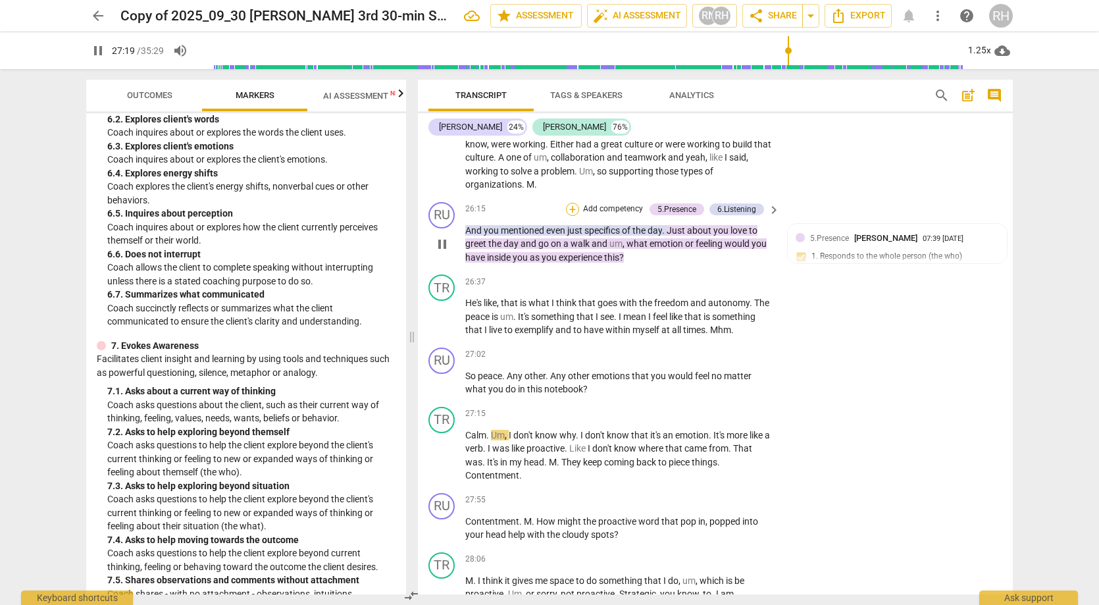
click at [573, 203] on div "+" at bounding box center [572, 209] width 13 height 13
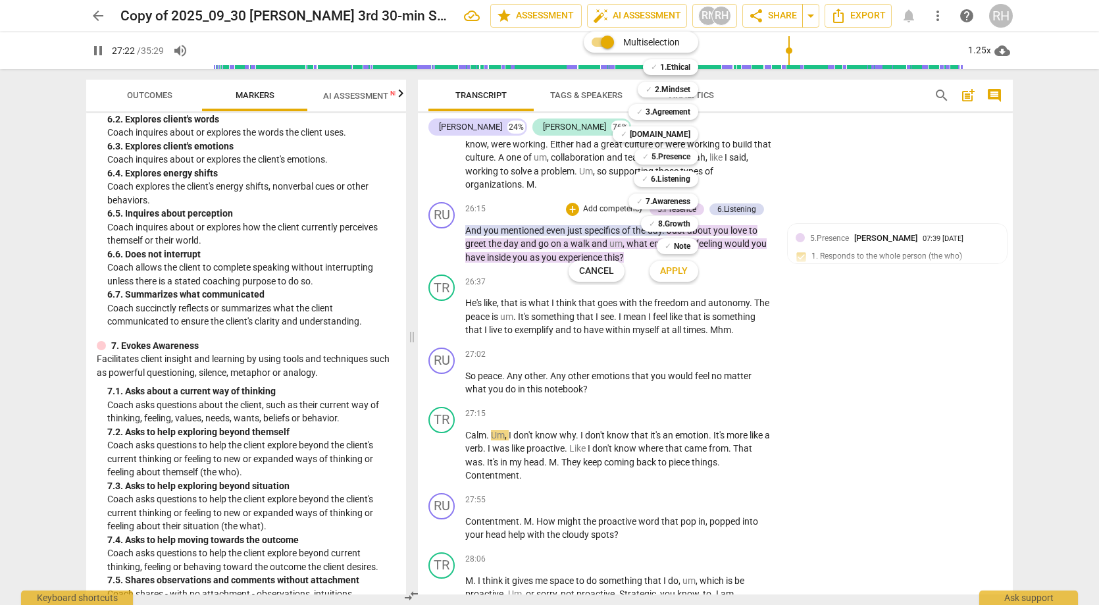
click at [765, 346] on div at bounding box center [549, 302] width 1099 height 605
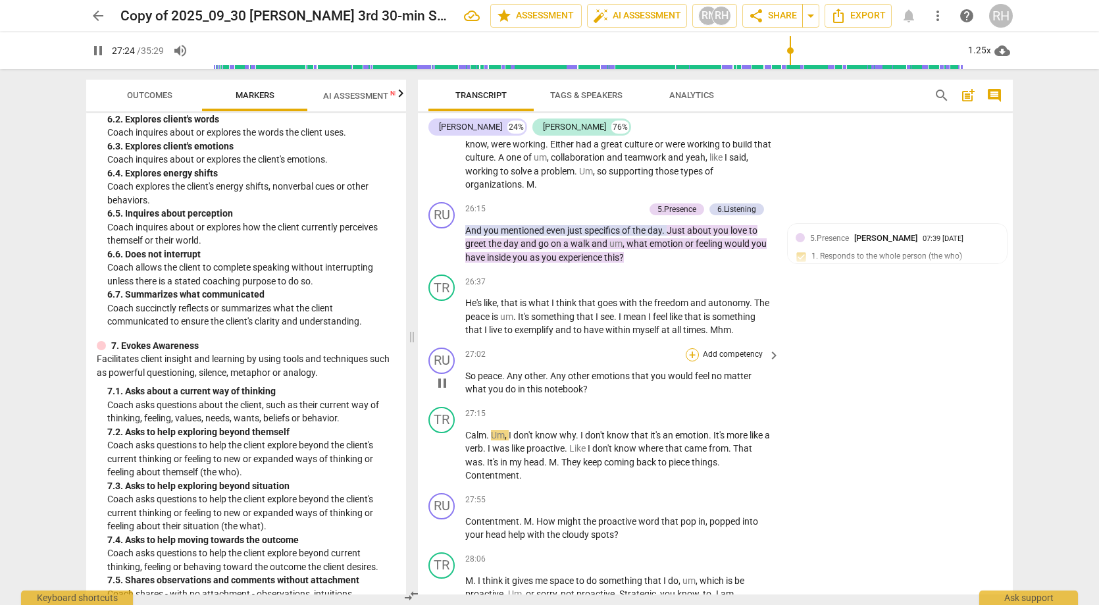
click at [692, 348] on div "+" at bounding box center [692, 354] width 13 height 13
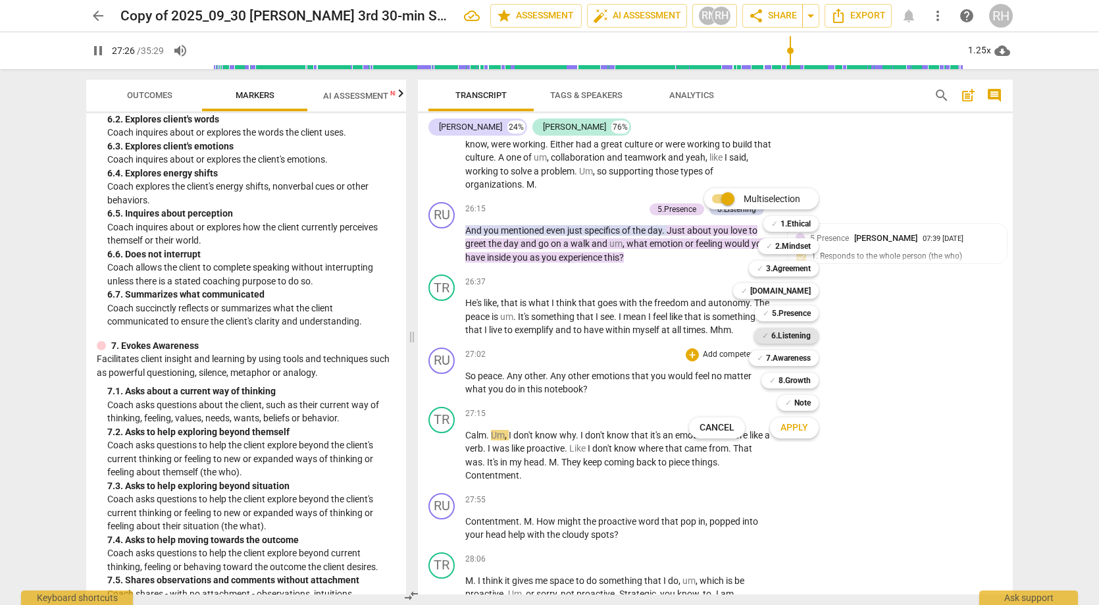
click at [791, 339] on b "6.Listening" at bounding box center [791, 336] width 39 height 16
click at [805, 428] on span "Apply" at bounding box center [795, 427] width 28 height 13
type input "1649"
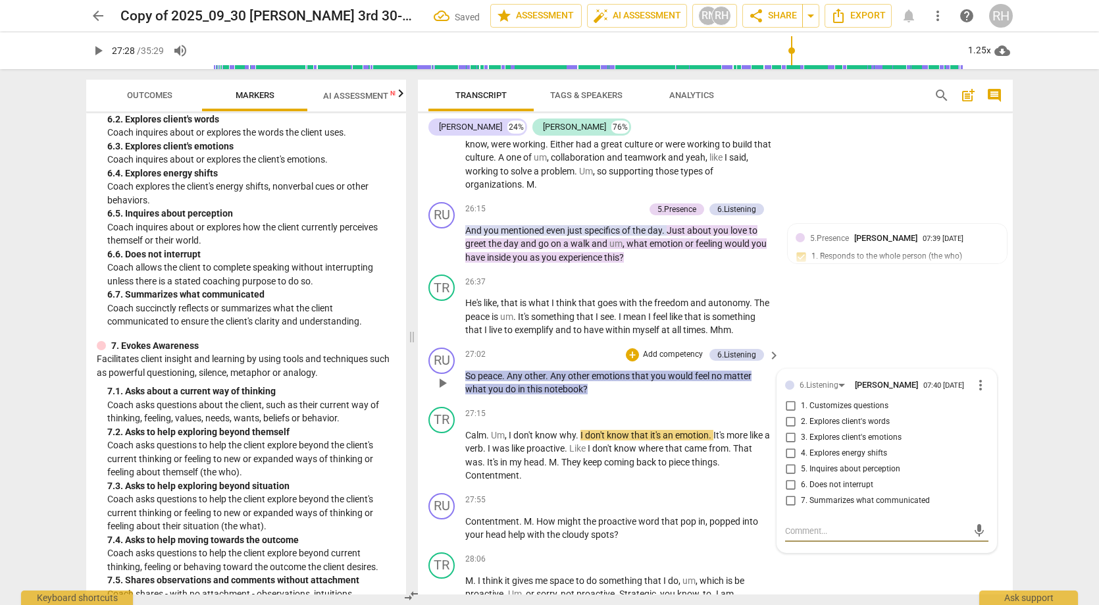
click at [789, 430] on input "3. Explores client's emotions" at bounding box center [790, 438] width 21 height 16
checkbox input "true"
click at [799, 286] on div "TR play_arrow pause 26:37 + Add competency keyboard_arrow_right He's like , tha…" at bounding box center [715, 305] width 595 height 73
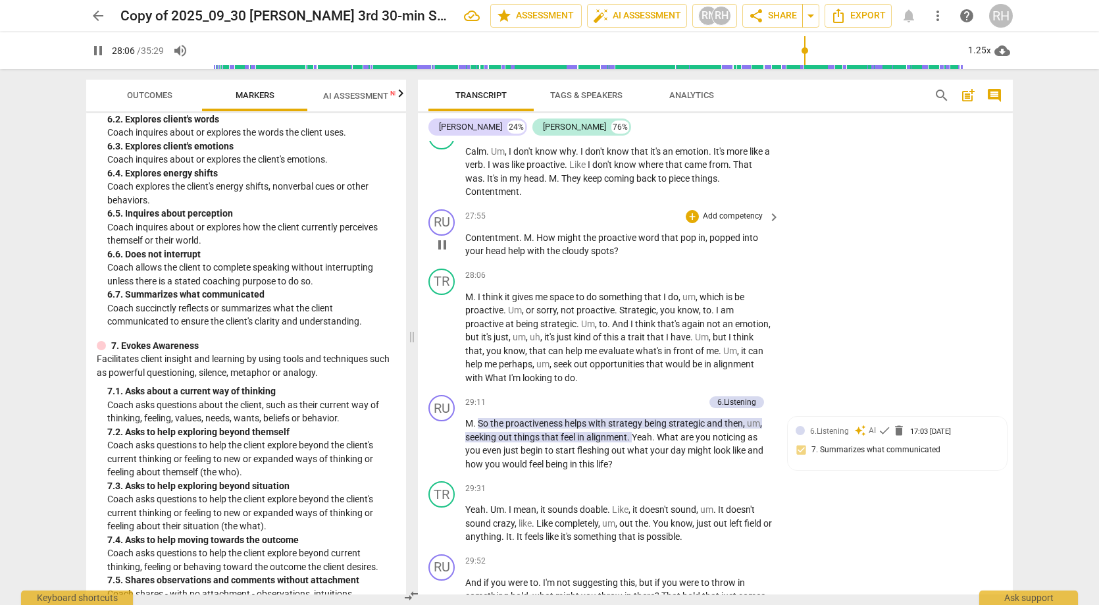
scroll to position [6898, 0]
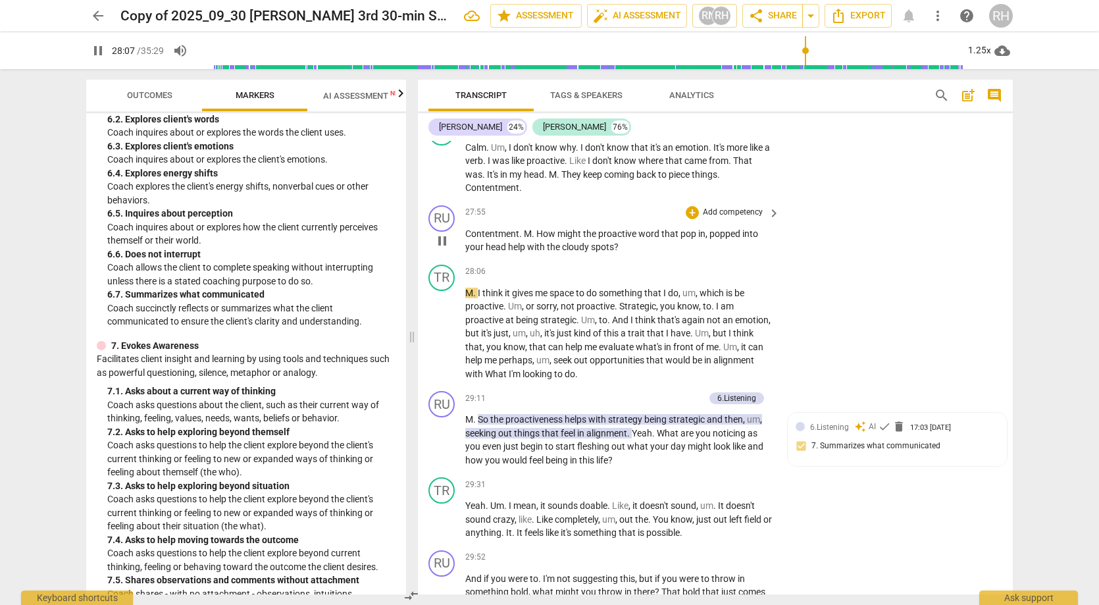
click at [442, 233] on span "pause" at bounding box center [442, 241] width 16 height 16
type input "1688"
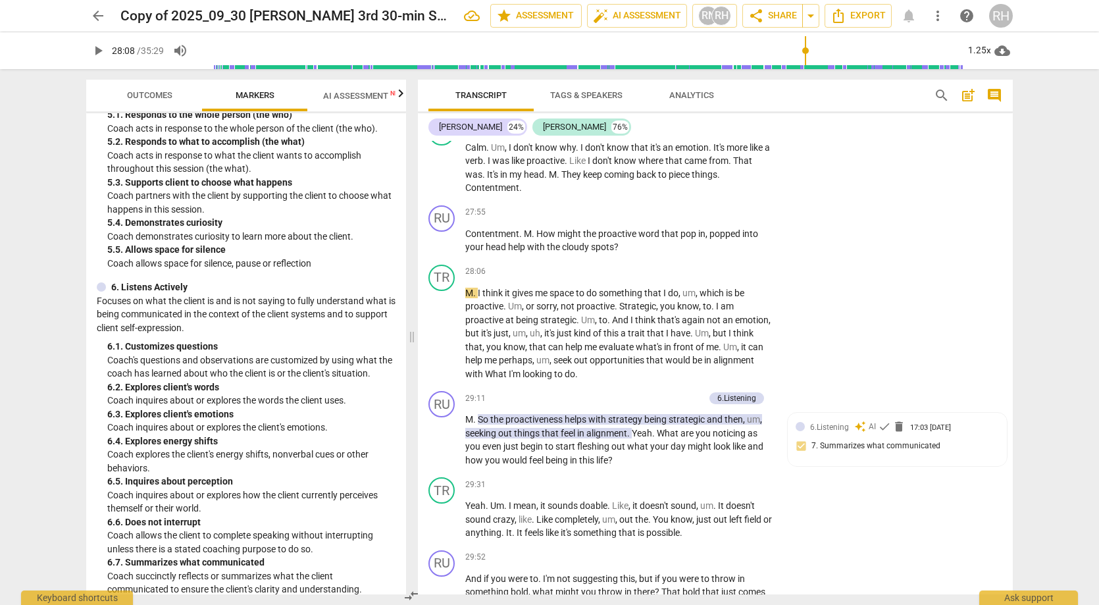
scroll to position [766, 0]
click at [691, 206] on div "+" at bounding box center [692, 212] width 13 height 13
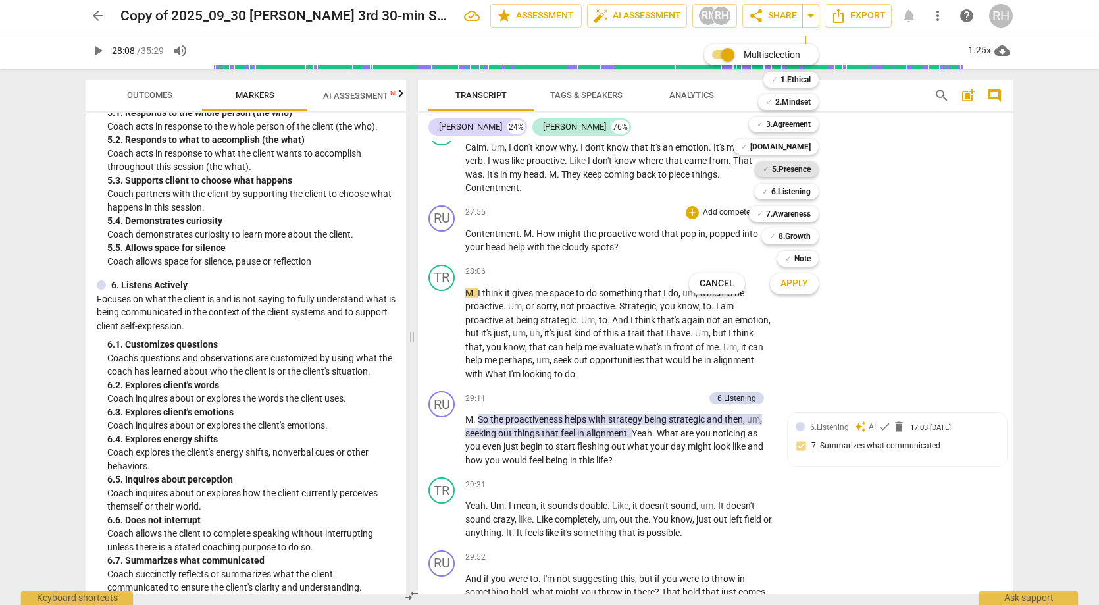
click at [791, 165] on b "5.Presence" at bounding box center [791, 169] width 39 height 16
click at [805, 282] on span "Apply" at bounding box center [795, 283] width 28 height 13
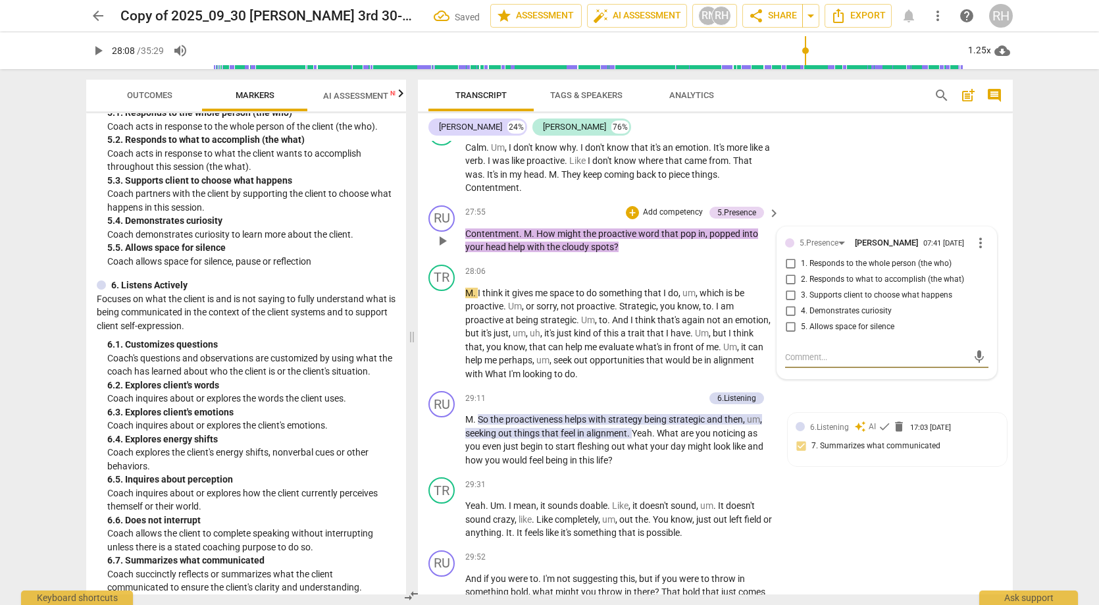
click at [789, 272] on input "2. Responds to what to accomplish (the what)" at bounding box center [790, 280] width 21 height 16
checkbox input "true"
click at [856, 155] on div "TR play_arrow pause 27:15 + Add competency keyboard_arrow_right Calm . Um , I d…" at bounding box center [715, 157] width 595 height 86
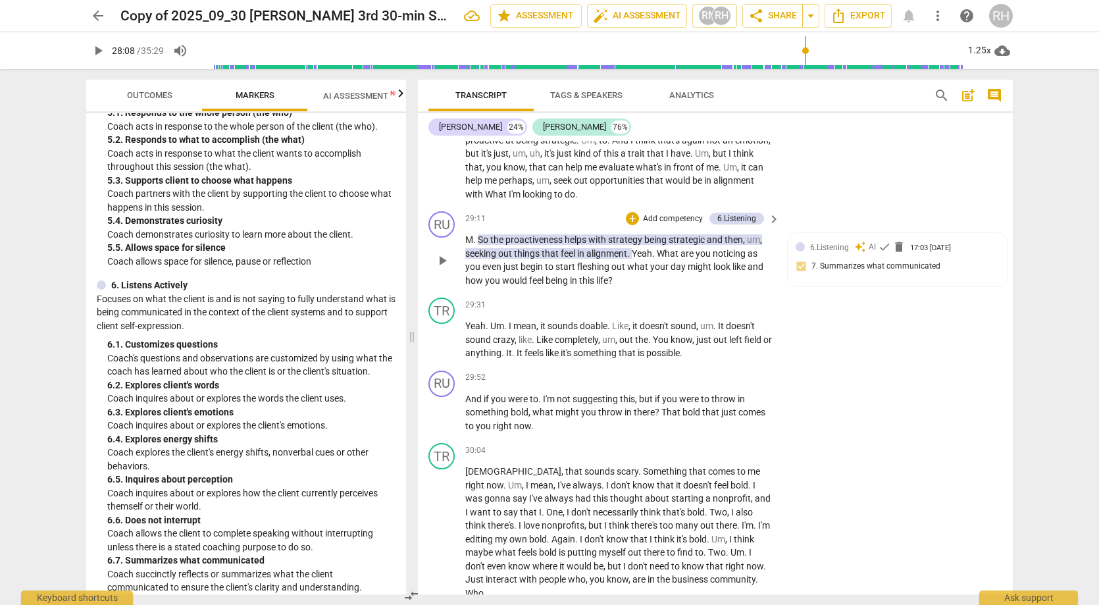
scroll to position [7084, 0]
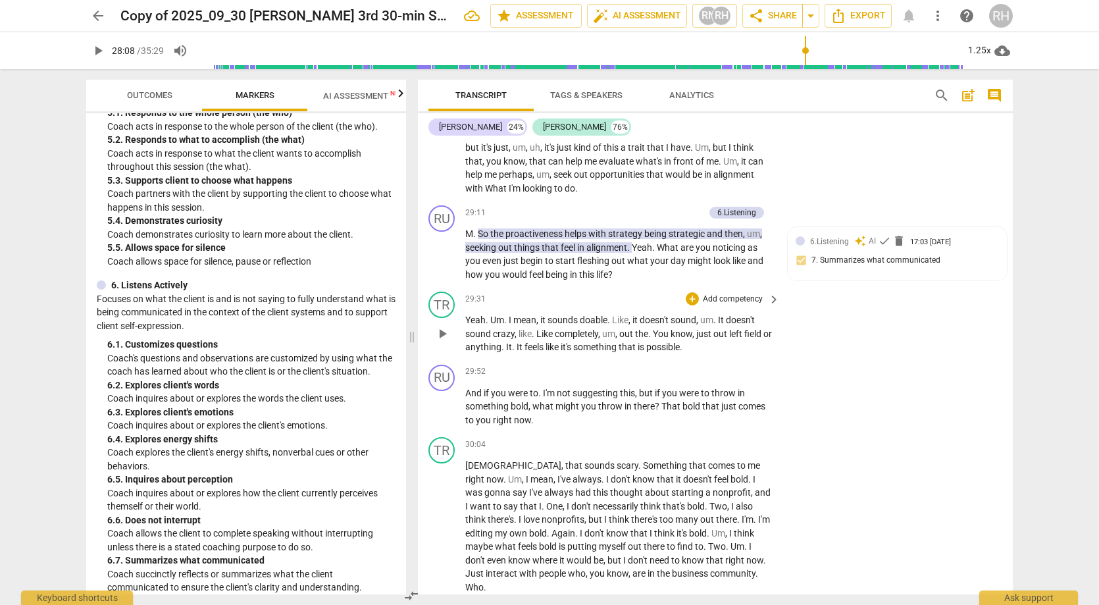
click at [446, 326] on span "play_arrow" at bounding box center [442, 334] width 16 height 16
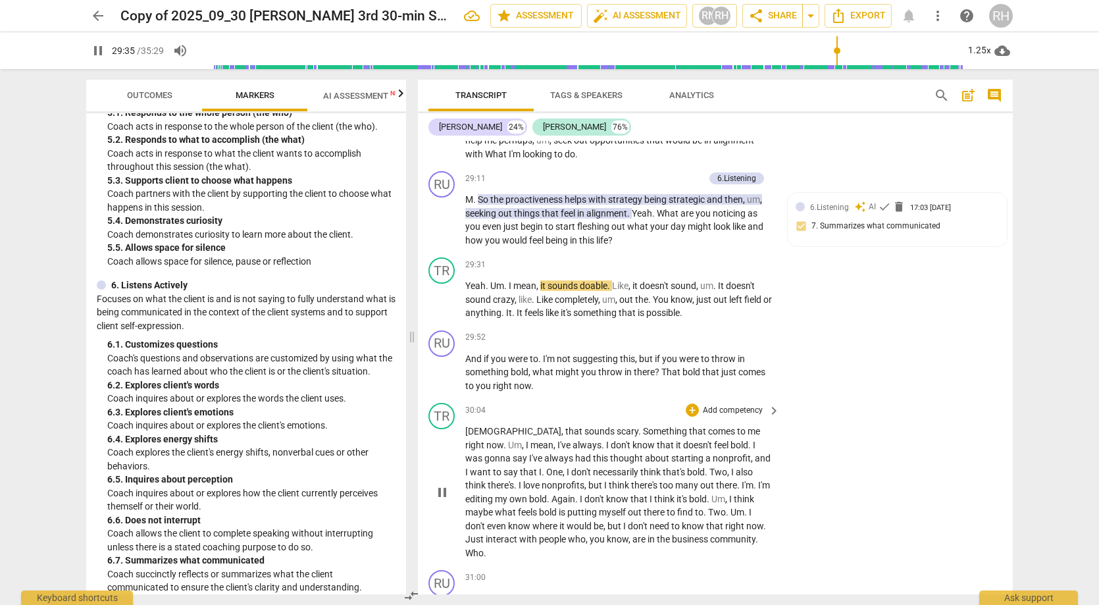
scroll to position [7115, 0]
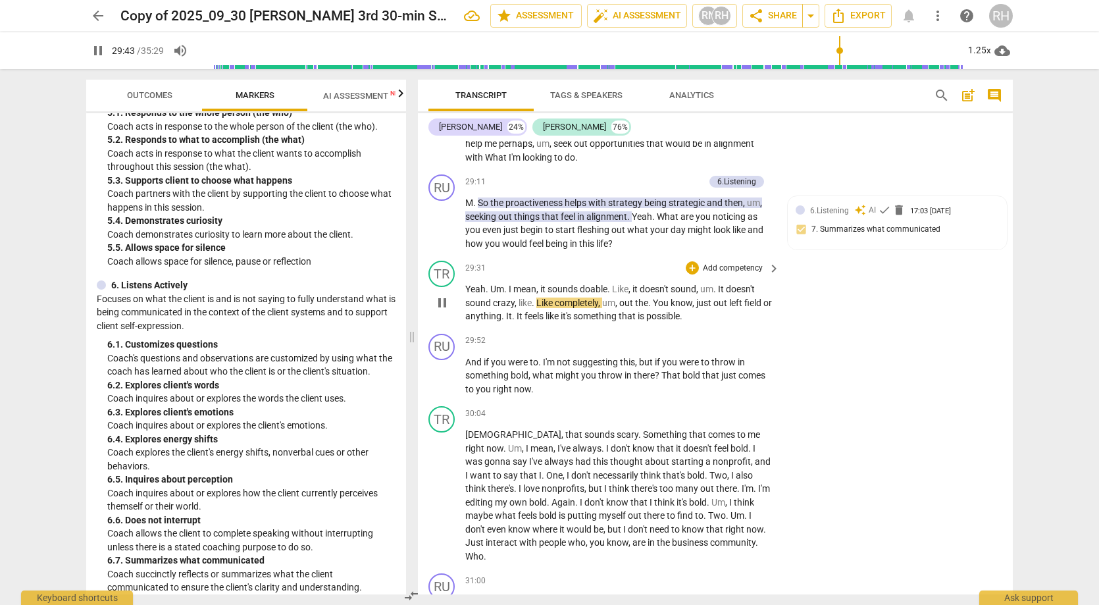
click at [442, 295] on span "pause" at bounding box center [442, 303] width 16 height 16
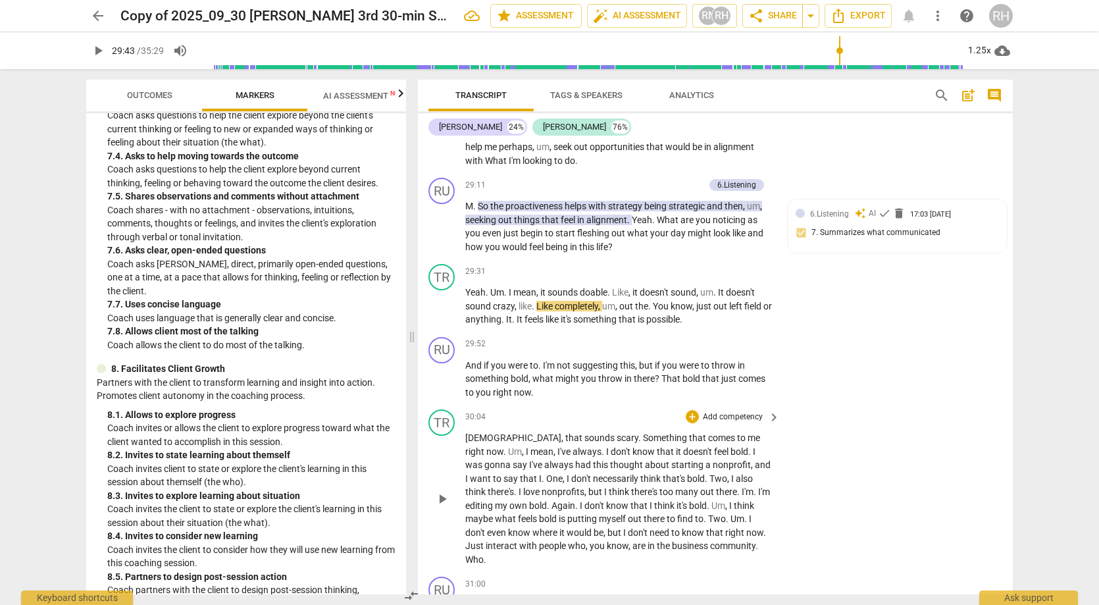
scroll to position [7112, 0]
click at [444, 298] on span "play_arrow" at bounding box center [442, 306] width 16 height 16
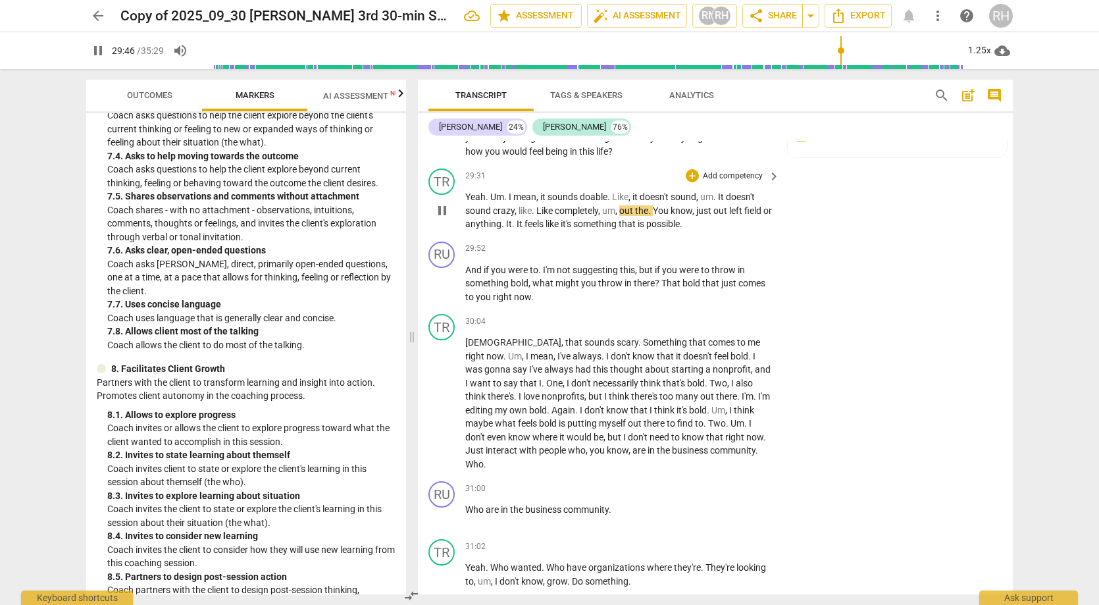
scroll to position [7209, 0]
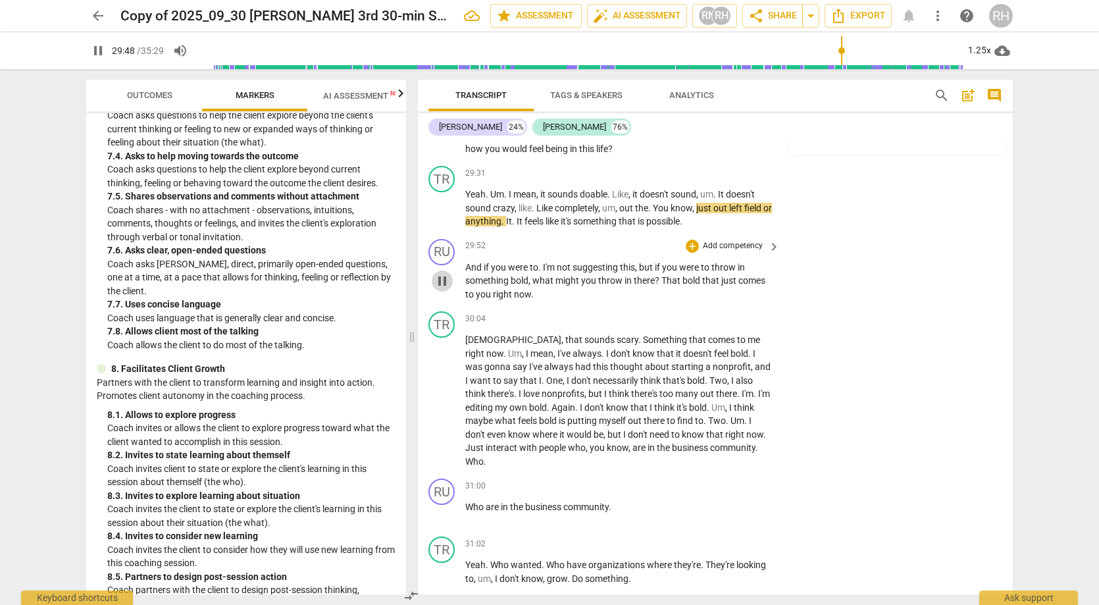
click at [444, 273] on span "pause" at bounding box center [442, 281] width 16 height 16
click at [444, 273] on span "play_arrow" at bounding box center [442, 281] width 16 height 16
click at [442, 273] on span "pause" at bounding box center [442, 281] width 16 height 16
type input "1801"
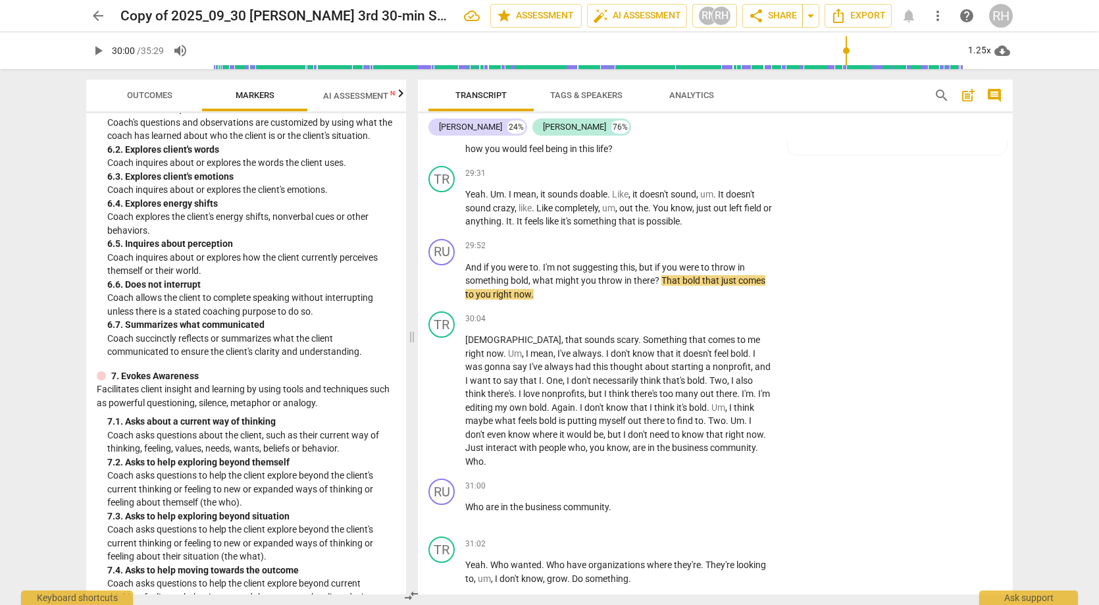
scroll to position [1009, 0]
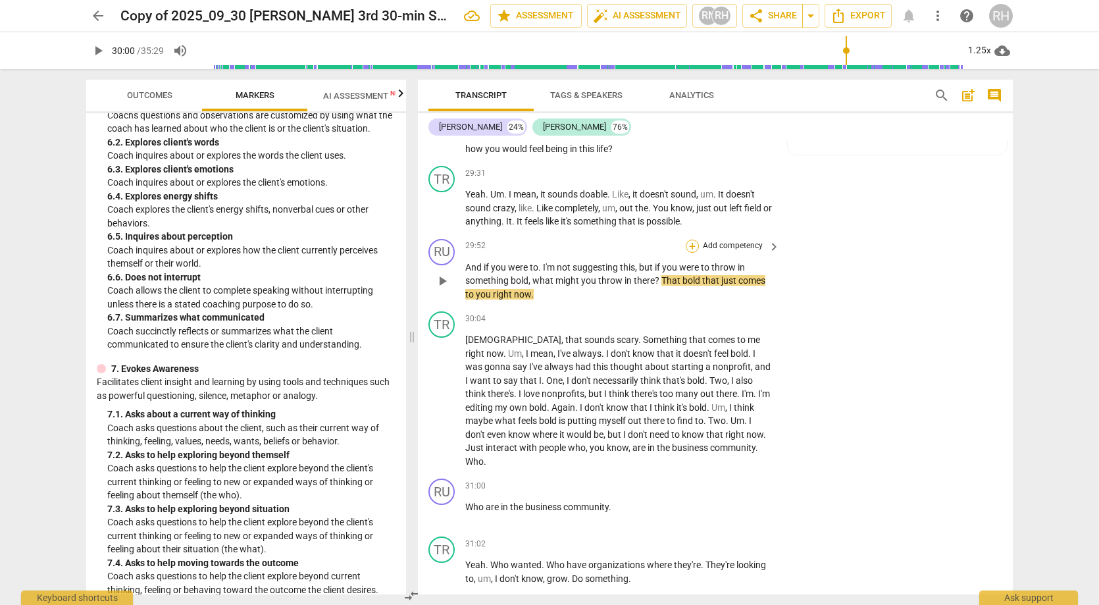
click at [690, 240] on div "+" at bounding box center [692, 246] width 13 height 13
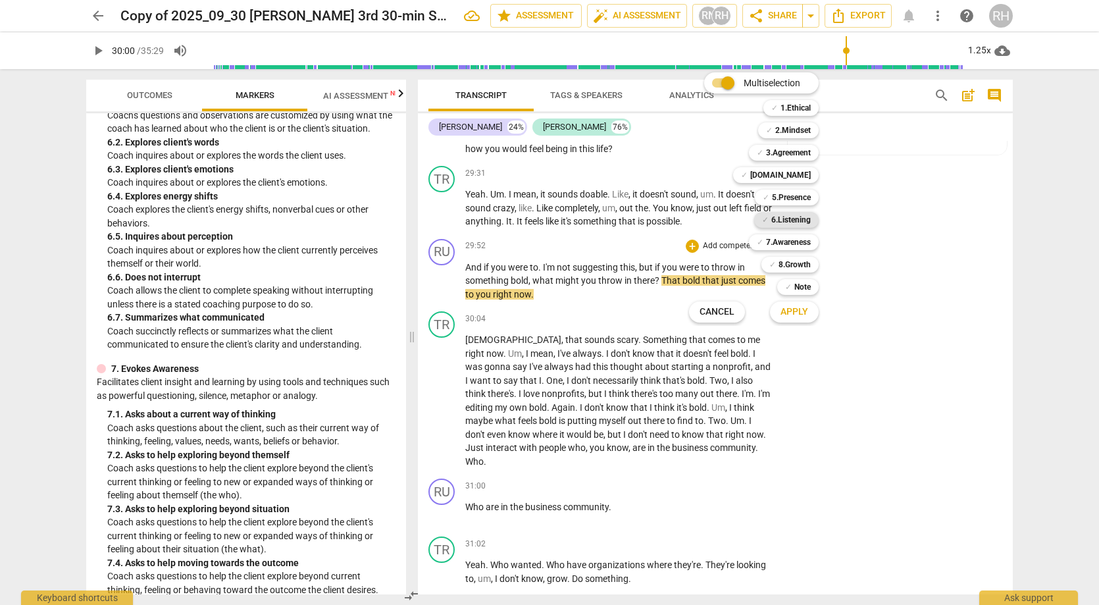
click at [786, 224] on b "6.Listening" at bounding box center [791, 220] width 39 height 16
click at [799, 292] on b "Note" at bounding box center [803, 287] width 16 height 16
click at [800, 306] on span "Apply" at bounding box center [795, 311] width 28 height 13
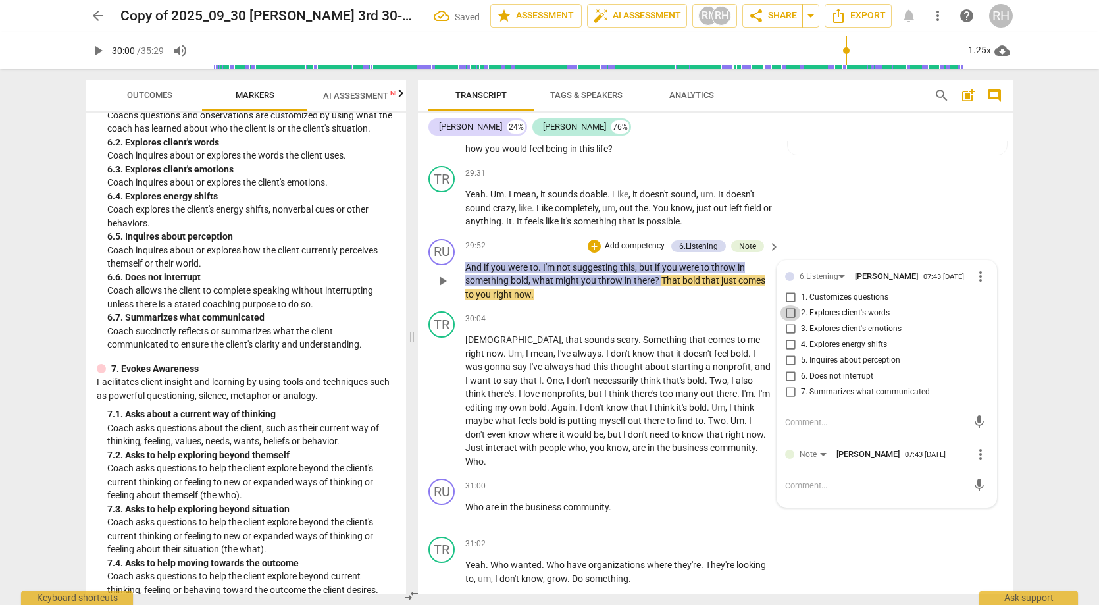
click at [787, 305] on input "2. Explores client's words" at bounding box center [790, 313] width 21 height 16
checkbox input "true"
click at [822, 180] on div "TR play_arrow pause 29:31 + Add competency keyboard_arrow_right Yeah . Um . I m…" at bounding box center [715, 197] width 595 height 73
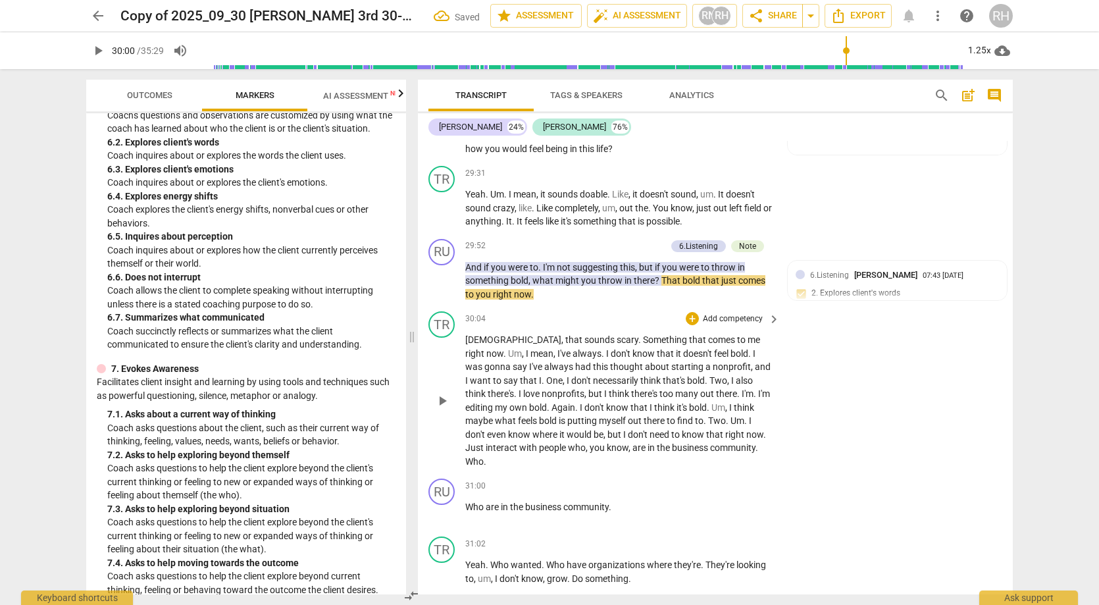
click at [444, 393] on span "play_arrow" at bounding box center [442, 401] width 16 height 16
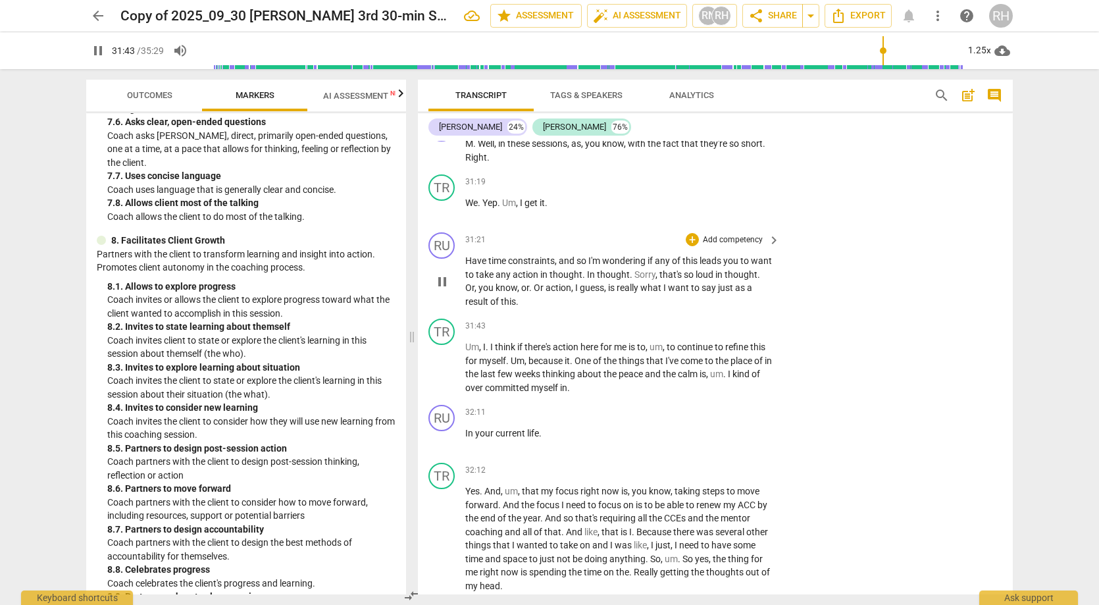
scroll to position [7687, 0]
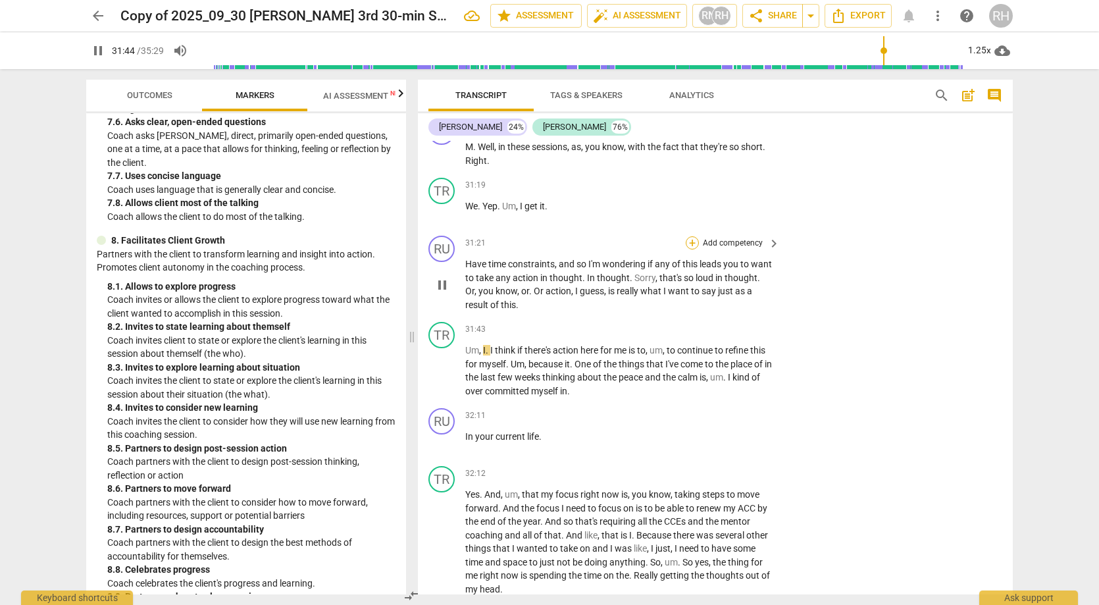
click at [688, 236] on div "+" at bounding box center [692, 242] width 13 height 13
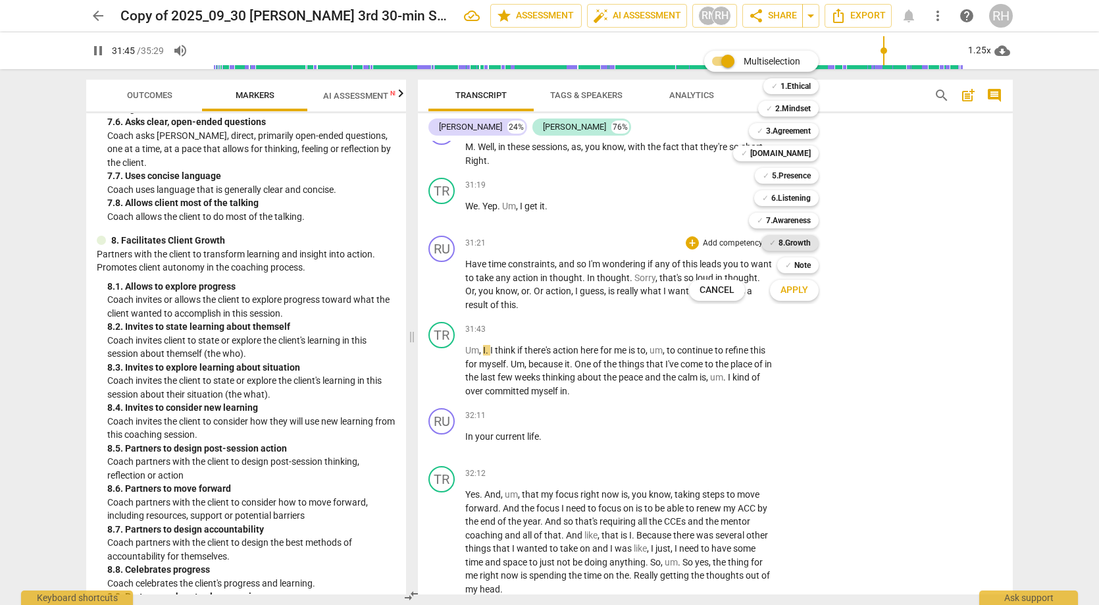
click at [789, 242] on b "8.Growth" at bounding box center [795, 243] width 32 height 16
click at [805, 291] on span "Apply" at bounding box center [795, 290] width 28 height 13
type input "1908"
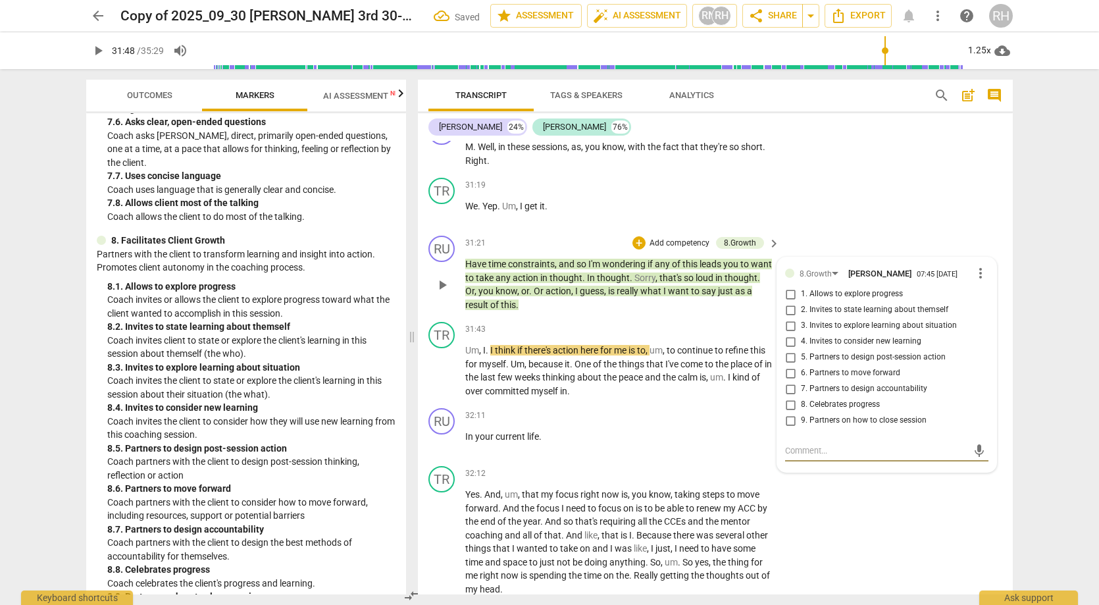
click at [790, 350] on input "5. Partners to design post-session action" at bounding box center [790, 358] width 21 height 16
checkbox input "true"
click at [886, 467] on div "TR play_arrow pause 32:12 + Add competency keyboard_arrow_right Yes . And , um …" at bounding box center [715, 531] width 595 height 140
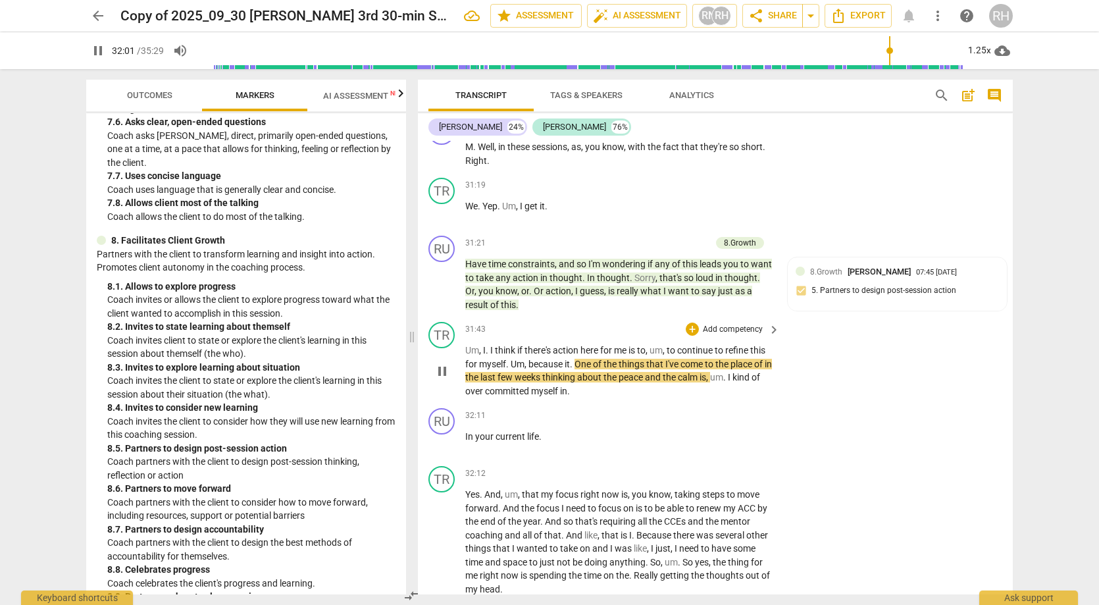
click at [802, 325] on div "TR play_arrow pause 31:43 + Add competency keyboard_arrow_right Um , I . I thin…" at bounding box center [715, 360] width 595 height 86
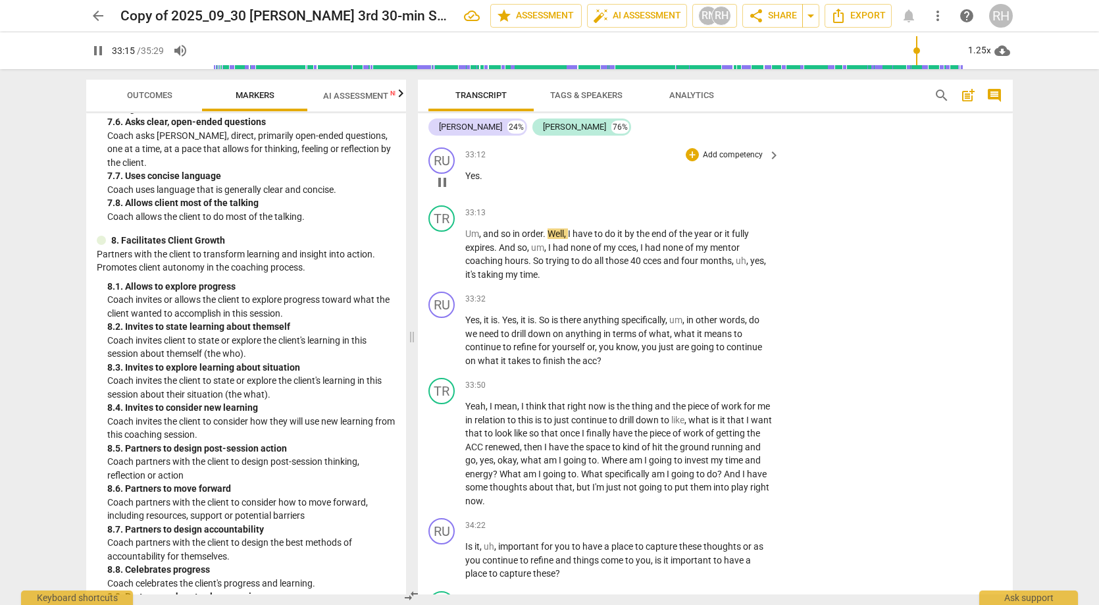
scroll to position [8377, 0]
click at [446, 336] on span "pause" at bounding box center [442, 344] width 16 height 16
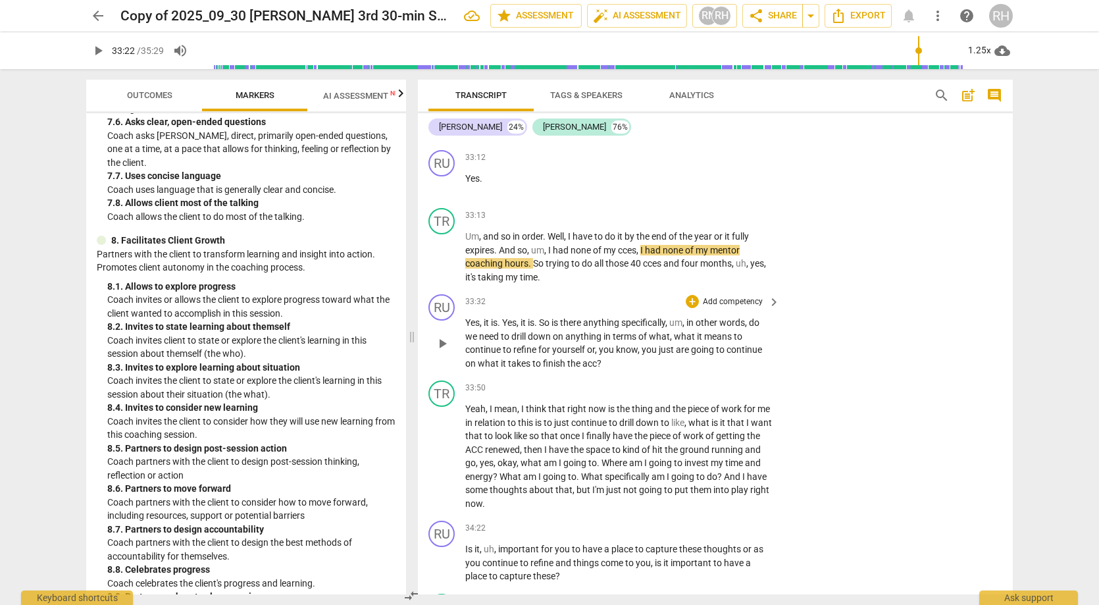
click at [446, 336] on span "play_arrow" at bounding box center [442, 344] width 16 height 16
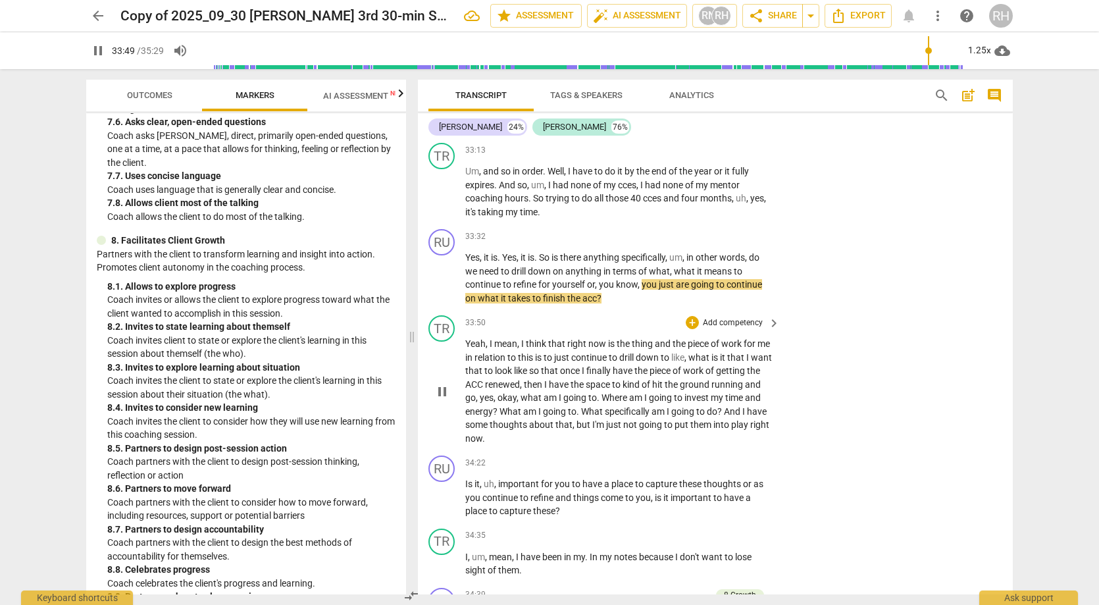
scroll to position [8441, 0]
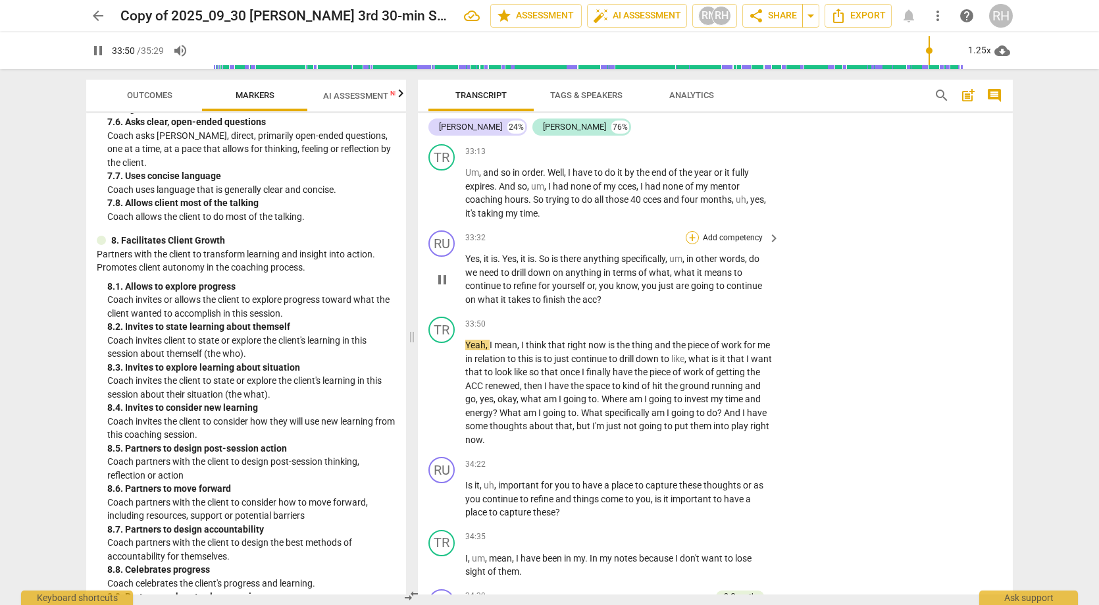
click at [691, 231] on div "+" at bounding box center [692, 237] width 13 height 13
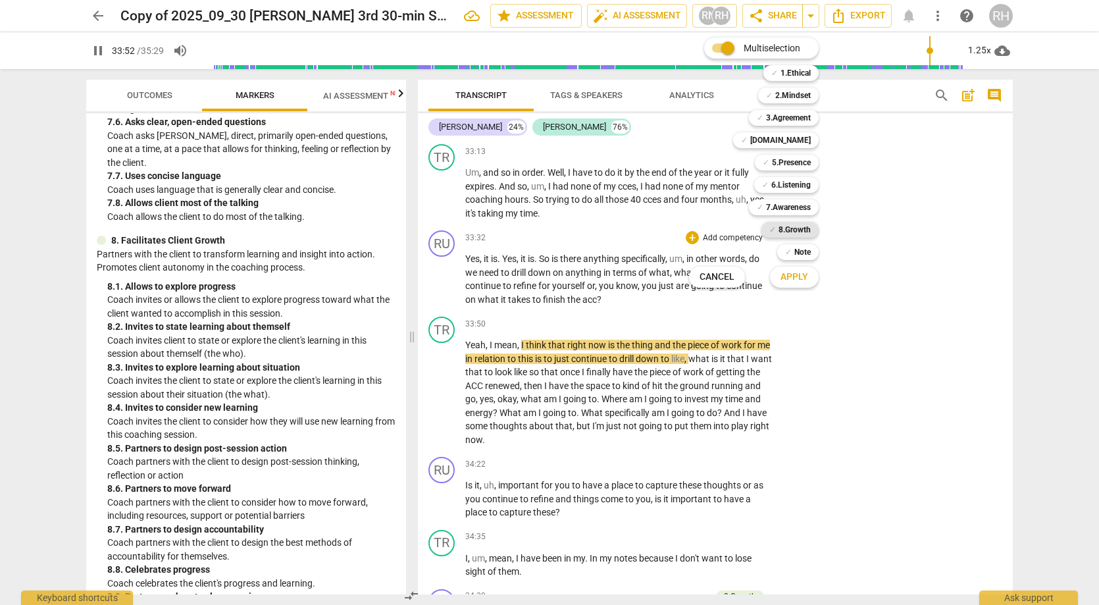
click at [787, 233] on b "8.Growth" at bounding box center [795, 230] width 32 height 16
click at [798, 275] on span "Apply" at bounding box center [795, 277] width 28 height 13
type input "2034"
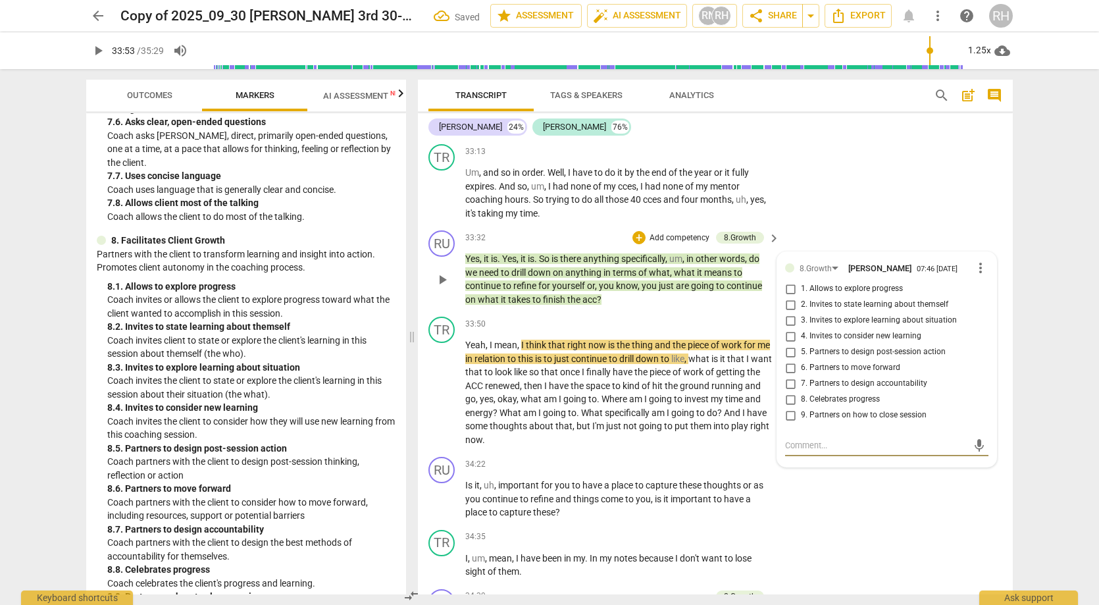
click at [789, 360] on input "6. Partners to move forward" at bounding box center [790, 368] width 21 height 16
checkbox input "true"
click at [863, 452] on div "RU play_arrow pause 34:22 + Add competency keyboard_arrow_right Is it , uh , im…" at bounding box center [715, 488] width 595 height 73
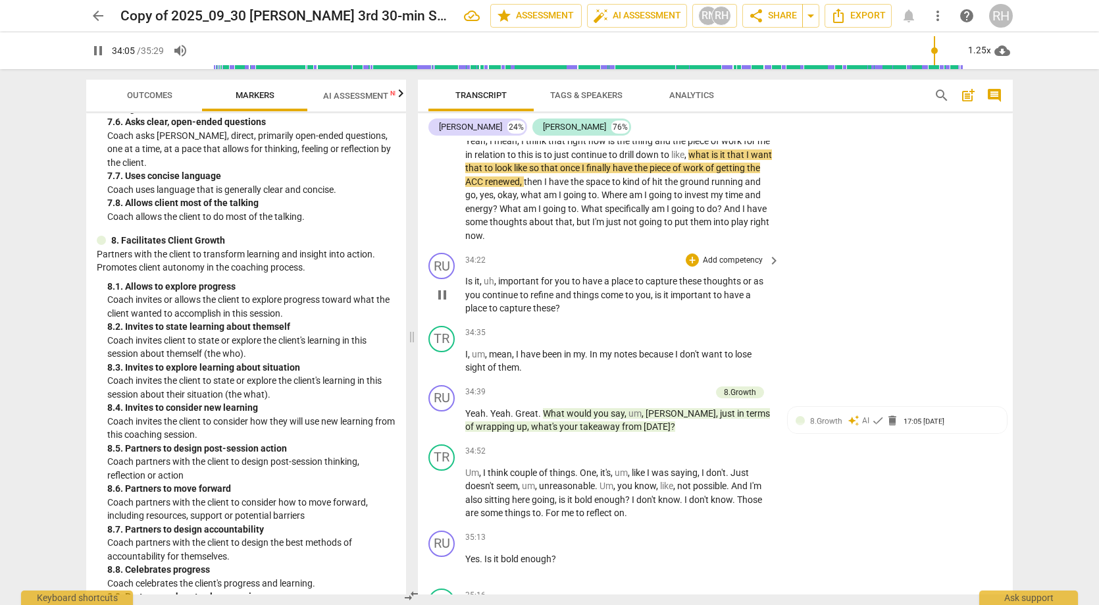
scroll to position [8652, 0]
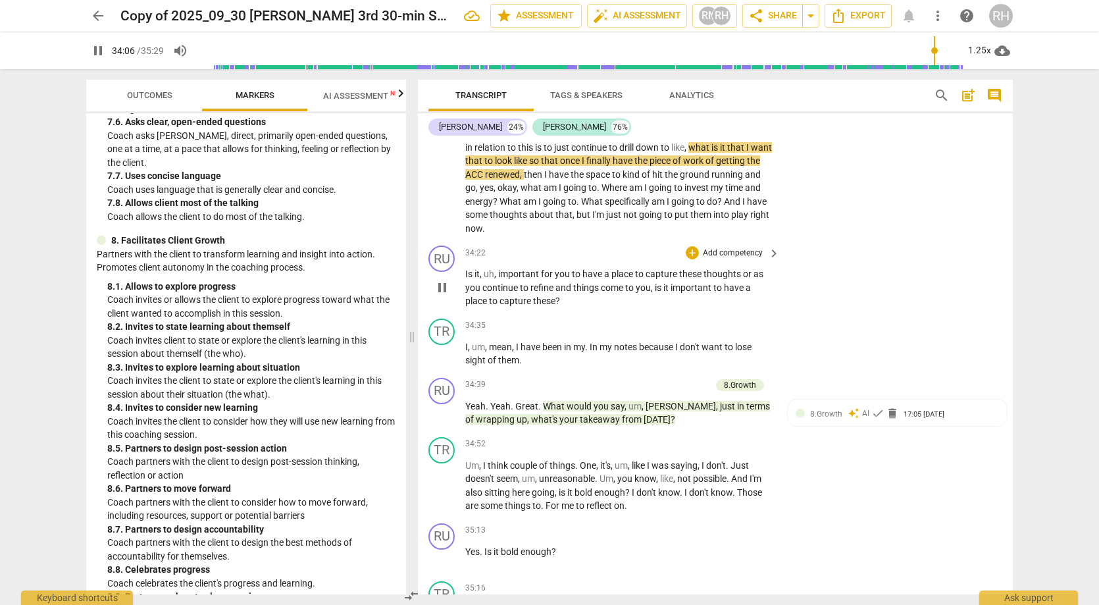
click at [443, 280] on span "pause" at bounding box center [442, 288] width 16 height 16
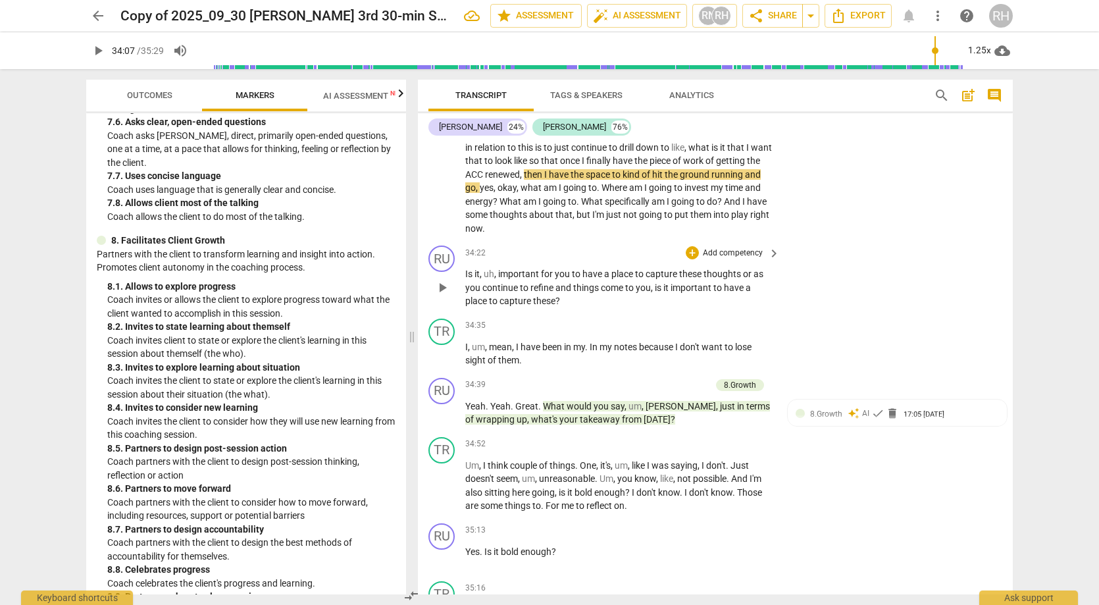
click at [443, 280] on span "play_arrow" at bounding box center [442, 288] width 16 height 16
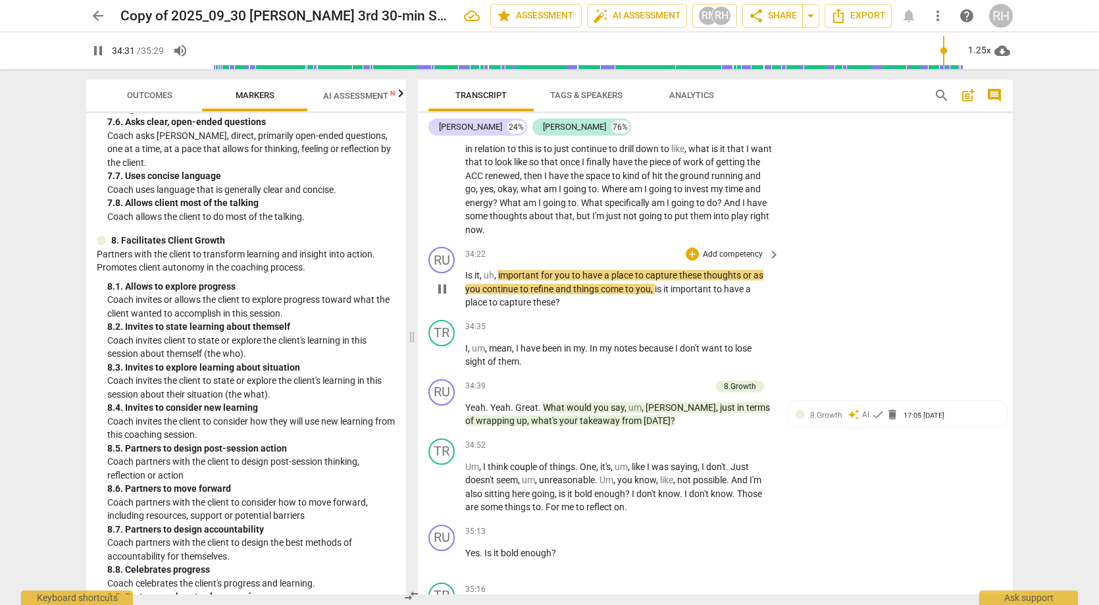
scroll to position [8650, 0]
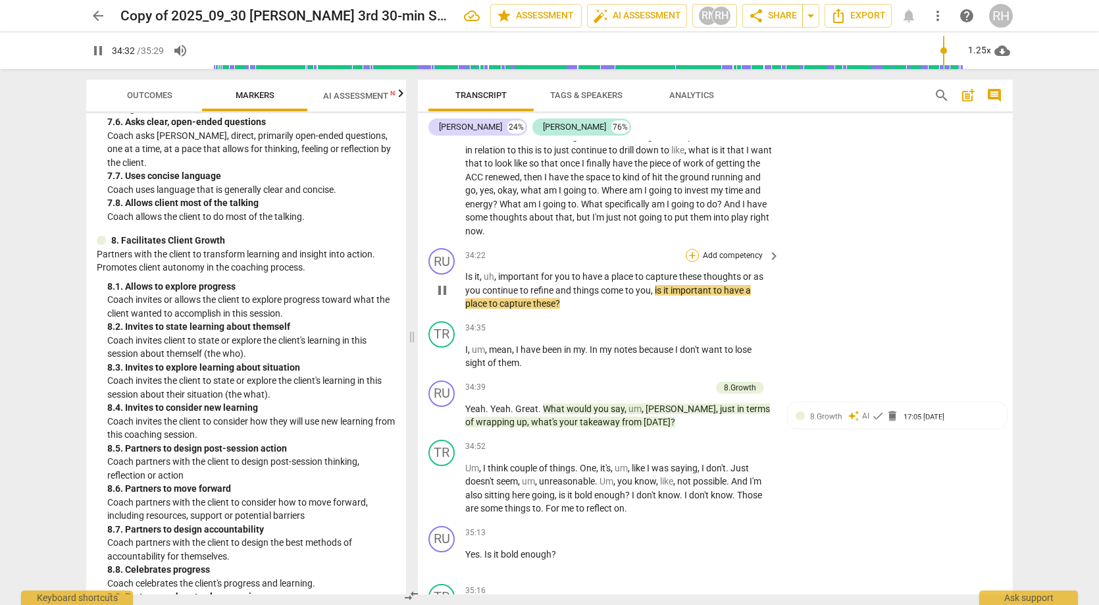
click at [688, 249] on div "+" at bounding box center [692, 255] width 13 height 13
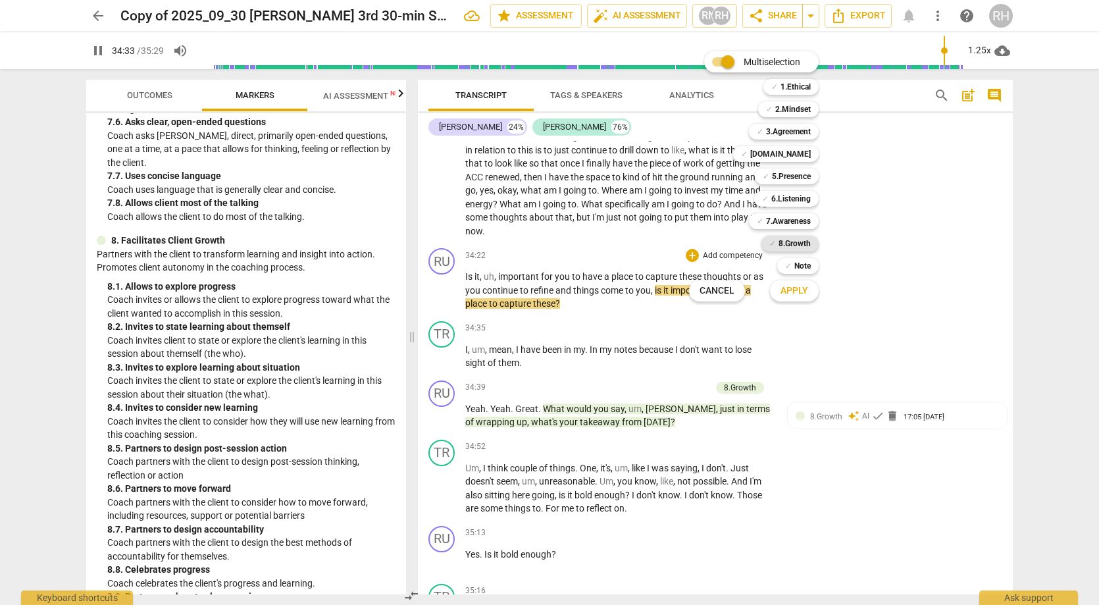
click at [810, 248] on b "8.Growth" at bounding box center [795, 244] width 32 height 16
click at [806, 286] on span "Apply" at bounding box center [795, 290] width 28 height 13
type input "2076"
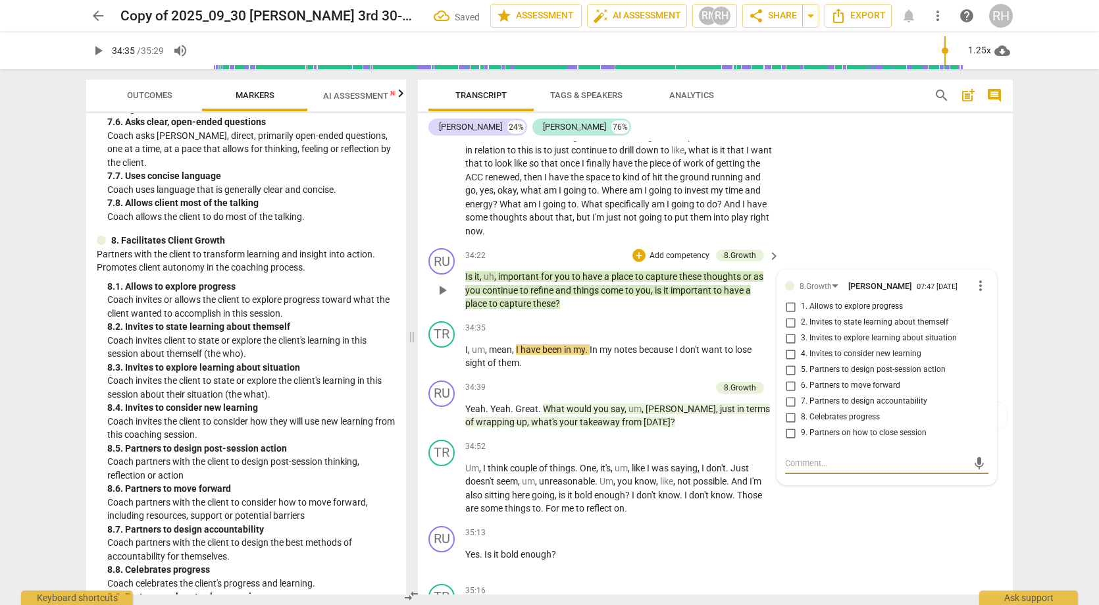
click at [789, 362] on input "5. Partners to design post-session action" at bounding box center [790, 370] width 21 height 16
checkbox input "true"
click at [856, 521] on div "RU play_arrow pause 35:13 + Add competency keyboard_arrow_right Yes . Is it bol…" at bounding box center [715, 550] width 595 height 58
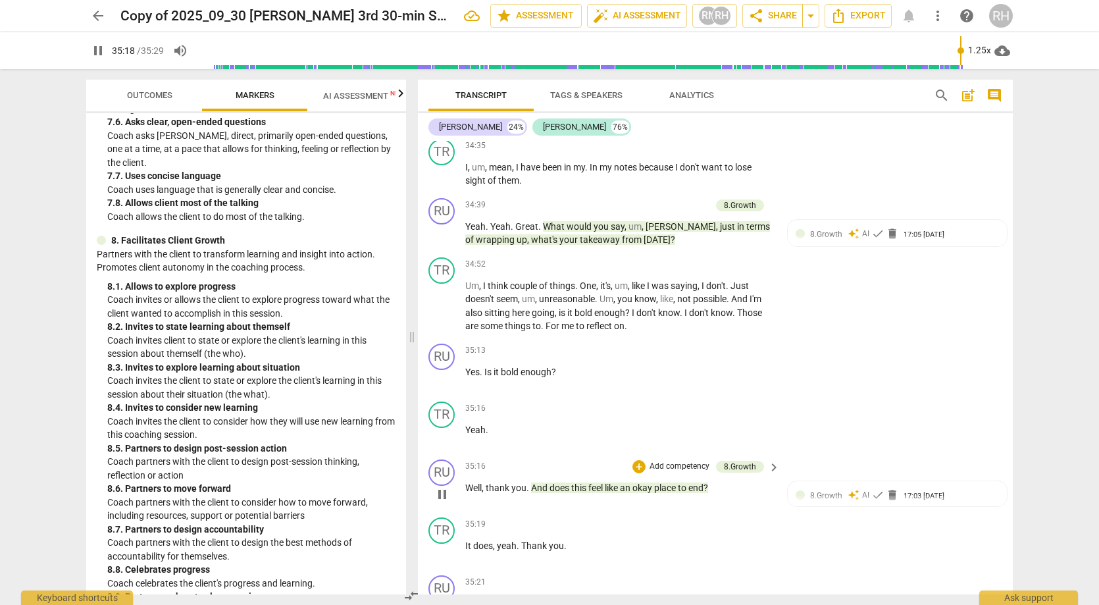
scroll to position [0, 0]
click at [861, 338] on div "RU play_arrow pause 35:13 + Add competency keyboard_arrow_right Yes . Is it bol…" at bounding box center [715, 367] width 595 height 58
type input "2129"
